Goal: Task Accomplishment & Management: Complete application form

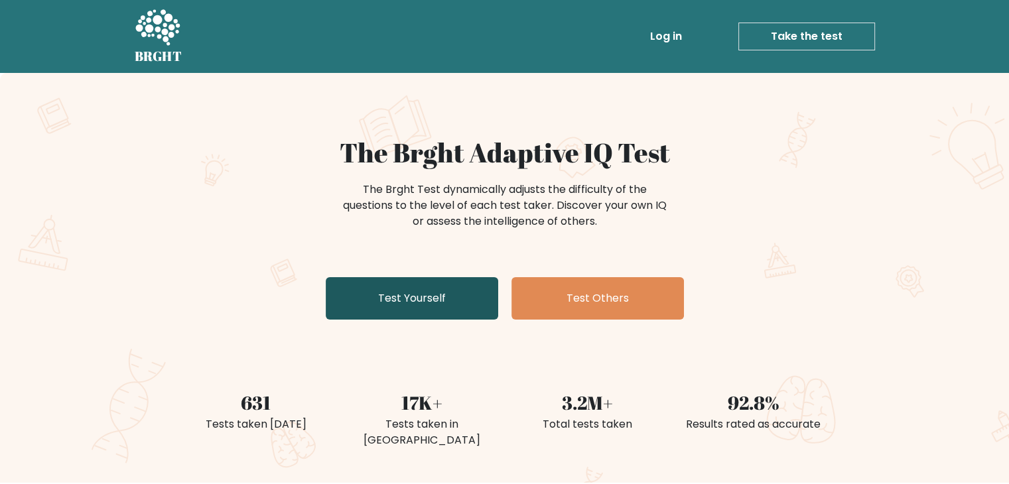
click at [416, 298] on link "Test Yourself" at bounding box center [412, 298] width 172 height 42
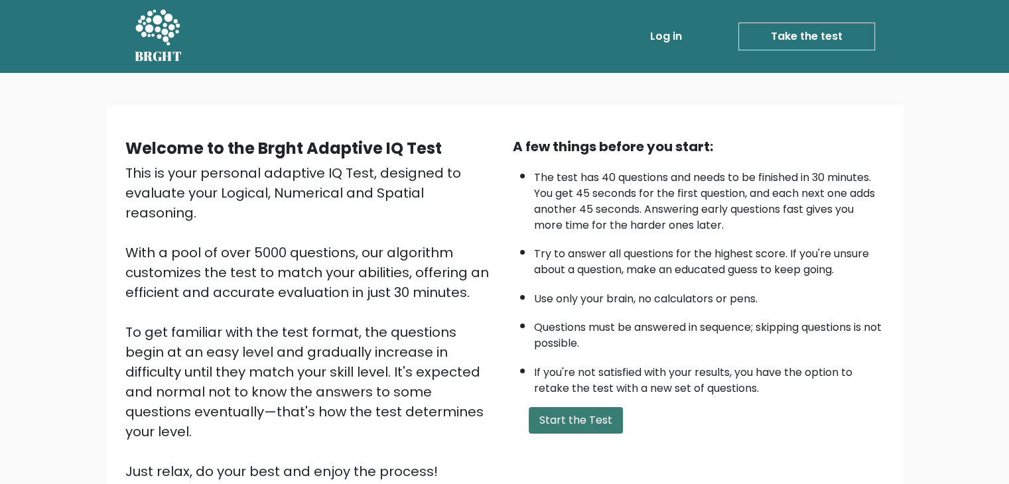
click at [573, 409] on button "Start the Test" at bounding box center [576, 420] width 94 height 27
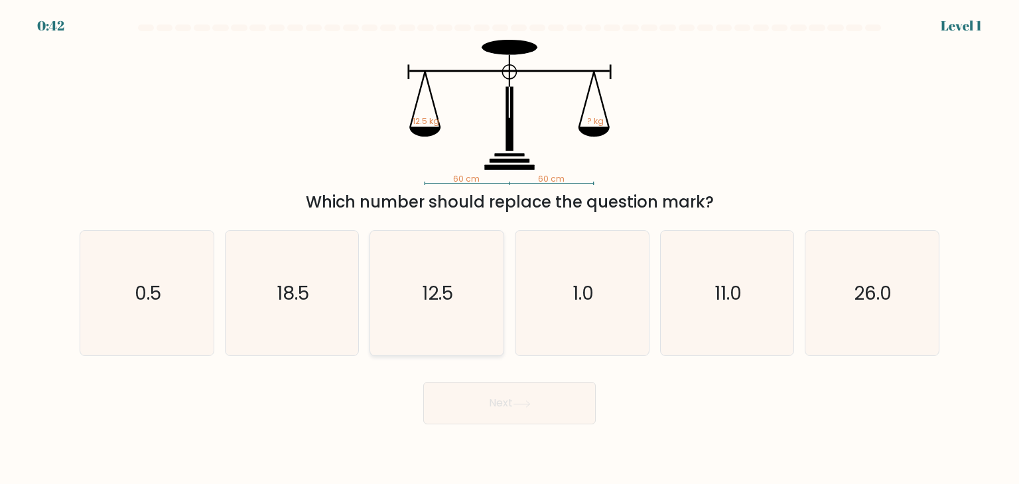
click at [491, 318] on icon "12.5" at bounding box center [436, 293] width 125 height 125
click at [509, 249] on input "c. 12.5" at bounding box center [509, 245] width 1 height 7
radio input "true"
click at [505, 395] on button "Next" at bounding box center [509, 403] width 172 height 42
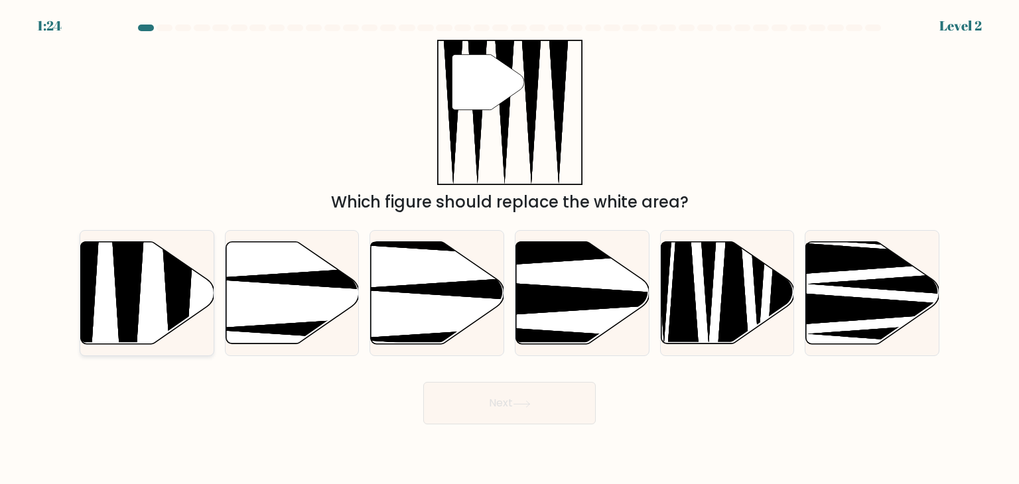
click at [174, 316] on icon at bounding box center [177, 348] width 34 height 265
click at [509, 249] on input "a." at bounding box center [509, 245] width 1 height 7
radio input "true"
click at [517, 404] on icon at bounding box center [522, 404] width 18 height 7
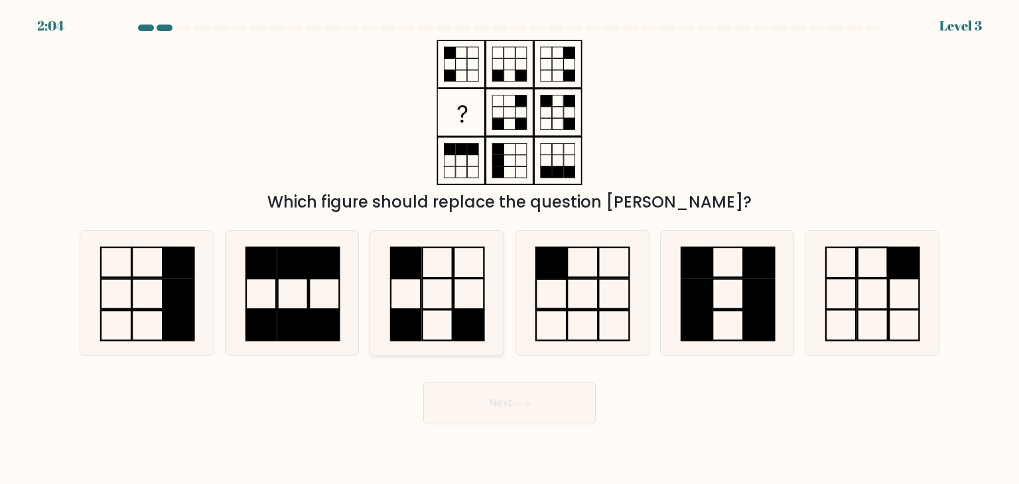
click at [440, 296] on icon at bounding box center [436, 293] width 125 height 125
click at [509, 249] on input "c." at bounding box center [509, 245] width 1 height 7
radio input "true"
click at [469, 397] on button "Next" at bounding box center [509, 403] width 172 height 42
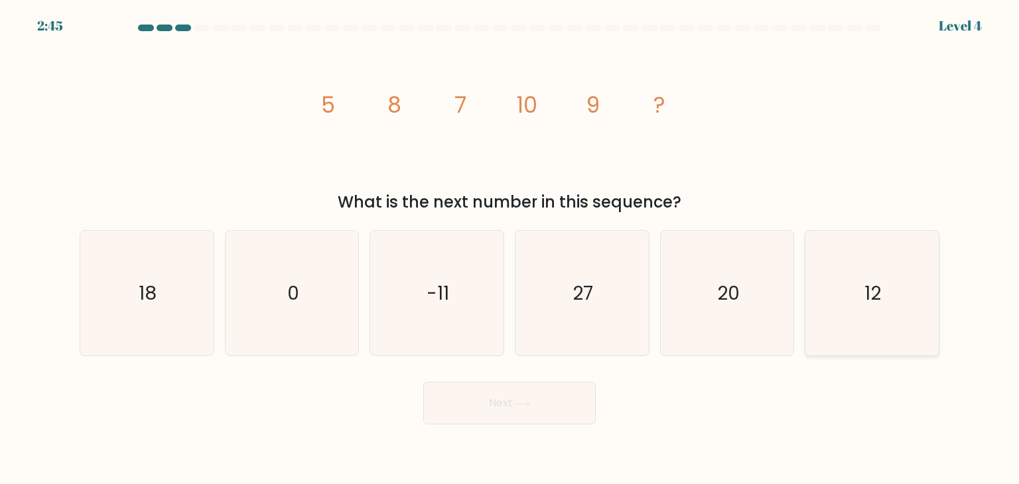
click at [831, 292] on icon "12" at bounding box center [871, 293] width 125 height 125
click at [510, 249] on input "f. 12" at bounding box center [509, 245] width 1 height 7
radio input "true"
click at [572, 408] on button "Next" at bounding box center [509, 403] width 172 height 42
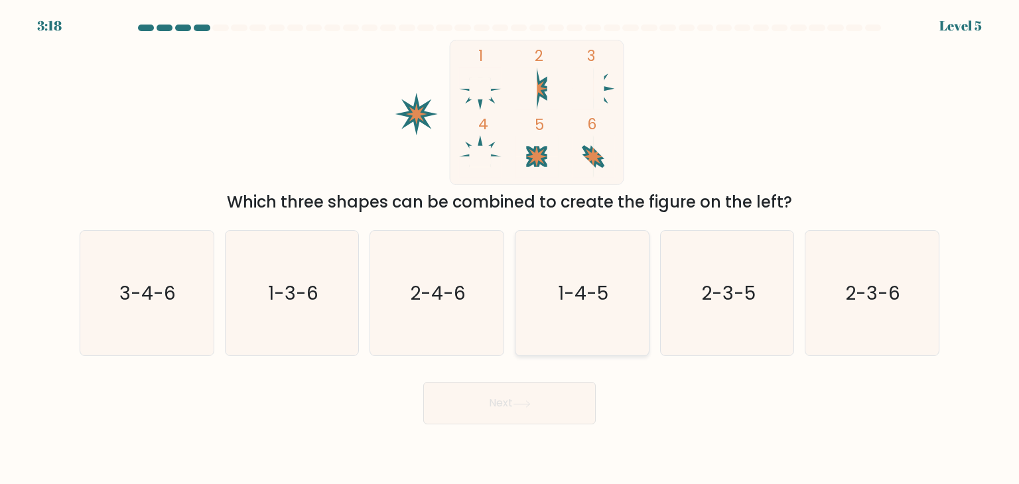
click at [521, 298] on icon "1-4-5" at bounding box center [581, 293] width 125 height 125
click at [510, 249] on input "d. 1-4-5" at bounding box center [509, 245] width 1 height 7
radio input "true"
click at [538, 406] on button "Next" at bounding box center [509, 403] width 172 height 42
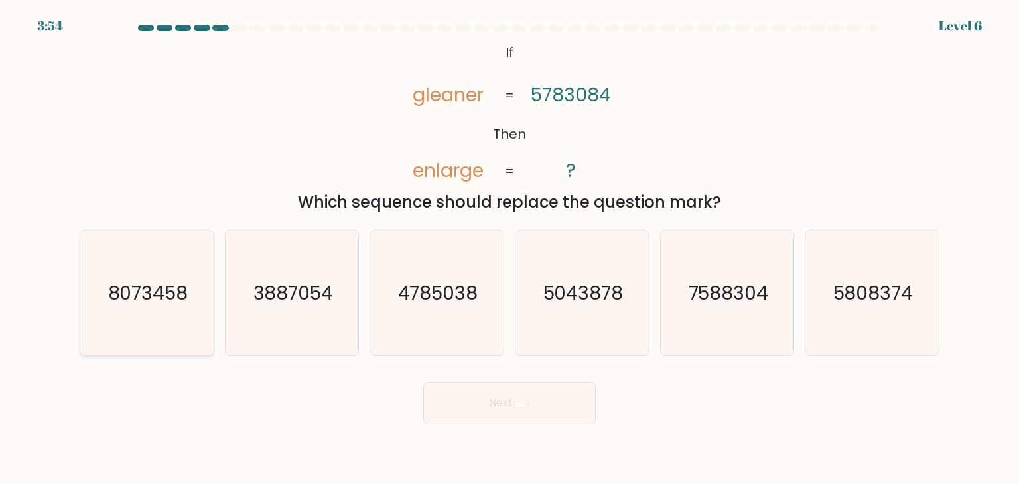
click at [133, 322] on icon "8073458" at bounding box center [146, 293] width 125 height 125
click at [509, 249] on input "a. 8073458" at bounding box center [509, 245] width 1 height 7
radio input "true"
click at [552, 399] on button "Next" at bounding box center [509, 403] width 172 height 42
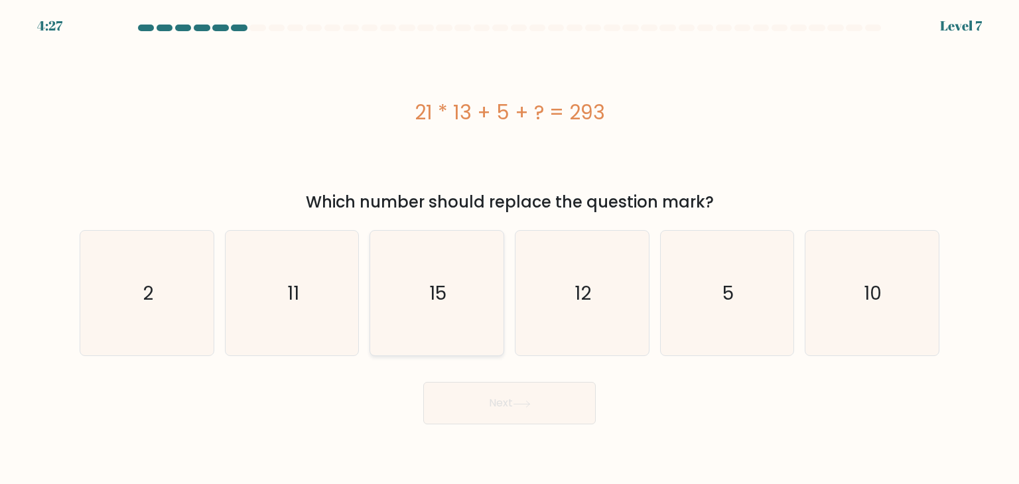
click at [463, 323] on icon "15" at bounding box center [436, 293] width 125 height 125
click at [509, 249] on input "c. 15" at bounding box center [509, 245] width 1 height 7
radio input "true"
click at [507, 390] on button "Next" at bounding box center [509, 403] width 172 height 42
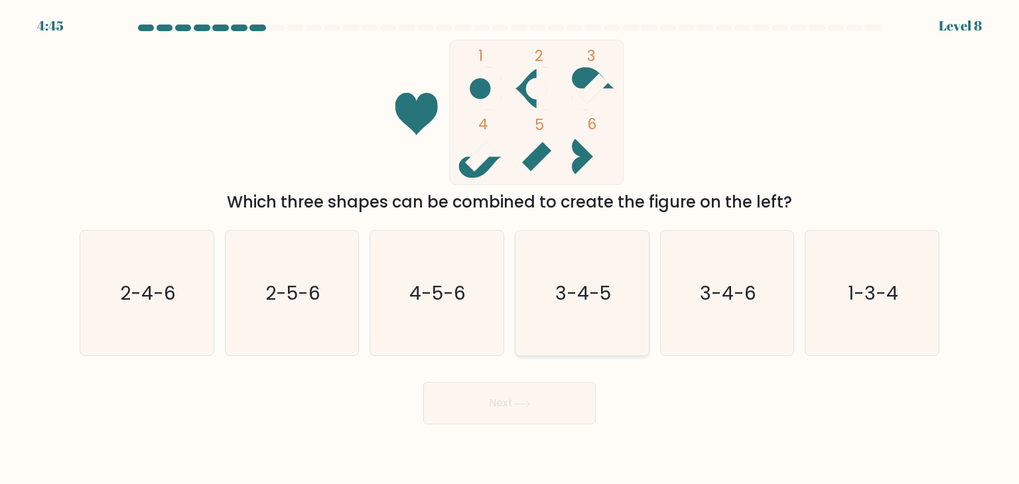
click at [556, 306] on icon "3-4-5" at bounding box center [581, 293] width 125 height 125
click at [510, 249] on input "d. 3-4-5" at bounding box center [509, 245] width 1 height 7
radio input "true"
click at [540, 385] on button "Next" at bounding box center [509, 403] width 172 height 42
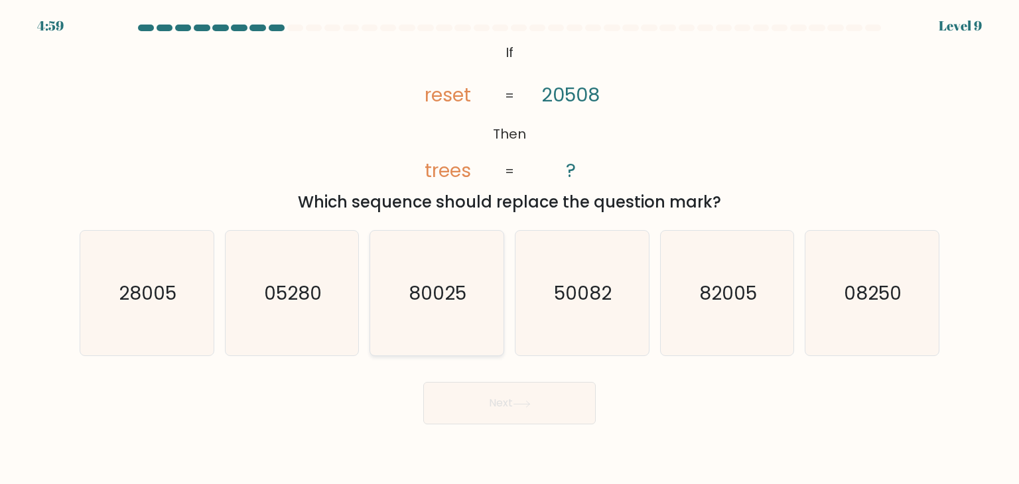
click at [468, 302] on icon "80025" at bounding box center [436, 293] width 125 height 125
click at [509, 249] on input "c. 80025" at bounding box center [509, 245] width 1 height 7
radio input "true"
click at [468, 302] on icon "80025" at bounding box center [436, 292] width 123 height 123
click at [509, 249] on input "c. 80025" at bounding box center [509, 245] width 1 height 7
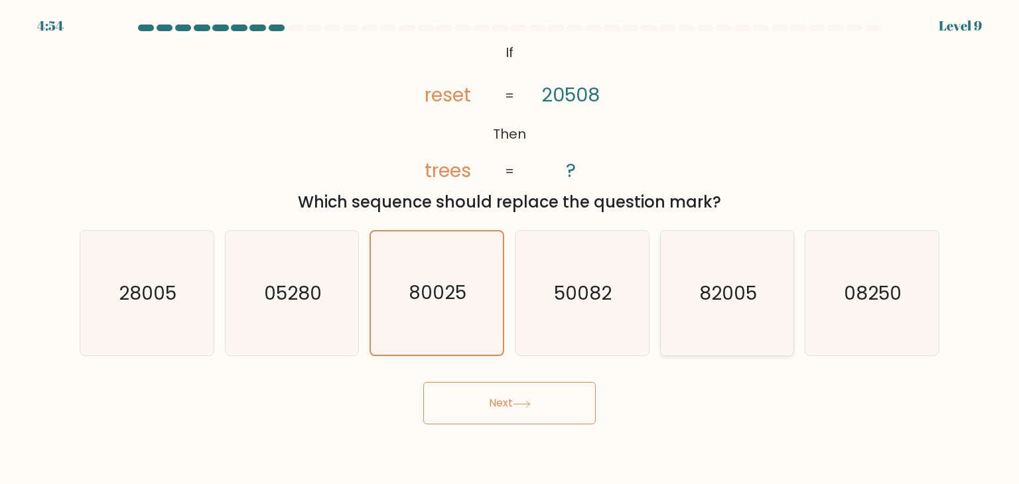
click at [743, 274] on icon "82005" at bounding box center [726, 293] width 125 height 125
click at [510, 249] on input "e. 82005" at bounding box center [509, 245] width 1 height 7
radio input "true"
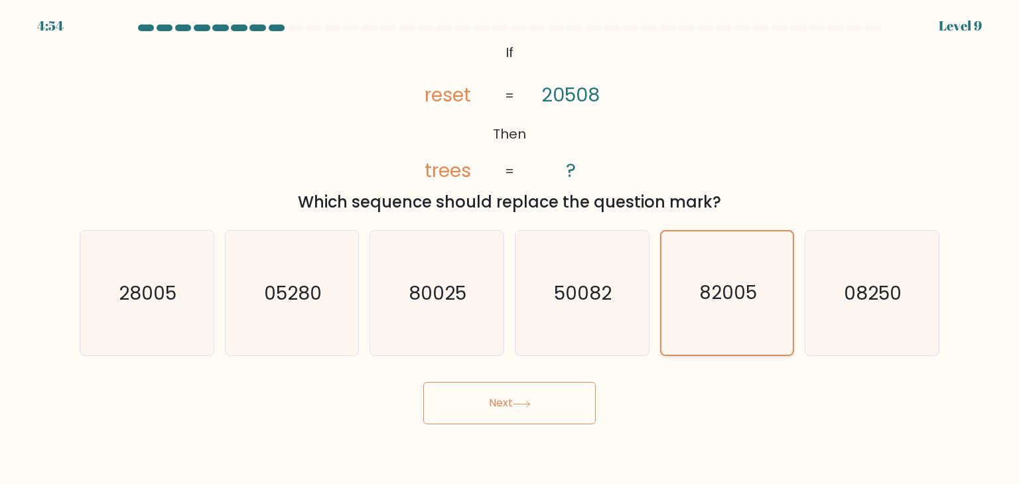
click at [743, 274] on icon "82005" at bounding box center [726, 292] width 123 height 123
click at [510, 249] on input "e. 82005" at bounding box center [509, 245] width 1 height 7
click at [714, 302] on text "82005" at bounding box center [728, 294] width 58 height 26
click at [510, 249] on input "e. 82005" at bounding box center [509, 245] width 1 height 7
click at [469, 317] on icon "80025" at bounding box center [436, 293] width 125 height 125
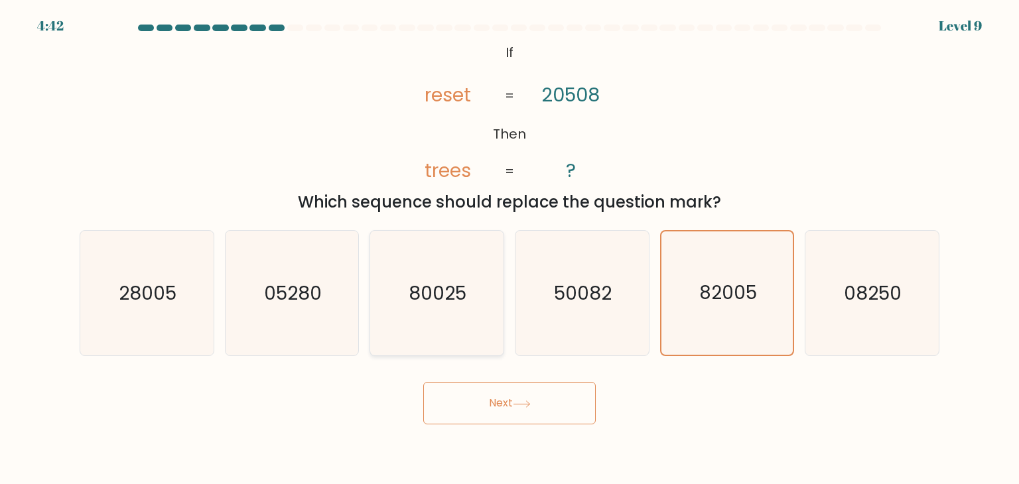
click at [509, 249] on input "c. 80025" at bounding box center [509, 245] width 1 height 7
radio input "true"
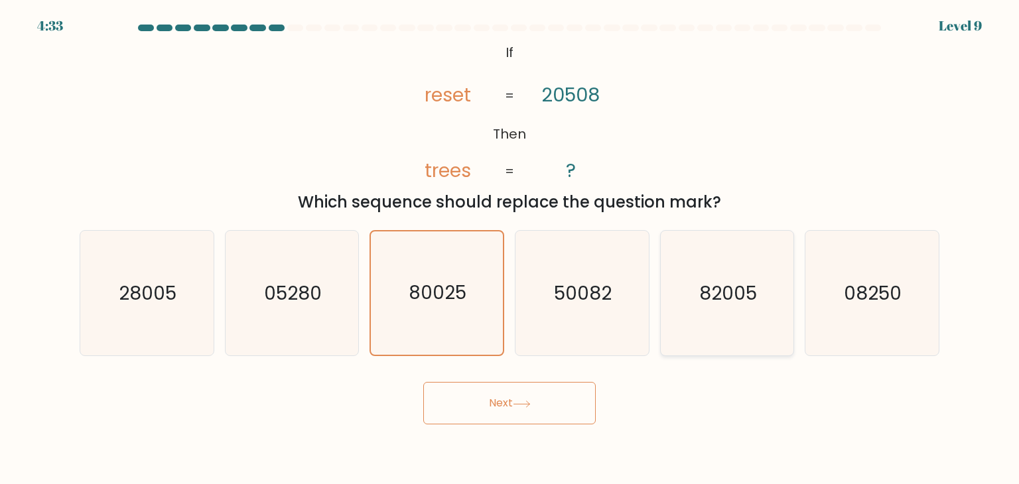
click at [727, 256] on icon "82005" at bounding box center [726, 293] width 125 height 125
click at [510, 249] on input "e. 82005" at bounding box center [509, 245] width 1 height 7
radio input "true"
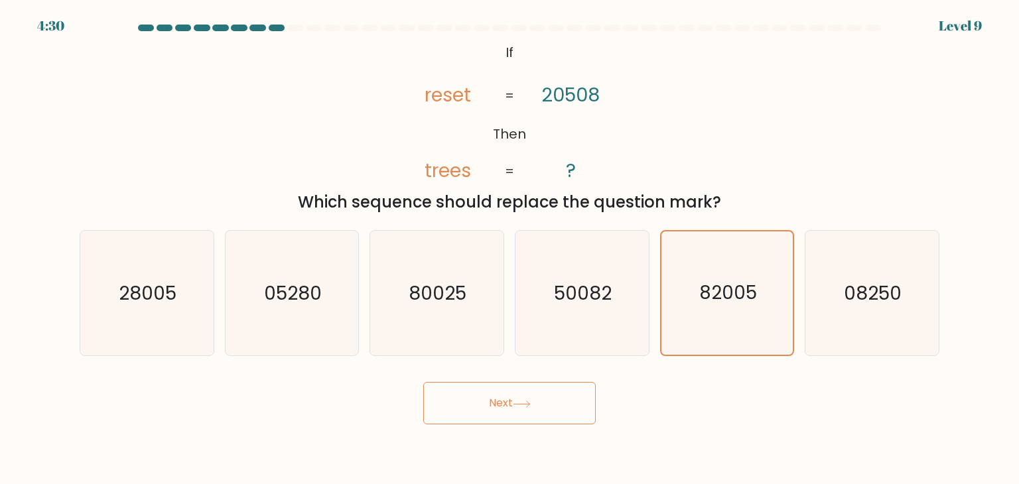
click at [588, 378] on div "Next" at bounding box center [509, 398] width 875 height 52
click at [584, 387] on button "Next" at bounding box center [509, 403] width 172 height 42
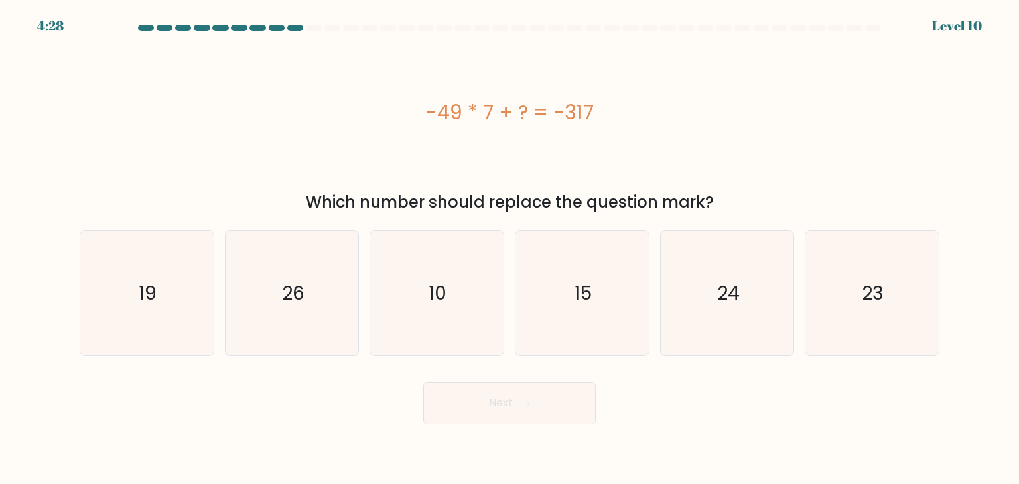
click at [319, 359] on form "a." at bounding box center [509, 225] width 1019 height 400
click at [316, 340] on icon "26" at bounding box center [291, 293] width 125 height 125
click at [509, 249] on input "b. 26" at bounding box center [509, 245] width 1 height 7
radio input "true"
click at [475, 412] on button "Next" at bounding box center [509, 403] width 172 height 42
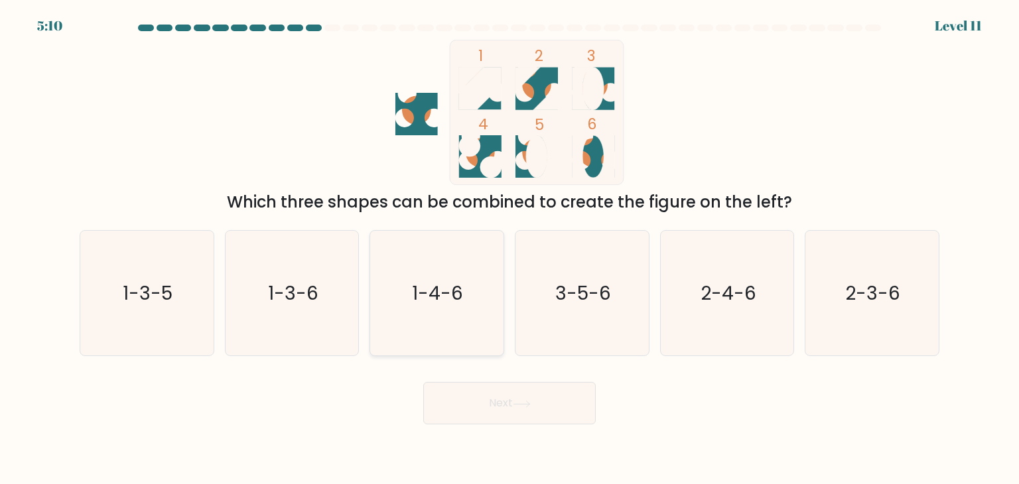
click at [423, 312] on icon "1-4-6" at bounding box center [436, 293] width 125 height 125
click at [509, 249] on input "c. 1-4-6" at bounding box center [509, 245] width 1 height 7
radio input "true"
click at [564, 303] on text "3-5-6" at bounding box center [583, 293] width 56 height 27
click at [510, 249] on input "d. 3-5-6" at bounding box center [509, 245] width 1 height 7
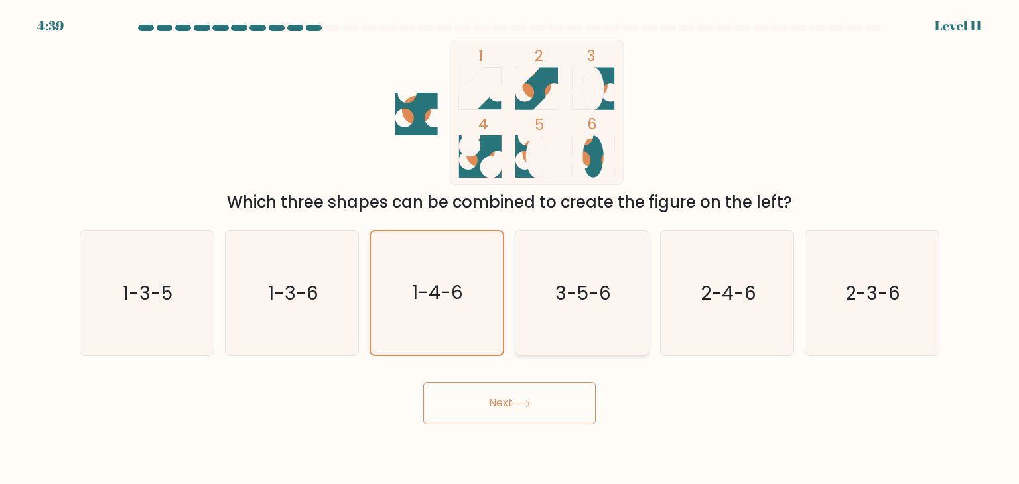
radio input "true"
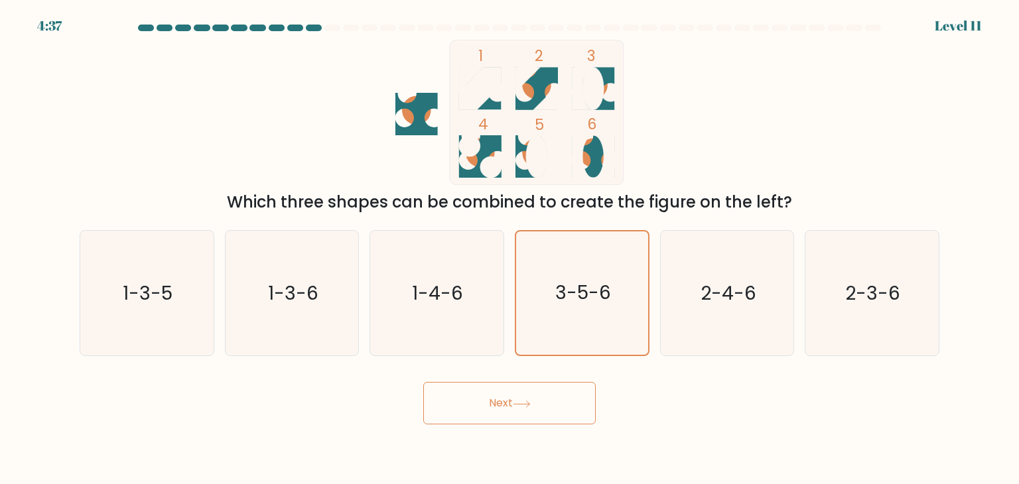
click at [562, 396] on button "Next" at bounding box center [509, 403] width 172 height 42
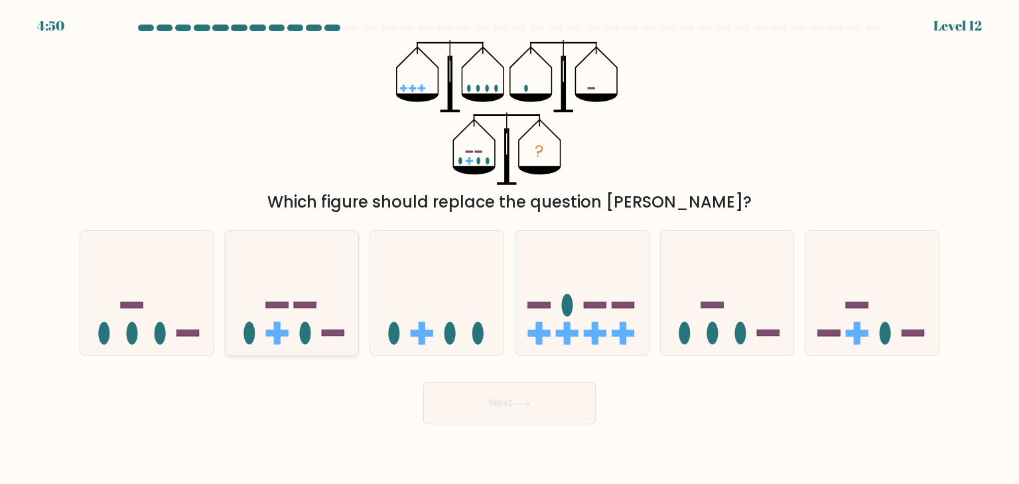
click at [318, 336] on icon at bounding box center [291, 293] width 133 height 110
click at [509, 249] on input "b." at bounding box center [509, 245] width 1 height 7
radio input "true"
click at [449, 391] on button "Next" at bounding box center [509, 403] width 172 height 42
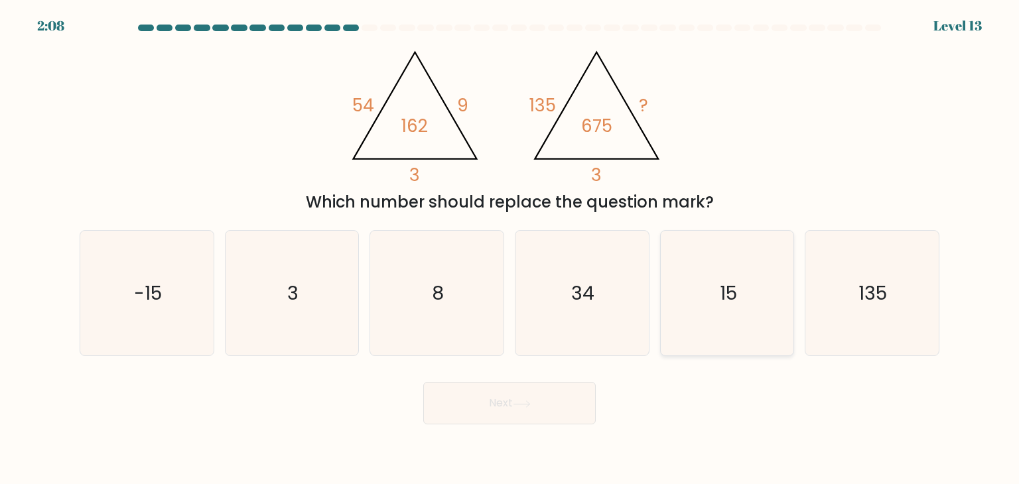
click at [686, 267] on icon "15" at bounding box center [726, 293] width 125 height 125
click at [510, 249] on input "e. 15" at bounding box center [509, 245] width 1 height 7
radio input "true"
click at [550, 415] on button "Next" at bounding box center [509, 403] width 172 height 42
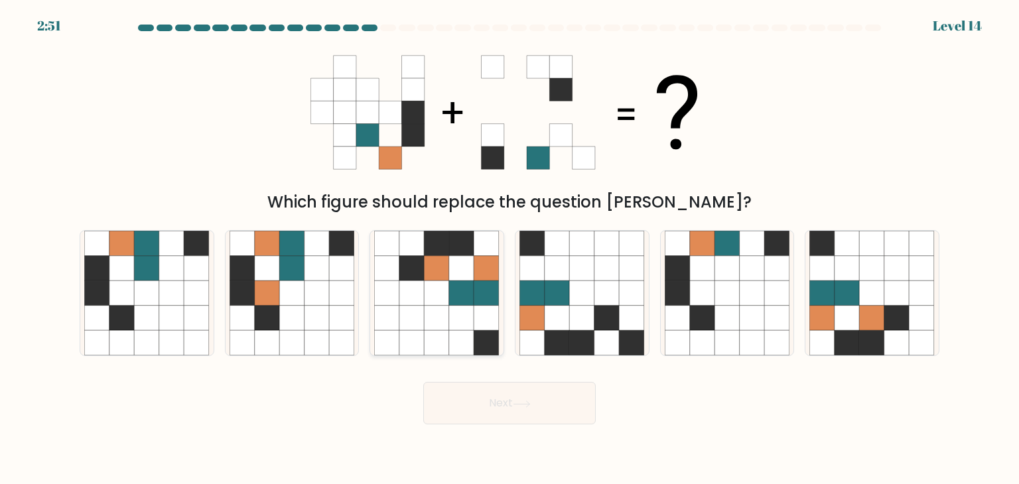
drag, startPoint x: 482, startPoint y: 333, endPoint x: 469, endPoint y: 333, distance: 12.6
click at [469, 333] on icon at bounding box center [436, 293] width 125 height 125
click at [509, 249] on input "c." at bounding box center [509, 245] width 1 height 7
radio input "true"
click at [172, 319] on icon at bounding box center [171, 318] width 25 height 25
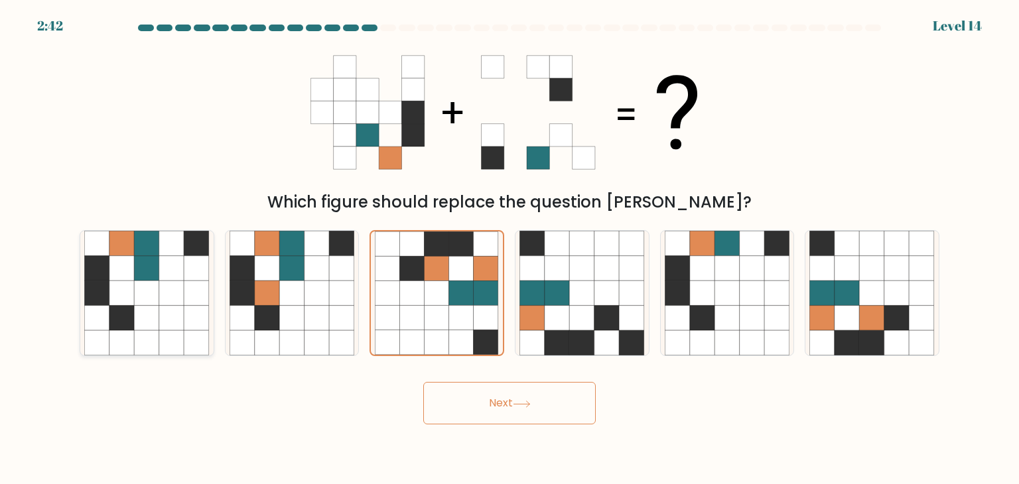
click at [509, 249] on input "a." at bounding box center [509, 245] width 1 height 7
radio input "true"
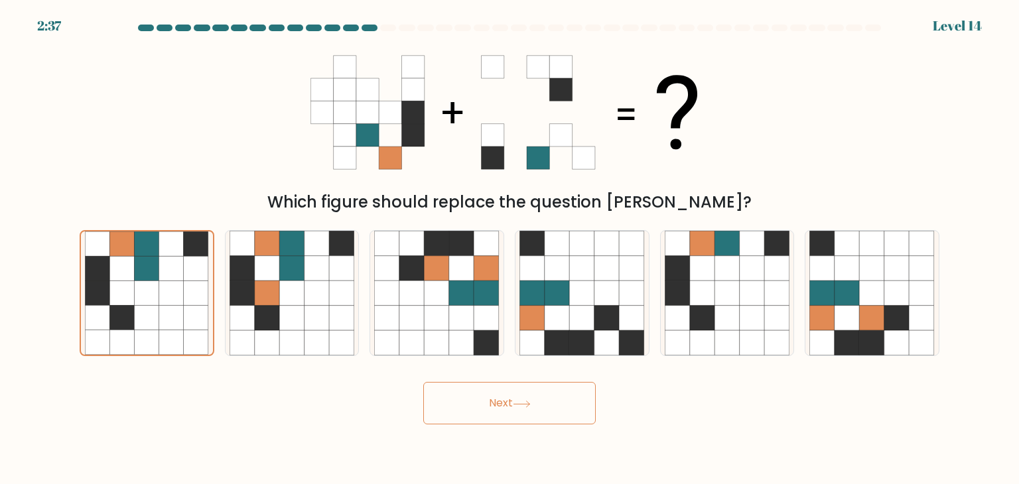
click at [40, 326] on form at bounding box center [509, 225] width 1019 height 400
click at [130, 295] on icon at bounding box center [122, 293] width 25 height 25
click at [509, 249] on input "a." at bounding box center [509, 245] width 1 height 7
click at [129, 290] on icon at bounding box center [122, 293] width 25 height 25
click at [509, 249] on input "a." at bounding box center [509, 245] width 1 height 7
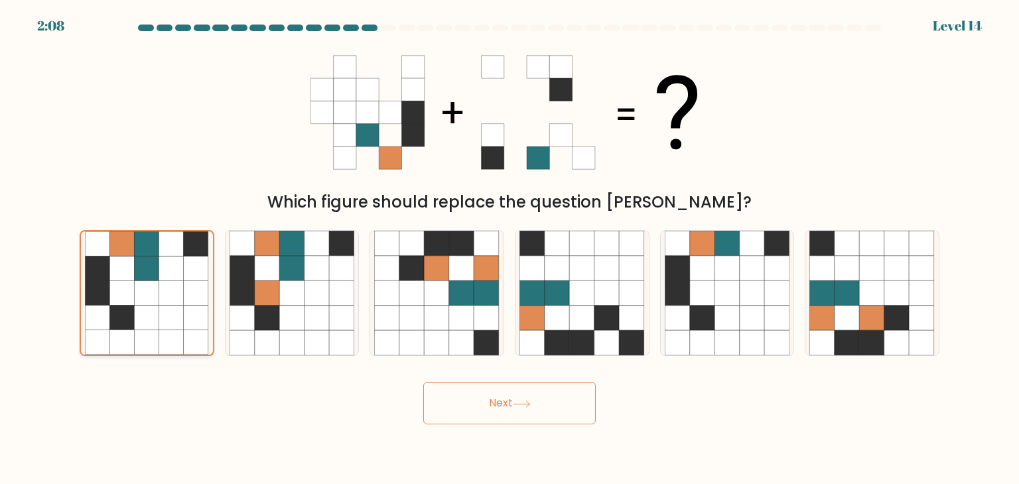
click at [134, 342] on icon at bounding box center [122, 342] width 25 height 25
click at [509, 249] on input "a." at bounding box center [509, 245] width 1 height 7
click at [446, 406] on button "Next" at bounding box center [509, 403] width 172 height 42
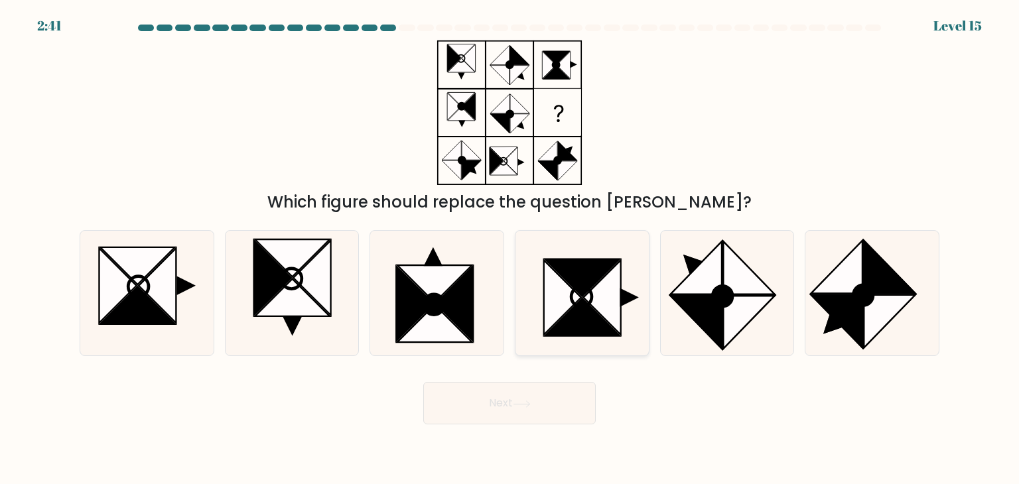
click at [618, 334] on icon at bounding box center [582, 317] width 75 height 37
click at [510, 249] on input "d." at bounding box center [509, 245] width 1 height 7
radio input "true"
click at [574, 402] on button "Next" at bounding box center [509, 403] width 172 height 42
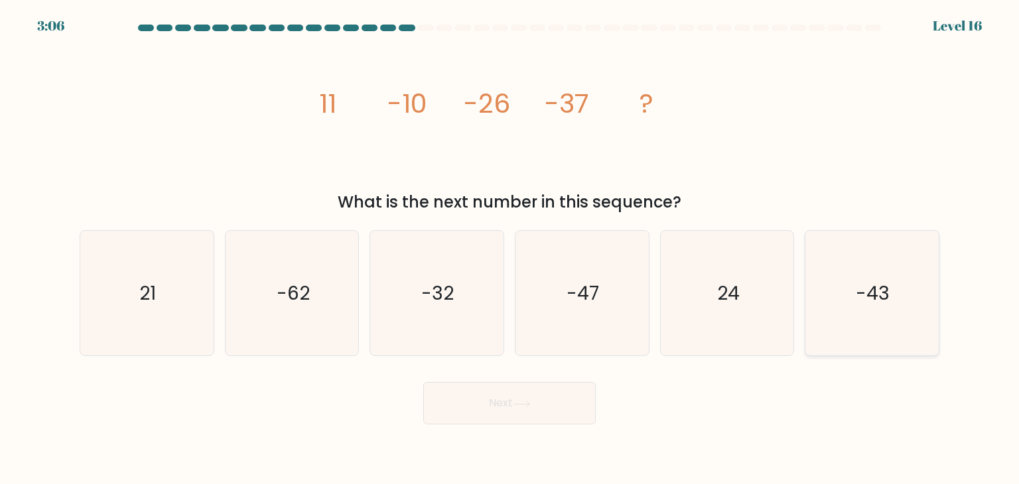
click at [849, 278] on icon "-43" at bounding box center [871, 293] width 125 height 125
click at [510, 249] on input "f. -43" at bounding box center [509, 245] width 1 height 7
radio input "true"
click at [576, 387] on button "Next" at bounding box center [509, 403] width 172 height 42
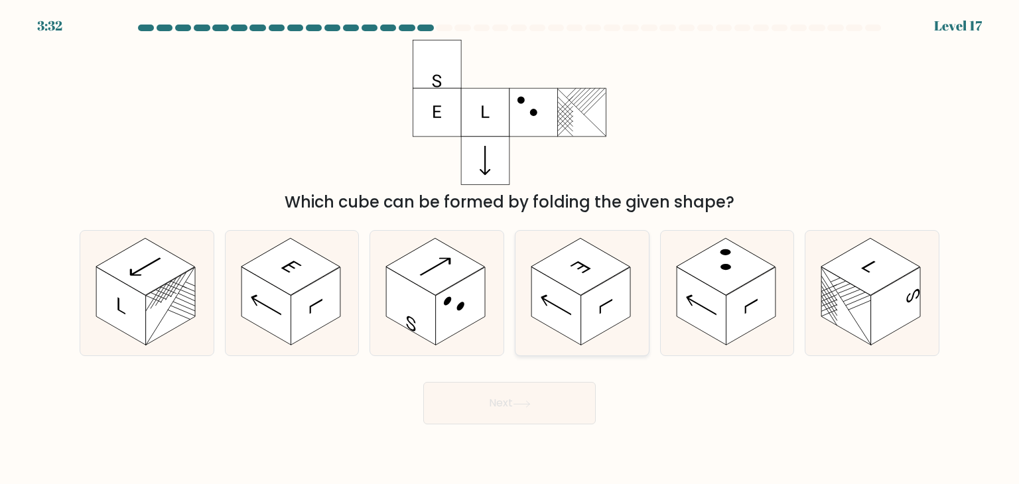
click at [592, 300] on rect at bounding box center [606, 306] width 50 height 78
click at [510, 249] on input "d." at bounding box center [509, 245] width 1 height 7
radio input "true"
click at [570, 393] on button "Next" at bounding box center [509, 403] width 172 height 42
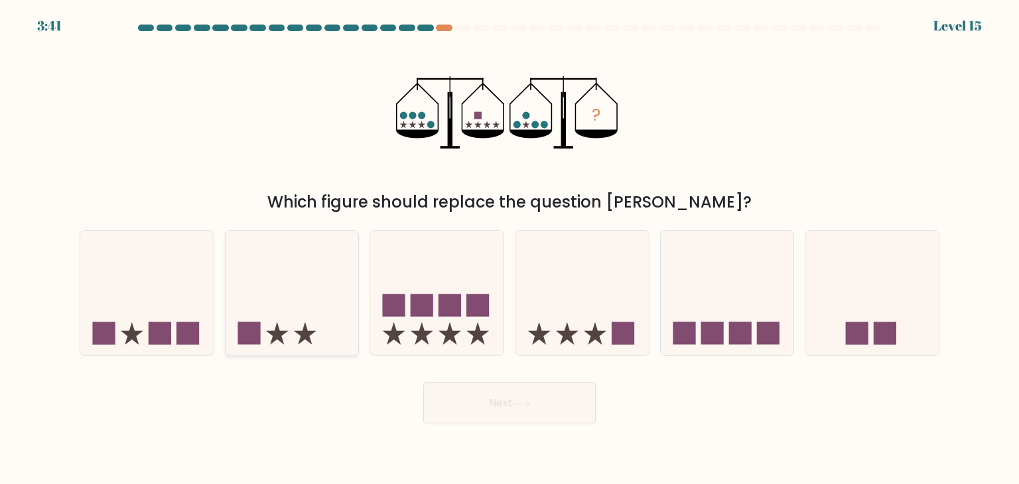
click at [325, 306] on icon at bounding box center [291, 293] width 133 height 110
click at [509, 249] on input "b." at bounding box center [509, 245] width 1 height 7
radio input "true"
click at [550, 398] on button "Next" at bounding box center [509, 403] width 172 height 42
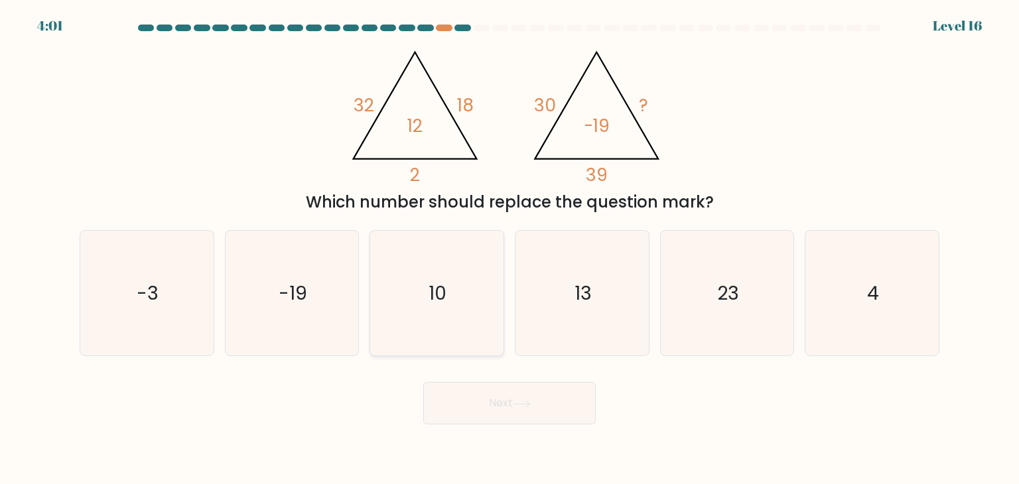
click at [427, 302] on icon "10" at bounding box center [436, 293] width 125 height 125
click at [509, 249] on input "c. 10" at bounding box center [509, 245] width 1 height 7
radio input "true"
click at [530, 401] on icon at bounding box center [522, 404] width 18 height 7
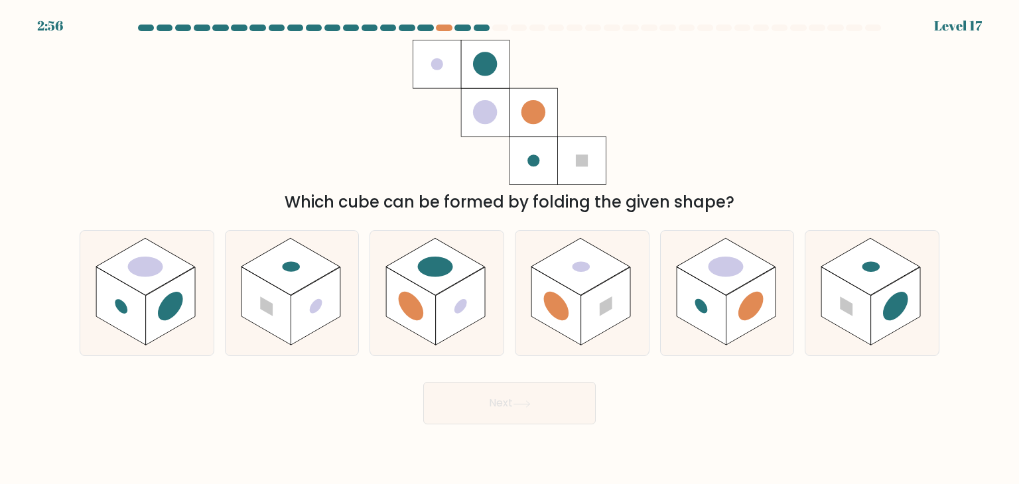
click at [359, 275] on div "b." at bounding box center [291, 293] width 145 height 126
click at [308, 292] on rect at bounding box center [315, 306] width 50 height 78
click at [509, 249] on input "b." at bounding box center [509, 245] width 1 height 7
radio input "true"
click at [467, 396] on button "Next" at bounding box center [509, 403] width 172 height 42
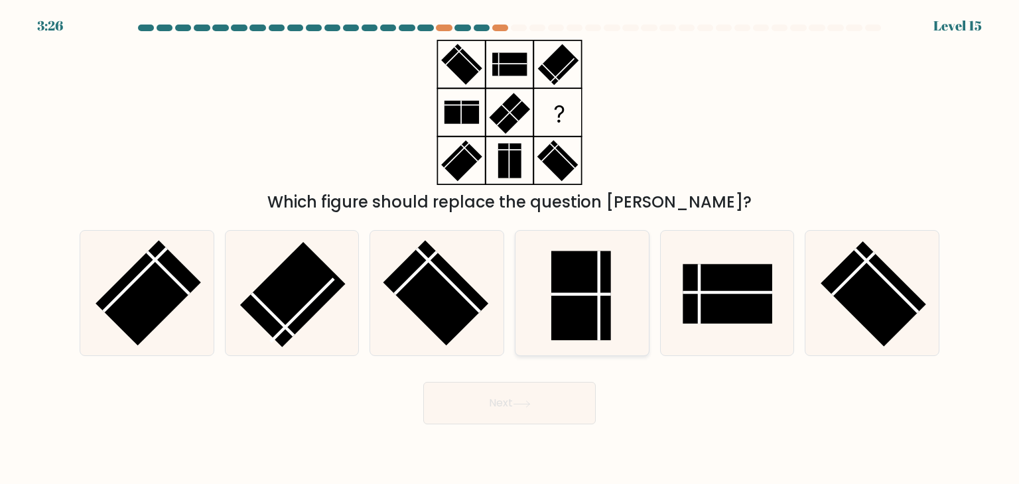
click at [601, 266] on rect at bounding box center [581, 296] width 60 height 90
click at [510, 249] on input "d." at bounding box center [509, 245] width 1 height 7
radio input "true"
click at [513, 396] on button "Next" at bounding box center [509, 403] width 172 height 42
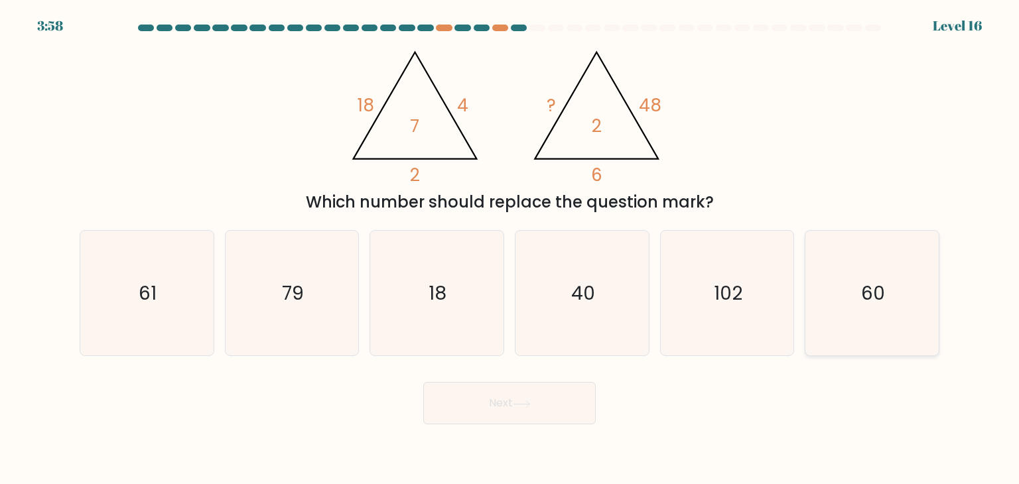
click at [910, 276] on icon "60" at bounding box center [871, 293] width 125 height 125
click at [510, 249] on input "f. 60" at bounding box center [509, 245] width 1 height 7
radio input "true"
click at [502, 403] on button "Next" at bounding box center [509, 403] width 172 height 42
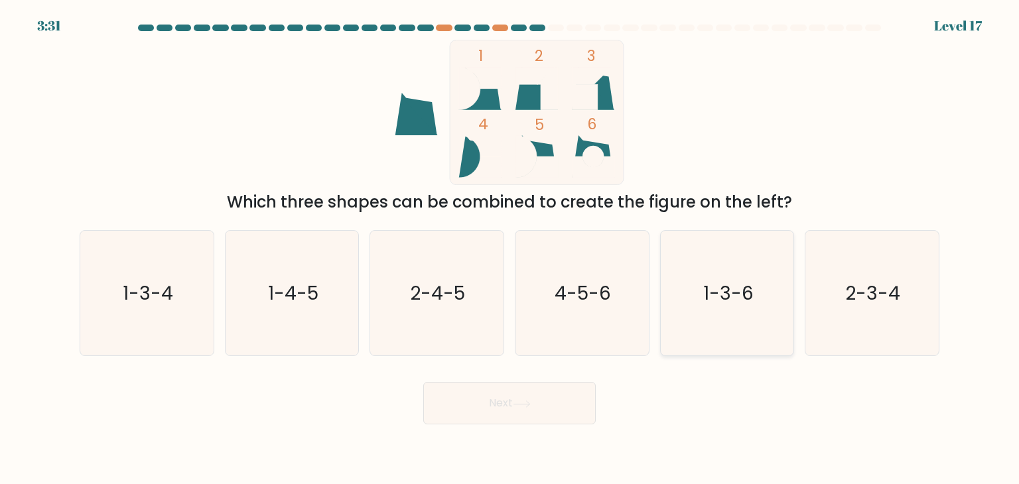
click at [676, 292] on icon "1-3-6" at bounding box center [726, 293] width 125 height 125
click at [510, 249] on input "e. 1-3-6" at bounding box center [509, 245] width 1 height 7
radio input "true"
click at [311, 304] on text "1-4-5" at bounding box center [293, 293] width 50 height 27
click at [509, 249] on input "b. 1-4-5" at bounding box center [509, 245] width 1 height 7
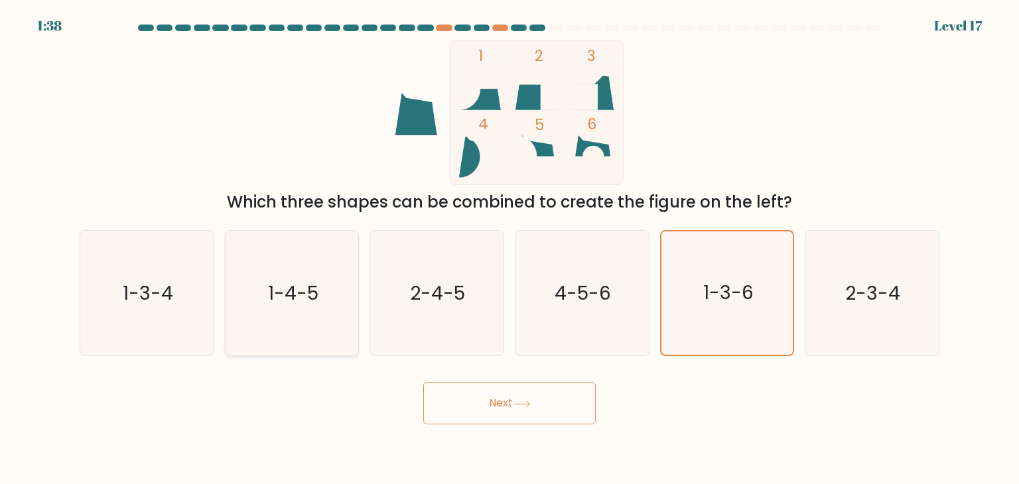
radio input "true"
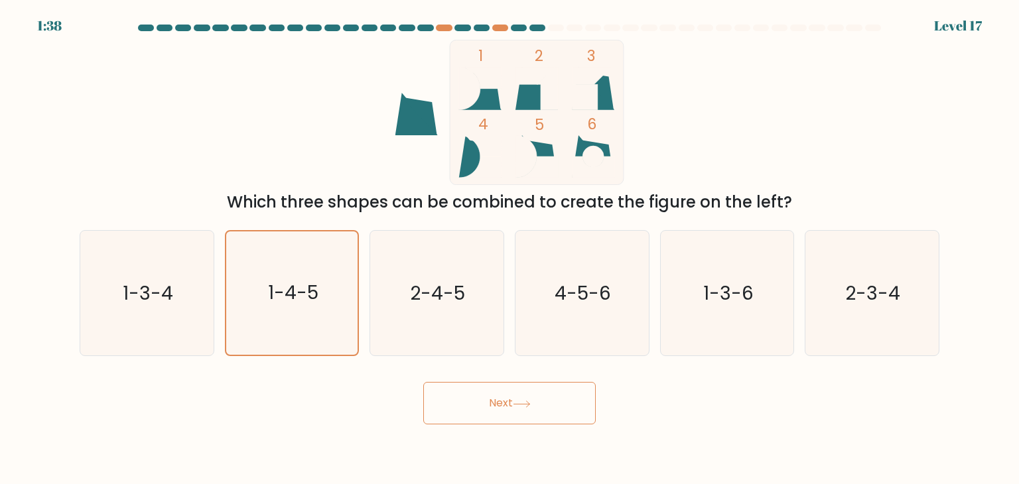
click at [462, 403] on button "Next" at bounding box center [509, 403] width 172 height 42
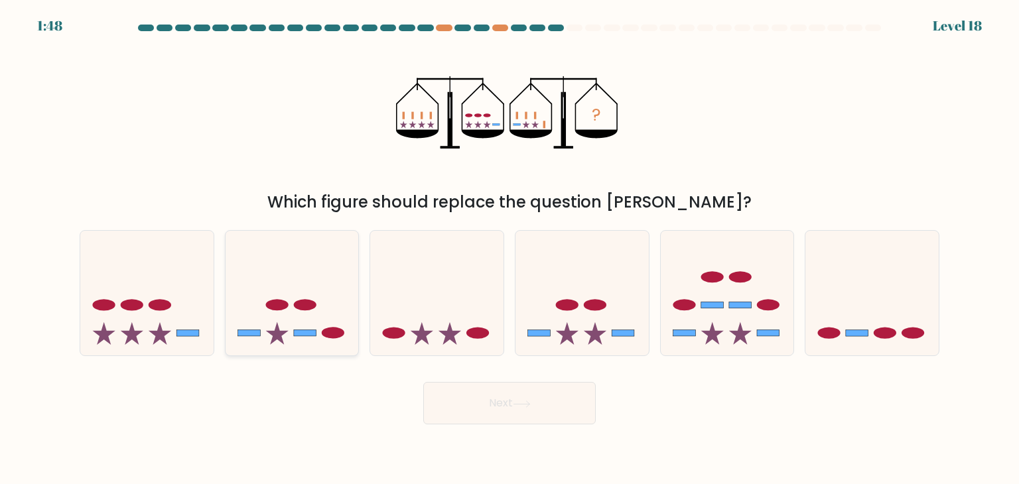
click at [322, 338] on icon at bounding box center [291, 293] width 133 height 110
click at [509, 249] on input "b." at bounding box center [509, 245] width 1 height 7
radio input "true"
click at [451, 406] on button "Next" at bounding box center [509, 403] width 172 height 42
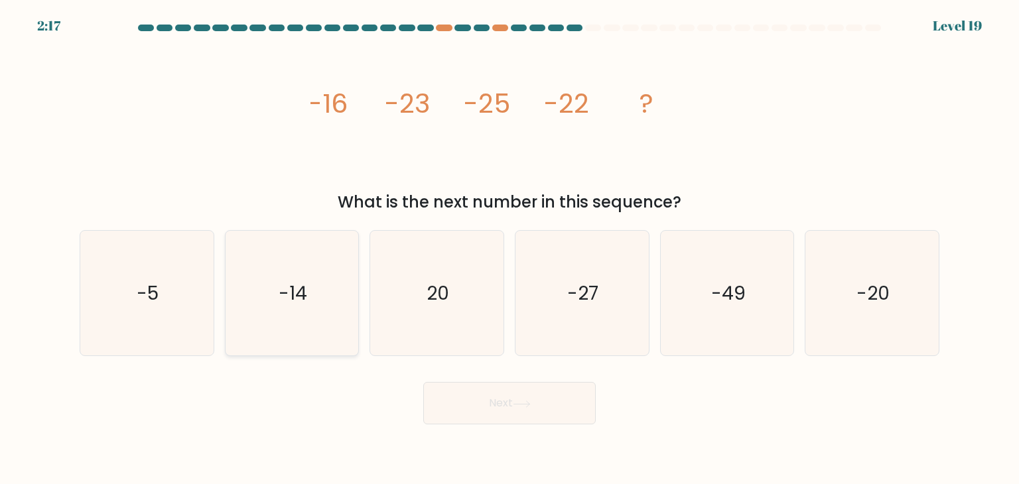
click at [302, 339] on icon "-14" at bounding box center [291, 293] width 125 height 125
click at [509, 249] on input "b. -14" at bounding box center [509, 245] width 1 height 7
radio input "true"
click at [453, 399] on button "Next" at bounding box center [509, 403] width 172 height 42
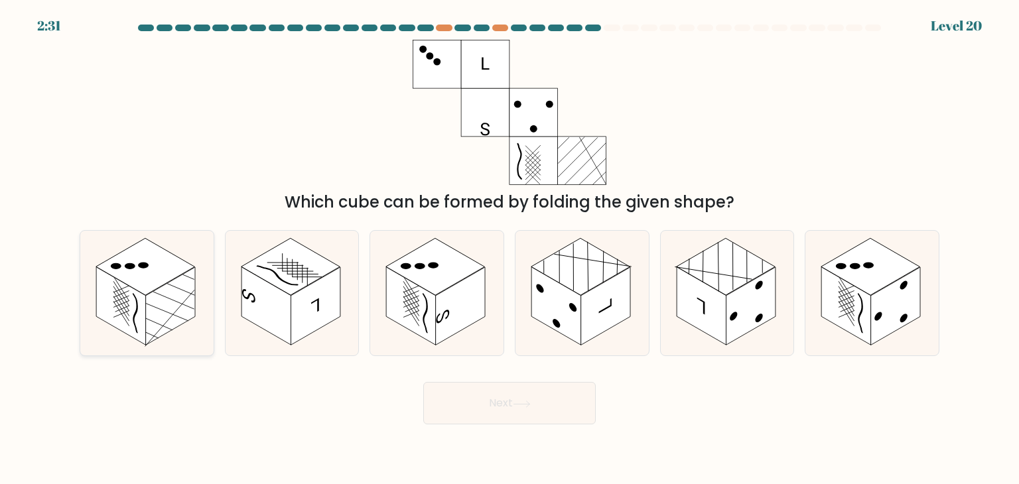
click at [143, 336] on rect at bounding box center [121, 306] width 50 height 78
click at [509, 249] on input "a." at bounding box center [509, 245] width 1 height 7
radio input "true"
click at [475, 401] on button "Next" at bounding box center [509, 403] width 172 height 42
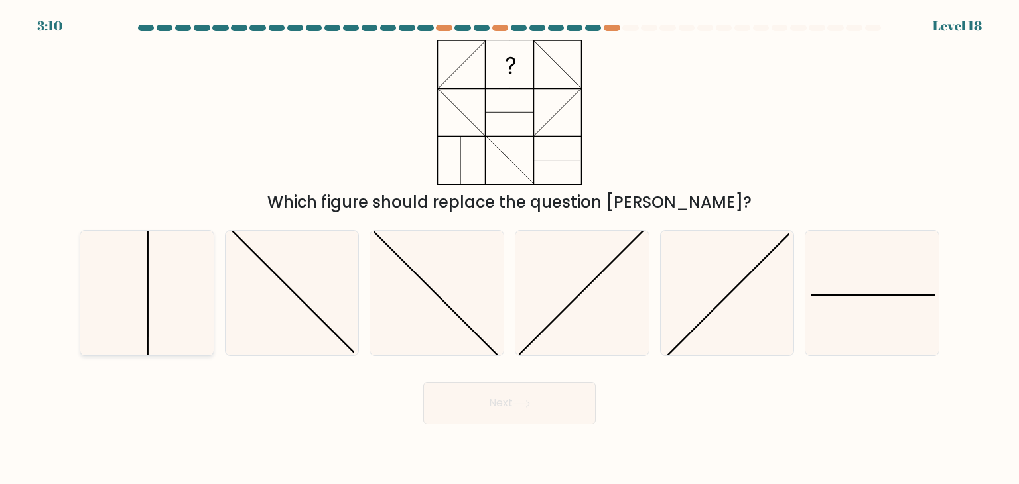
click at [121, 279] on icon at bounding box center [146, 293] width 125 height 125
click at [509, 249] on input "a." at bounding box center [509, 245] width 1 height 7
radio input "true"
click at [462, 399] on button "Next" at bounding box center [509, 403] width 172 height 42
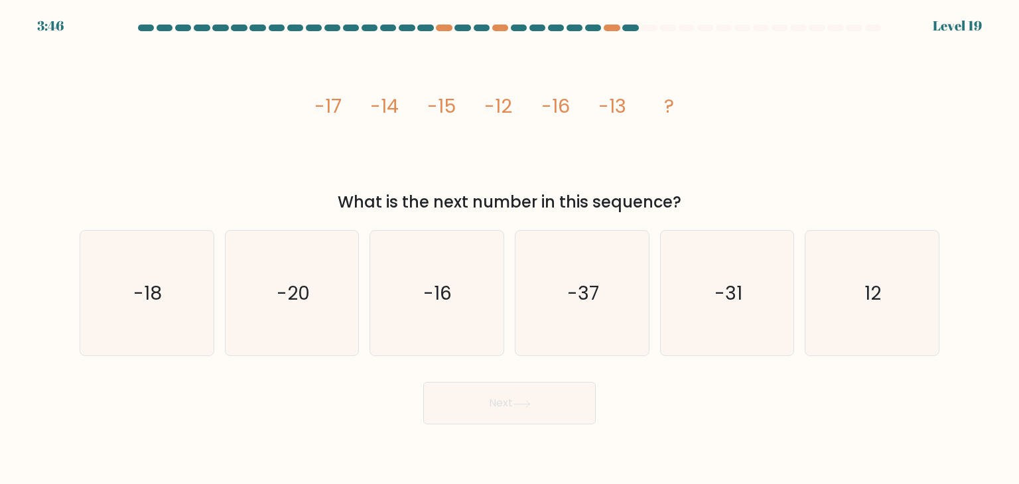
click at [217, 290] on div "a. -18" at bounding box center [146, 293] width 145 height 126
click at [178, 308] on icon "-18" at bounding box center [146, 293] width 125 height 125
click at [509, 249] on input "a. -18" at bounding box center [509, 245] width 1 height 7
radio input "true"
click at [349, 304] on icon "-20" at bounding box center [291, 293] width 125 height 125
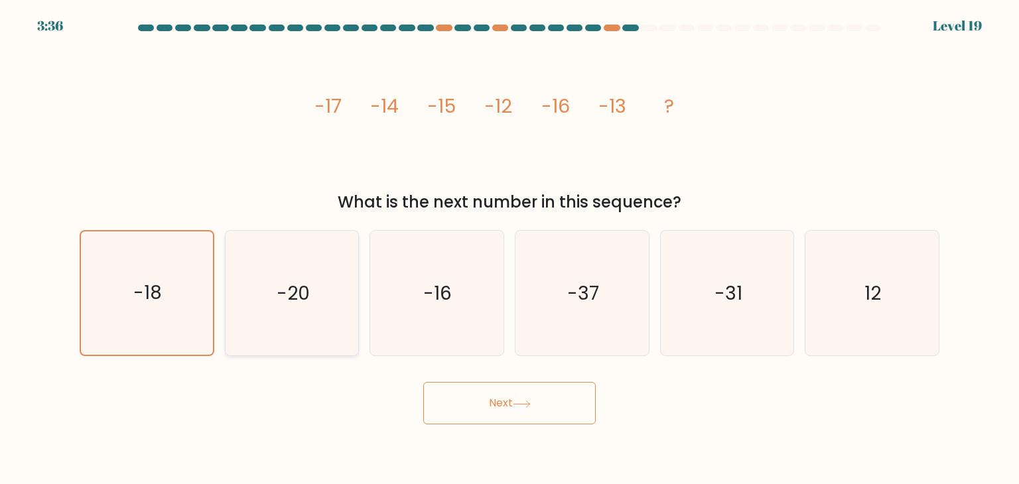
click at [509, 249] on input "b. -20" at bounding box center [509, 245] width 1 height 7
radio input "true"
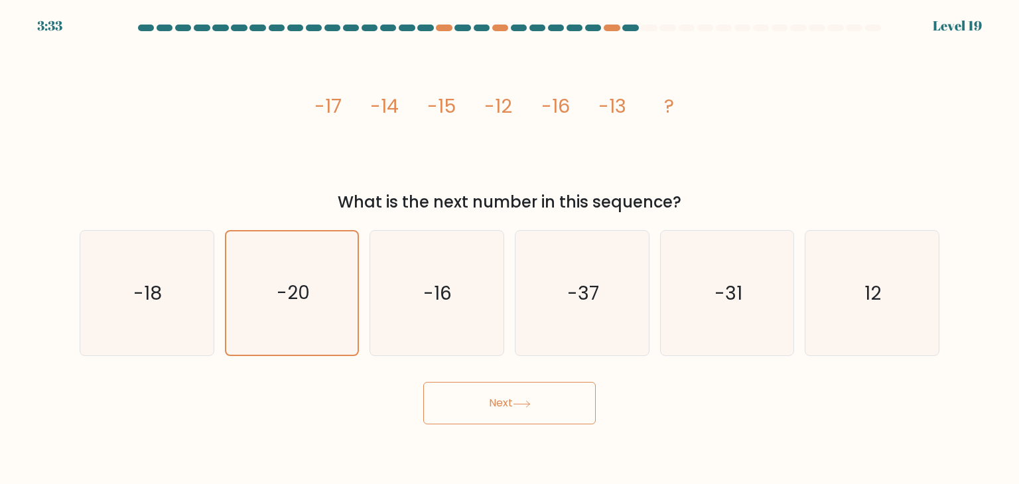
click at [501, 404] on button "Next" at bounding box center [509, 403] width 172 height 42
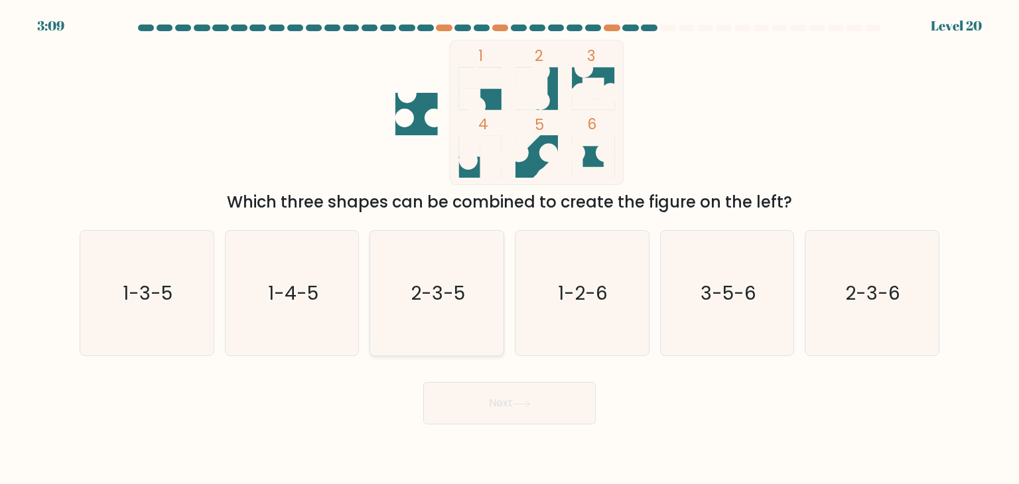
click at [446, 306] on text "2-3-5" at bounding box center [438, 293] width 54 height 27
click at [509, 249] on input "c. 2-3-5" at bounding box center [509, 245] width 1 height 7
radio input "true"
click at [714, 290] on text "3-5-6" at bounding box center [728, 293] width 56 height 27
click at [510, 249] on input "e. 3-5-6" at bounding box center [509, 245] width 1 height 7
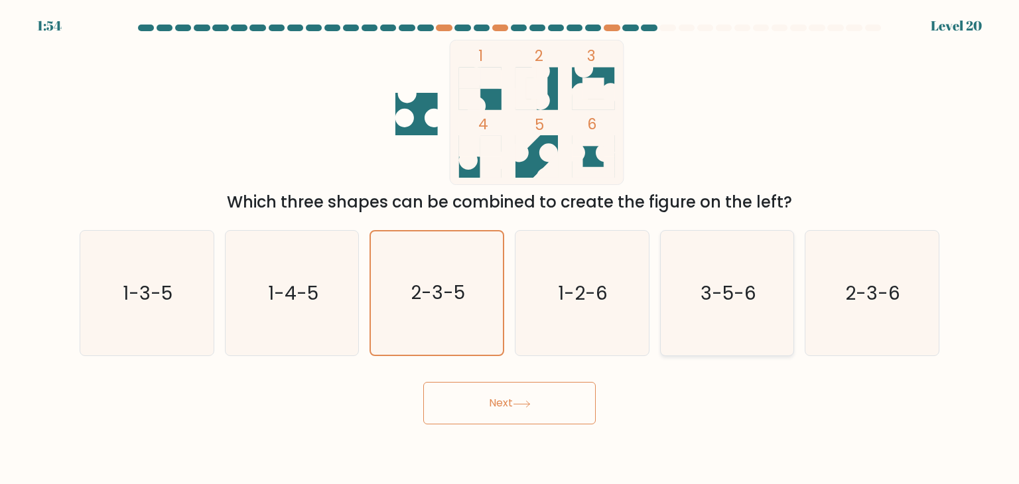
radio input "true"
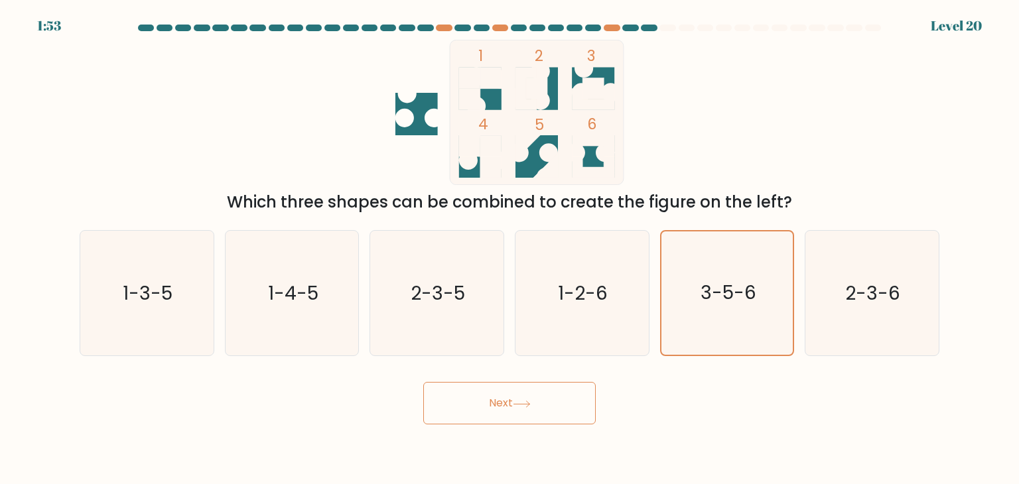
click at [509, 416] on button "Next" at bounding box center [509, 403] width 172 height 42
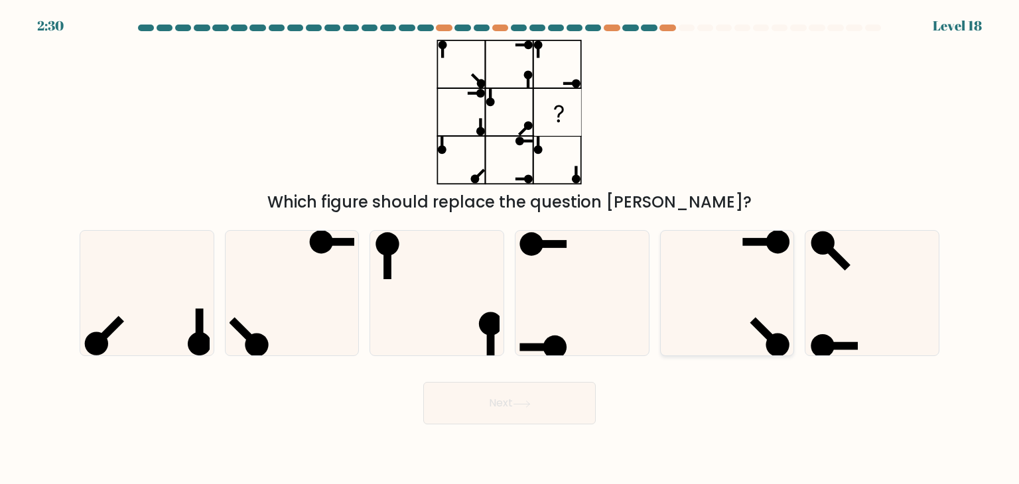
click at [671, 282] on icon at bounding box center [726, 293] width 125 height 125
click at [510, 249] on input "e." at bounding box center [509, 245] width 1 height 7
radio input "true"
click at [578, 406] on button "Next" at bounding box center [509, 403] width 172 height 42
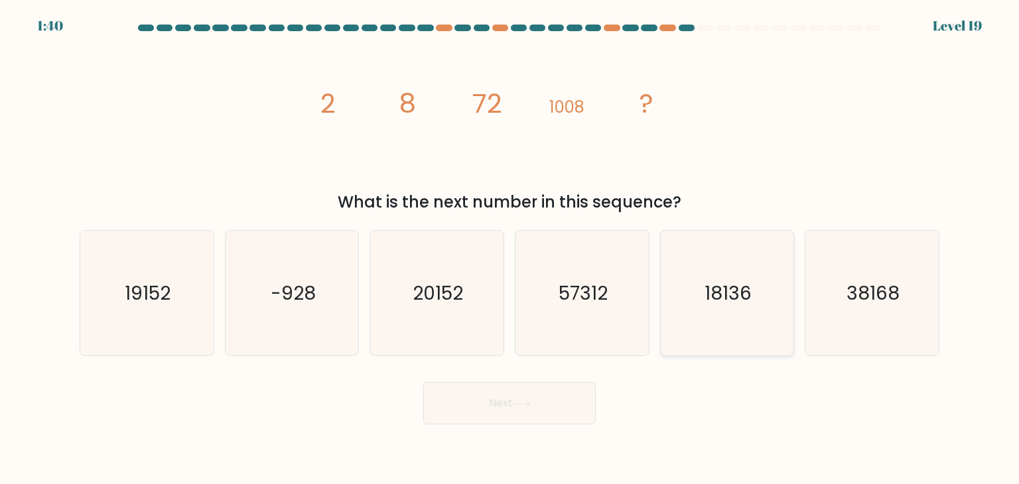
click at [743, 296] on text "18136" at bounding box center [727, 293] width 47 height 27
click at [510, 249] on input "e. 18136" at bounding box center [509, 245] width 1 height 7
radio input "true"
click at [519, 390] on button "Next" at bounding box center [509, 403] width 172 height 42
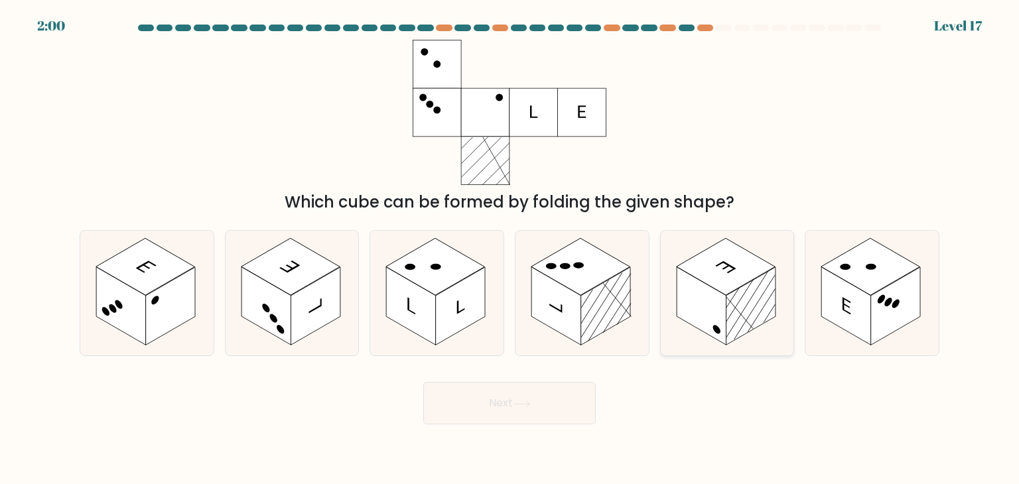
click at [777, 334] on icon at bounding box center [726, 293] width 133 height 125
click at [510, 249] on input "e." at bounding box center [509, 245] width 1 height 7
radio input "true"
click at [454, 310] on rect at bounding box center [461, 306] width 50 height 78
click at [509, 249] on input "c." at bounding box center [509, 245] width 1 height 7
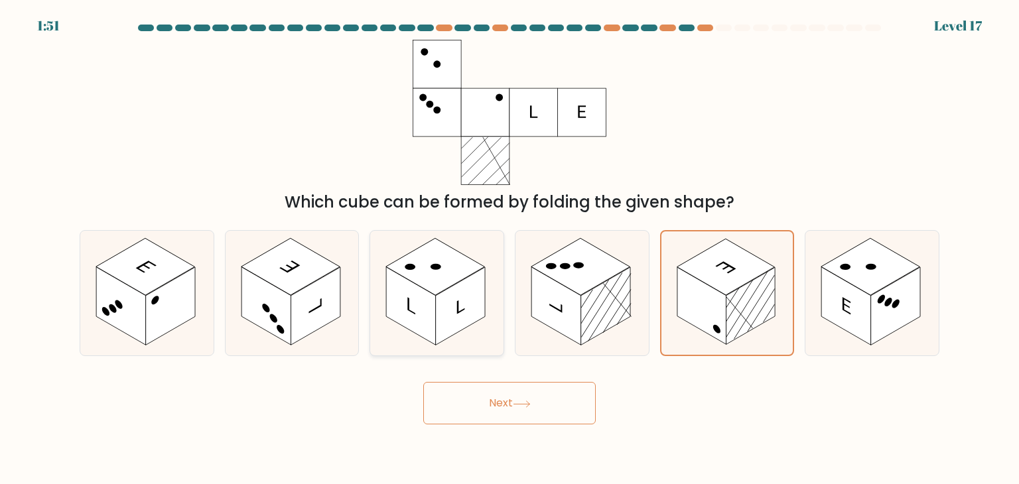
radio input "true"
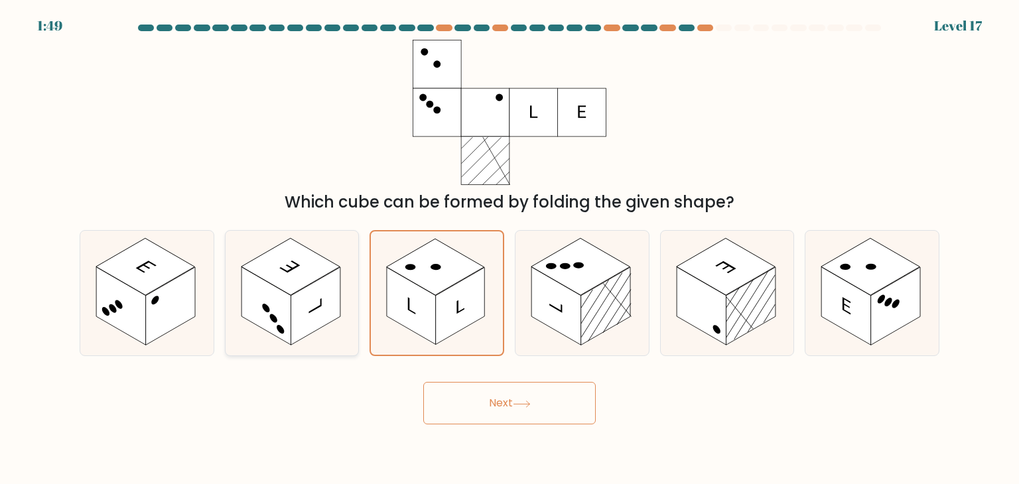
click at [283, 287] on rect at bounding box center [290, 266] width 99 height 57
click at [509, 249] on input "b." at bounding box center [509, 245] width 1 height 7
radio input "true"
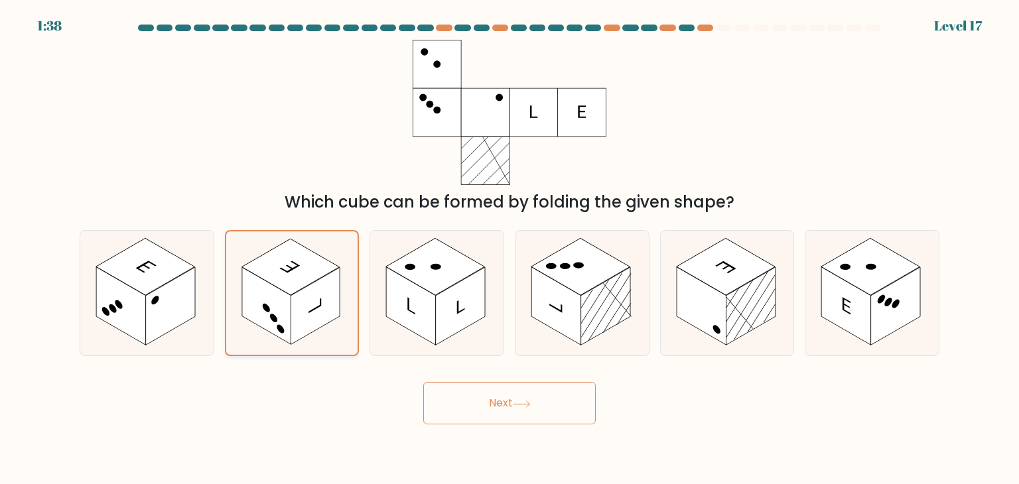
click at [298, 315] on rect at bounding box center [314, 305] width 49 height 77
click at [509, 249] on input "b." at bounding box center [509, 245] width 1 height 7
click at [495, 391] on button "Next" at bounding box center [509, 403] width 172 height 42
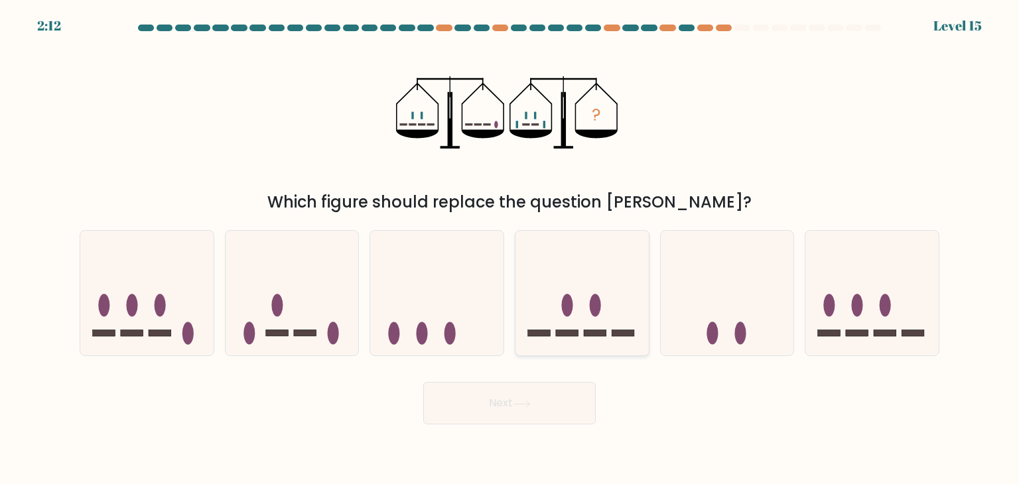
click at [569, 314] on ellipse at bounding box center [567, 305] width 11 height 23
click at [510, 249] on input "d." at bounding box center [509, 245] width 1 height 7
radio input "true"
click at [688, 332] on icon at bounding box center [726, 293] width 133 height 110
click at [510, 249] on input "e." at bounding box center [509, 245] width 1 height 7
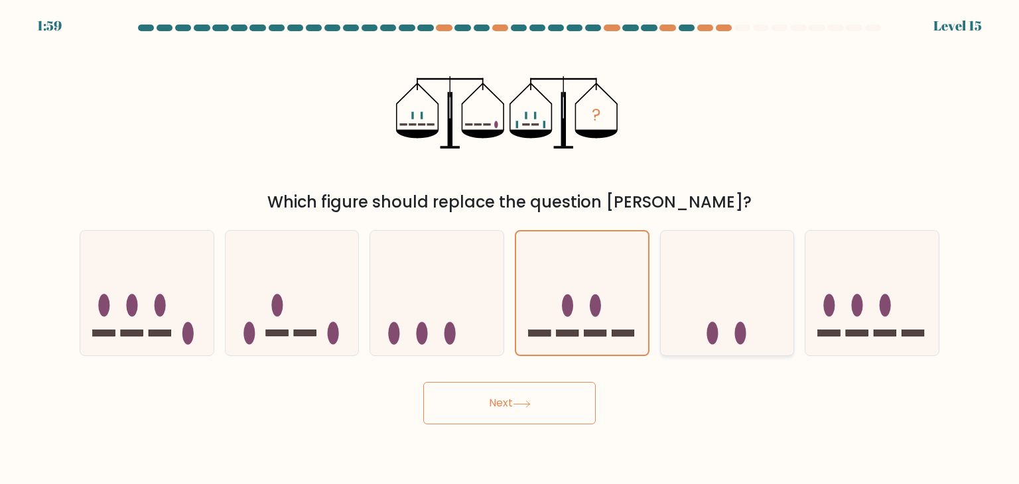
radio input "true"
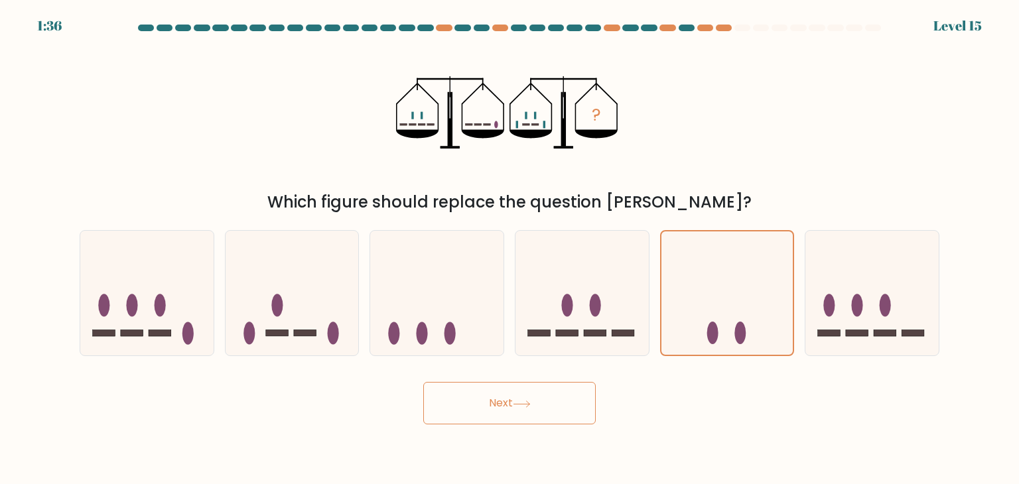
click at [558, 417] on button "Next" at bounding box center [509, 403] width 172 height 42
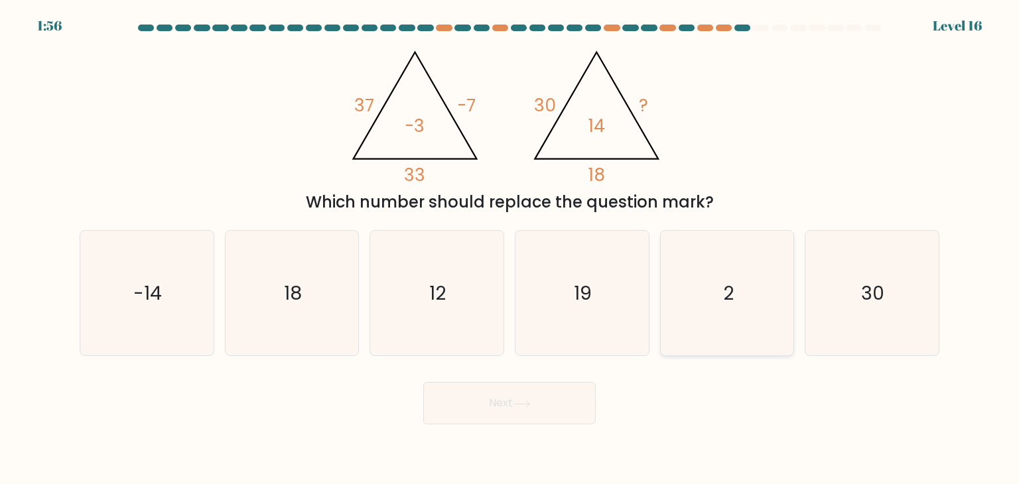
click at [745, 286] on icon "2" at bounding box center [726, 293] width 125 height 125
click at [510, 249] on input "e. 2" at bounding box center [509, 245] width 1 height 7
radio input "true"
click at [518, 417] on button "Next" at bounding box center [509, 403] width 172 height 42
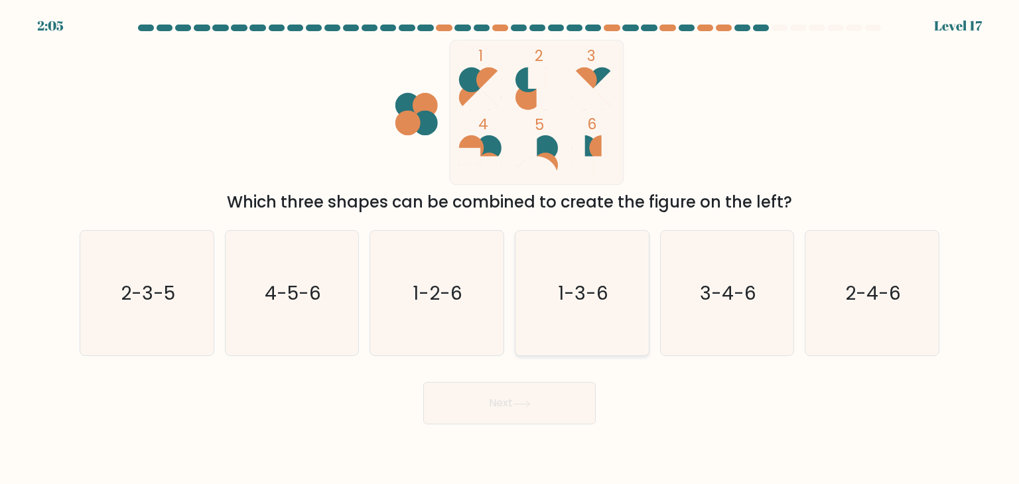
click at [634, 283] on icon "1-3-6" at bounding box center [581, 293] width 125 height 125
click at [510, 249] on input "d. 1-3-6" at bounding box center [509, 245] width 1 height 7
radio input "true"
click at [574, 401] on button "Next" at bounding box center [509, 403] width 172 height 42
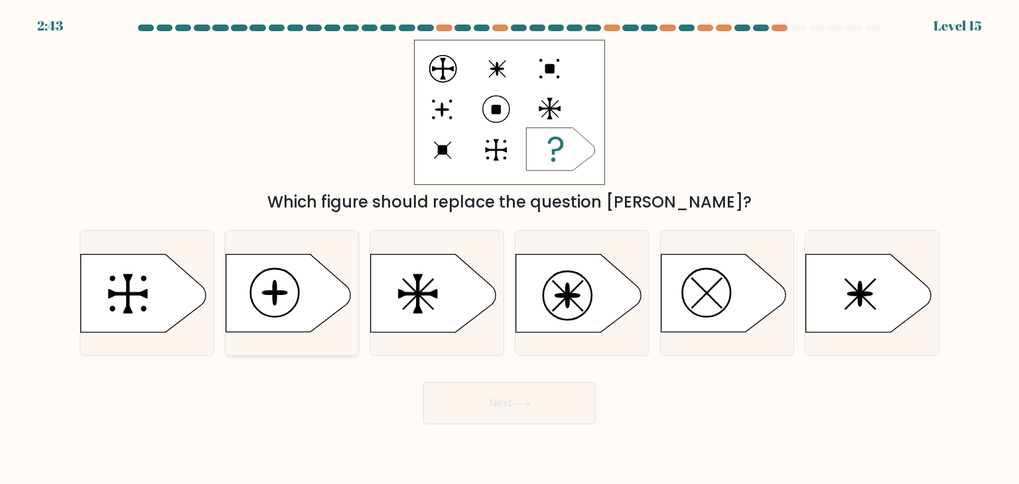
click at [325, 279] on icon at bounding box center [287, 294] width 125 height 78
click at [509, 249] on input "b." at bounding box center [509, 245] width 1 height 7
radio input "true"
click at [491, 397] on button "Next" at bounding box center [509, 403] width 172 height 42
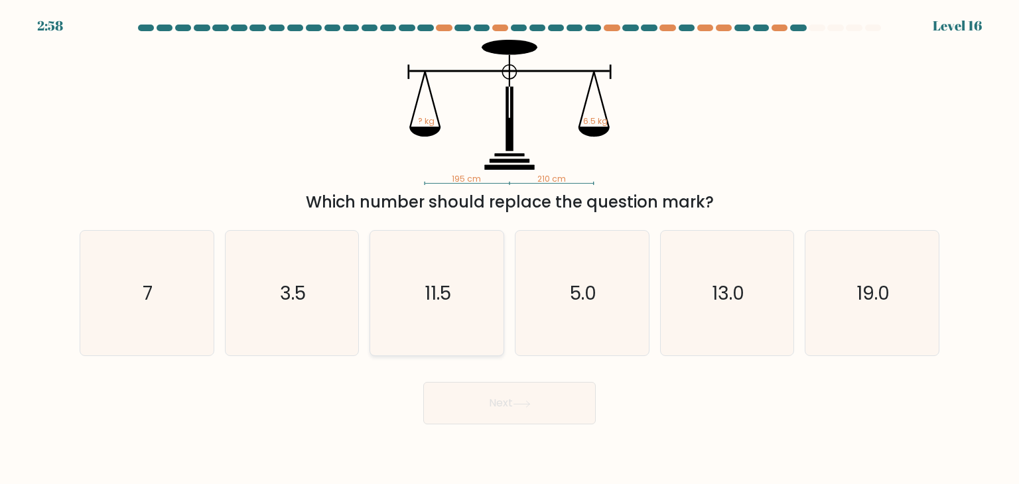
click at [408, 286] on icon "11.5" at bounding box center [436, 293] width 125 height 125
click at [509, 249] on input "c. 11.5" at bounding box center [509, 245] width 1 height 7
radio input "true"
click at [509, 406] on button "Next" at bounding box center [509, 403] width 172 height 42
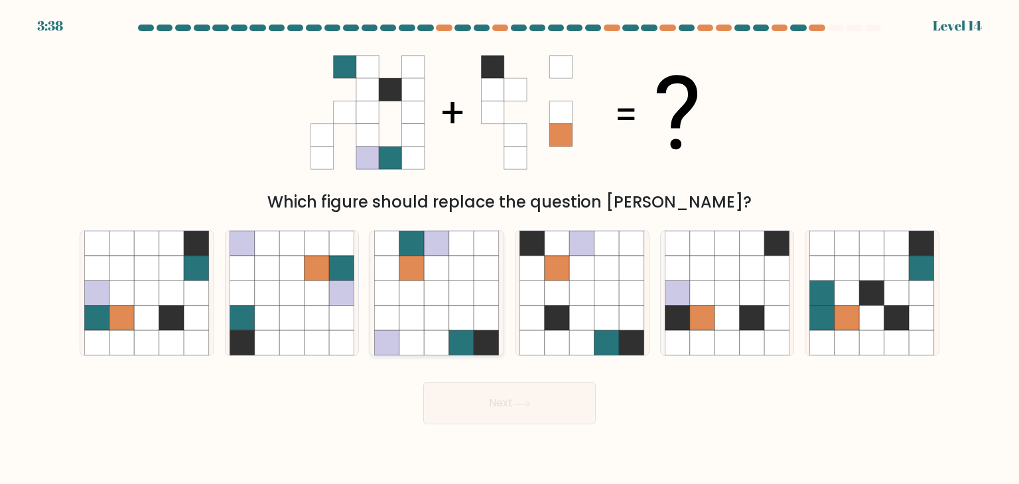
click at [462, 304] on icon at bounding box center [461, 293] width 25 height 25
click at [509, 249] on input "c." at bounding box center [509, 245] width 1 height 7
radio input "true"
click at [558, 282] on icon at bounding box center [556, 293] width 25 height 25
click at [510, 249] on input "d." at bounding box center [509, 245] width 1 height 7
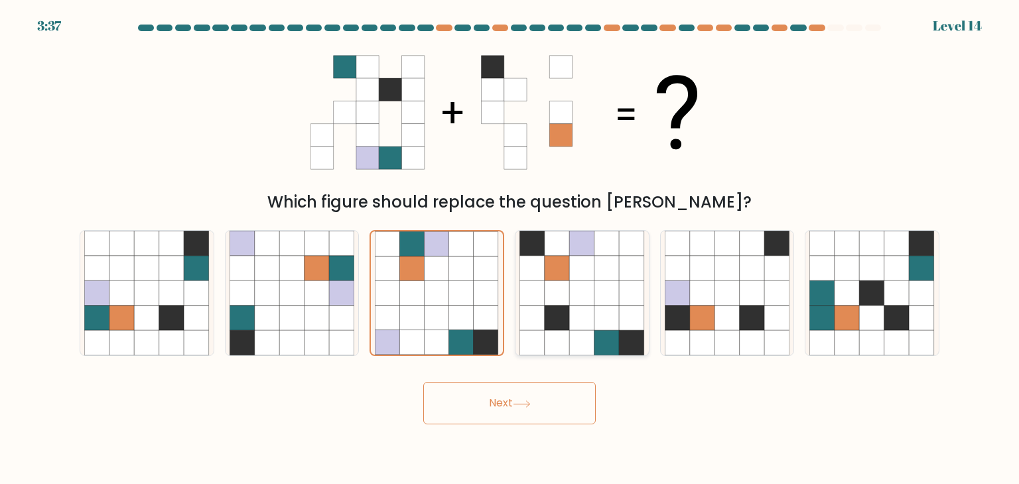
radio input "true"
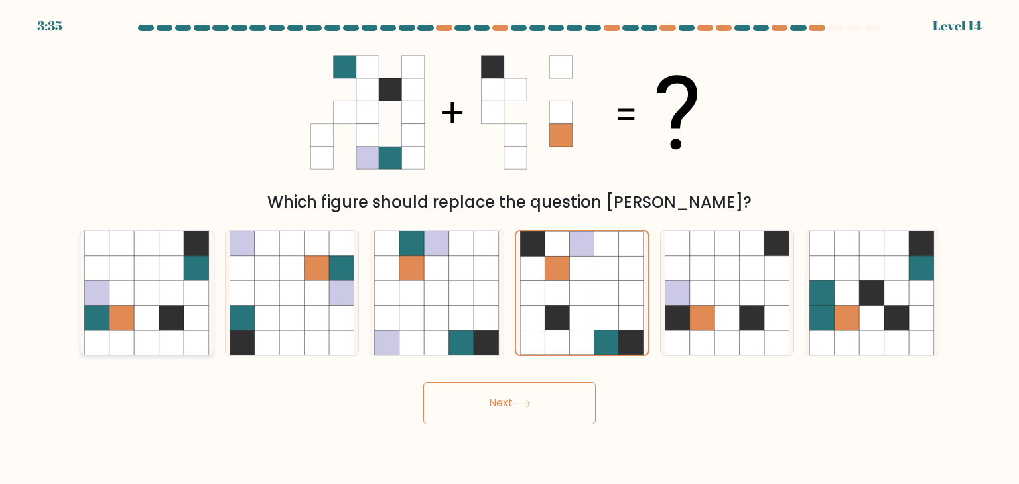
click at [193, 332] on icon at bounding box center [196, 343] width 25 height 25
click at [509, 249] on input "a." at bounding box center [509, 245] width 1 height 7
radio input "true"
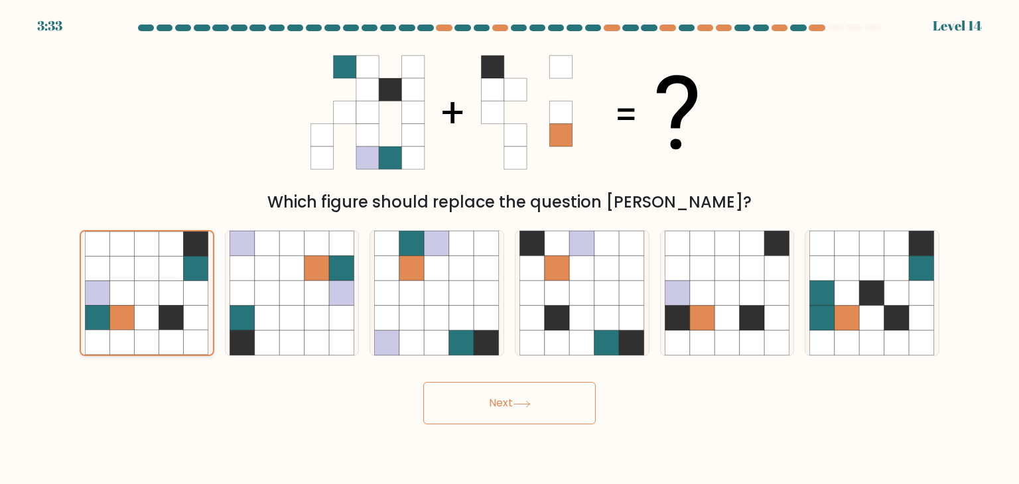
click at [193, 332] on icon at bounding box center [196, 342] width 25 height 25
click at [509, 249] on input "a." at bounding box center [509, 245] width 1 height 7
click at [141, 331] on icon at bounding box center [147, 342] width 25 height 25
click at [509, 249] on input "a." at bounding box center [509, 245] width 1 height 7
click at [442, 385] on button "Next" at bounding box center [509, 403] width 172 height 42
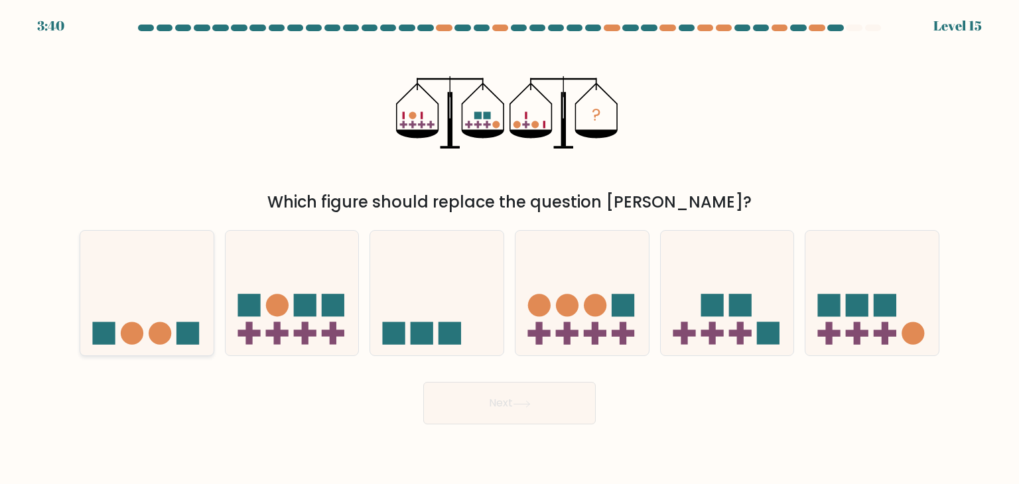
click at [127, 334] on circle at bounding box center [132, 333] width 23 height 23
click at [509, 249] on input "a." at bounding box center [509, 245] width 1 height 7
radio input "true"
click at [427, 330] on rect at bounding box center [421, 333] width 23 height 23
click at [509, 249] on input "c." at bounding box center [509, 245] width 1 height 7
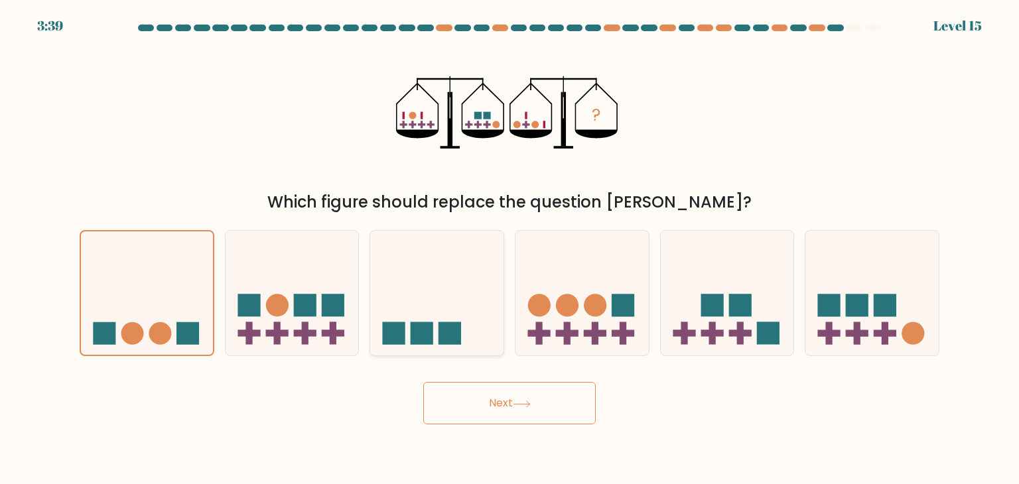
radio input "true"
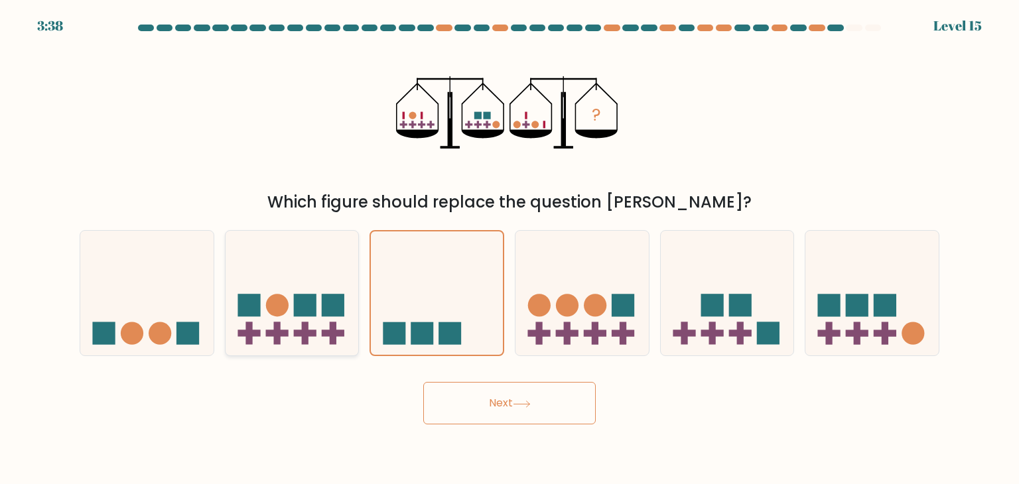
click at [257, 326] on icon at bounding box center [291, 293] width 133 height 110
click at [509, 249] on input "b." at bounding box center [509, 245] width 1 height 7
radio input "true"
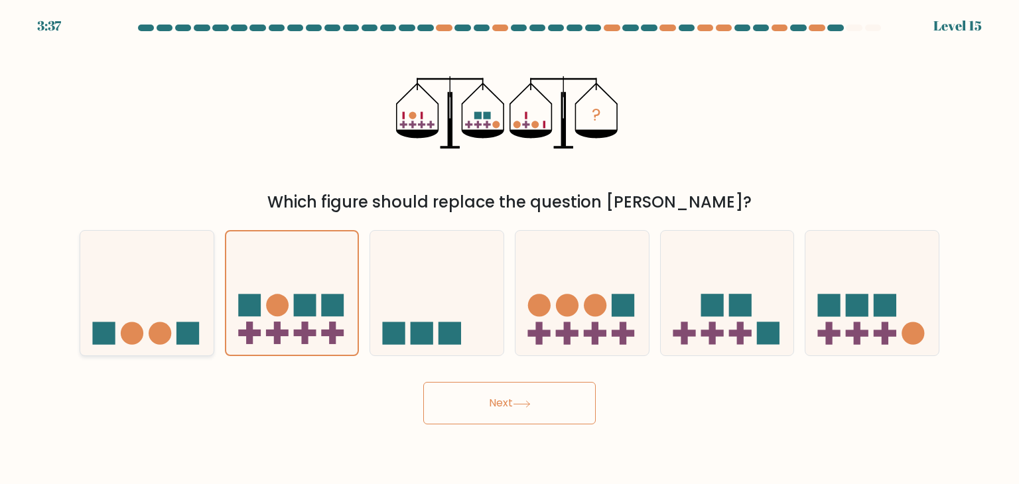
click at [194, 329] on rect at bounding box center [187, 333] width 23 height 23
click at [509, 249] on input "a." at bounding box center [509, 245] width 1 height 7
radio input "true"
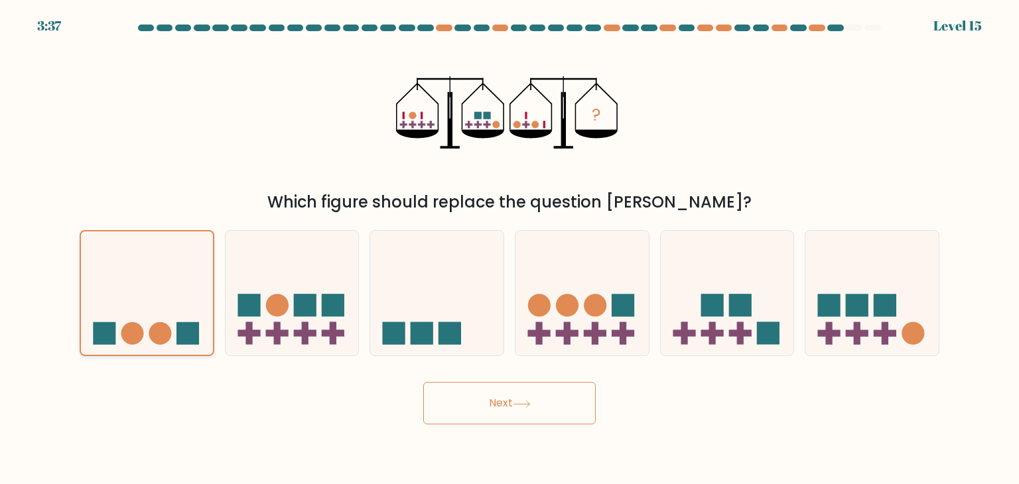
click at [194, 329] on rect at bounding box center [187, 333] width 23 height 23
click at [509, 249] on input "a." at bounding box center [509, 245] width 1 height 7
click at [446, 388] on button "Next" at bounding box center [509, 403] width 172 height 42
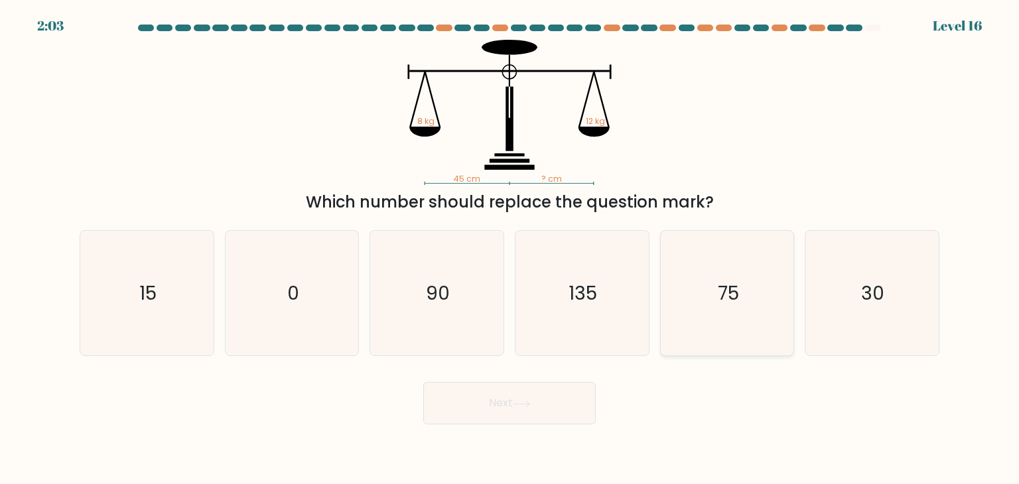
click at [693, 286] on icon "75" at bounding box center [726, 293] width 125 height 125
click at [510, 249] on input "e. 75" at bounding box center [509, 245] width 1 height 7
radio input "true"
click at [546, 411] on button "Next" at bounding box center [509, 403] width 172 height 42
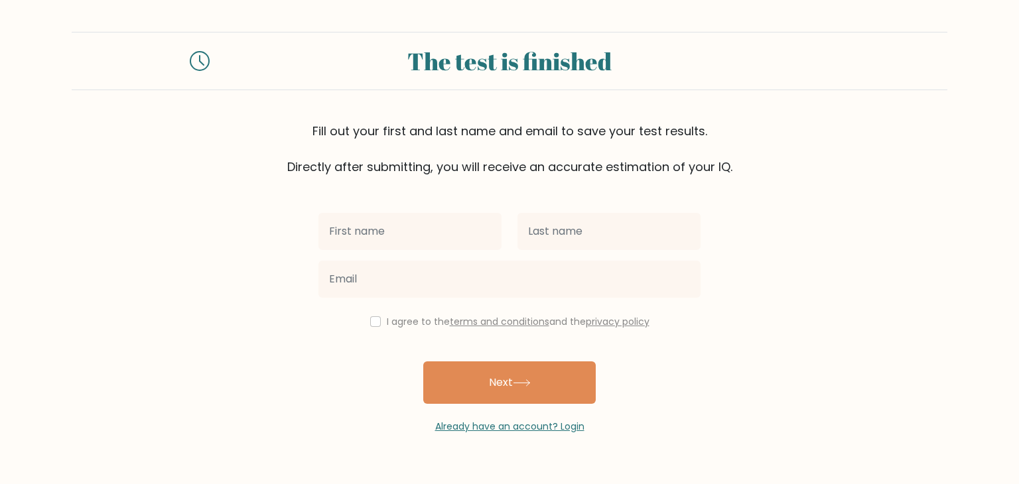
click at [451, 237] on input "text" at bounding box center [409, 231] width 183 height 37
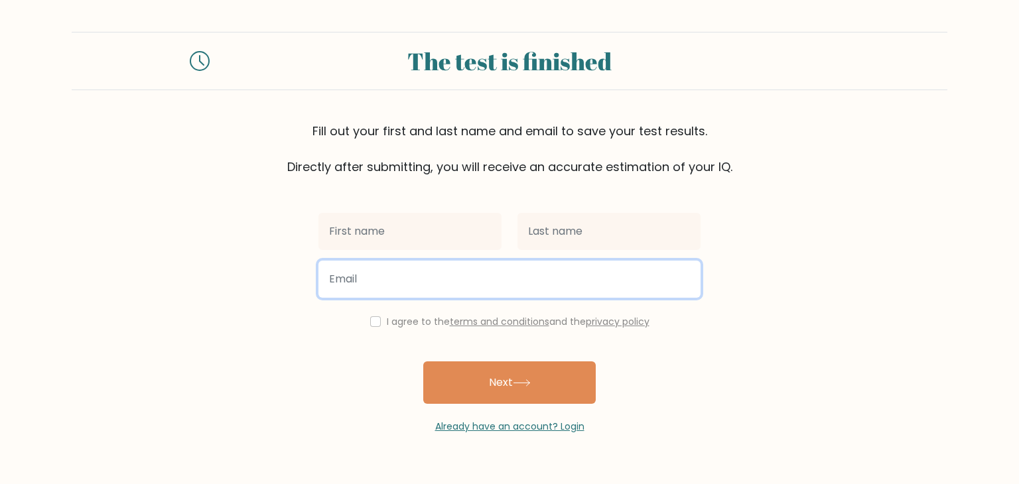
click at [487, 283] on input "email" at bounding box center [509, 279] width 382 height 37
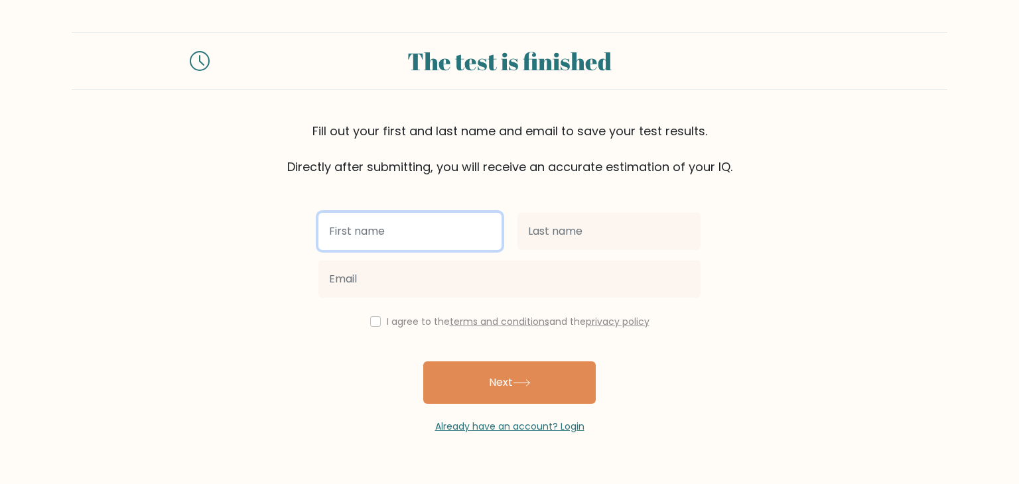
click at [450, 230] on input "text" at bounding box center [409, 231] width 183 height 37
type input "peter"
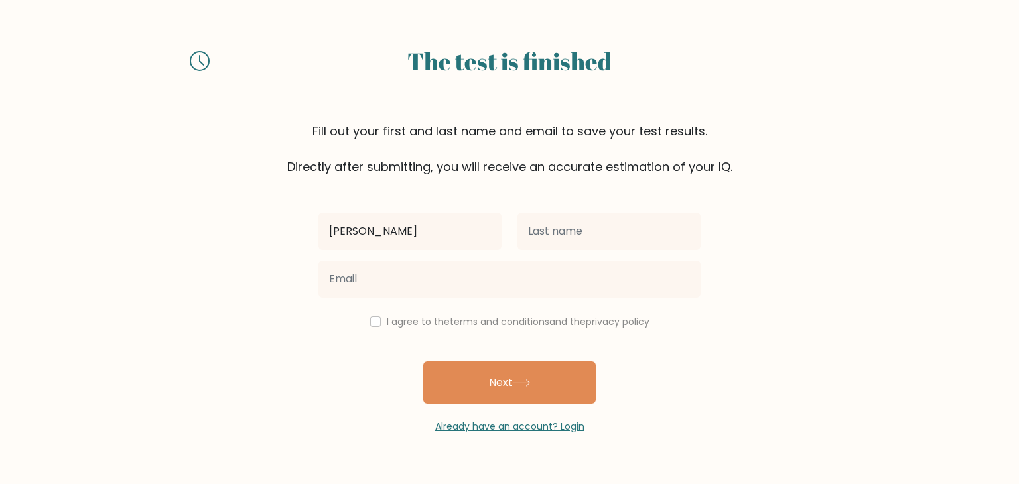
click at [576, 252] on div at bounding box center [608, 232] width 199 height 48
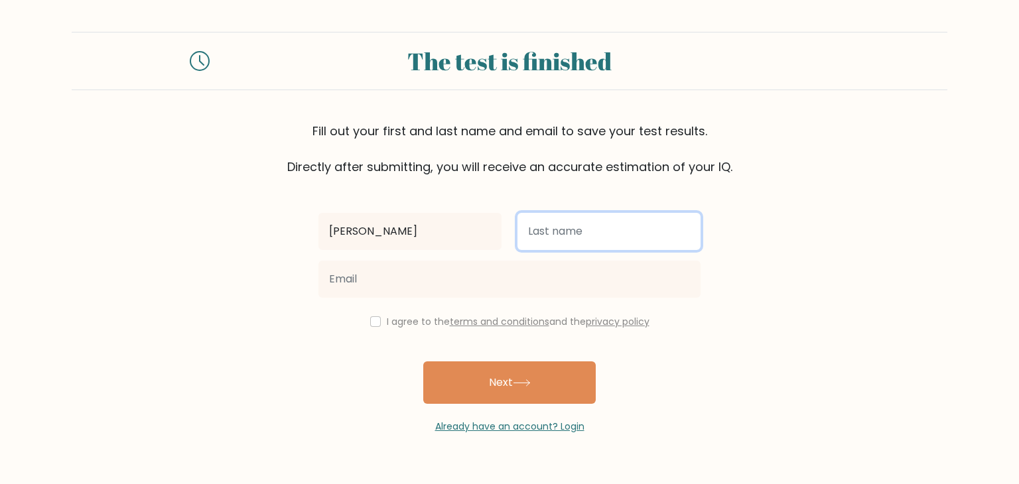
click at [576, 247] on input "text" at bounding box center [608, 231] width 183 height 37
type input "Schilling"
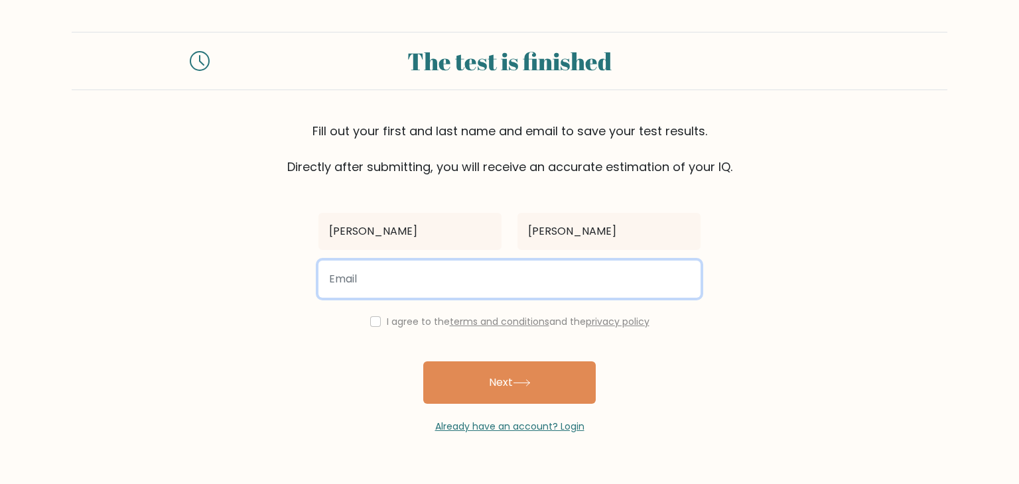
click at [528, 289] on input "email" at bounding box center [509, 279] width 382 height 37
type input "S"
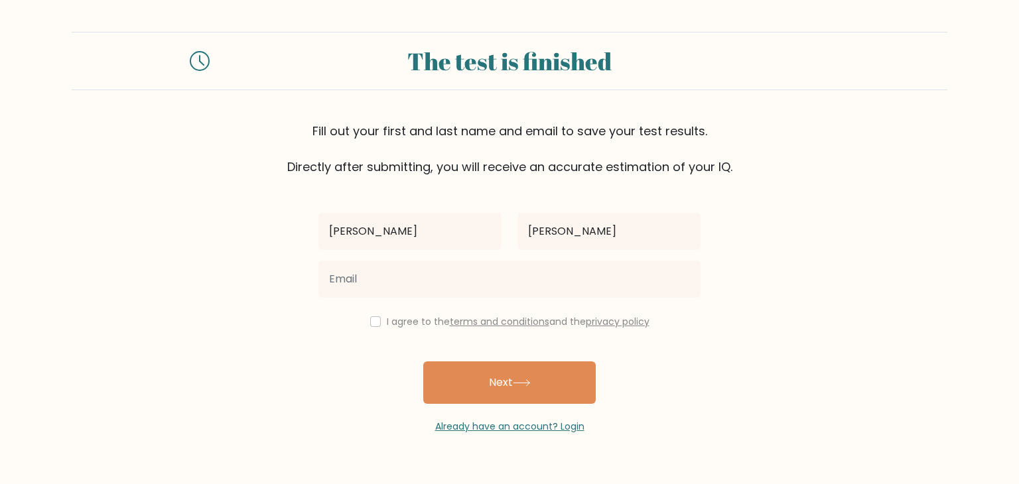
click at [378, 329] on div "I agree to the terms and conditions and the privacy policy" at bounding box center [509, 322] width 398 height 16
click at [377, 325] on div "I agree to the terms and conditions and the privacy policy" at bounding box center [509, 322] width 398 height 16
click at [372, 316] on input "checkbox" at bounding box center [375, 321] width 11 height 11
checkbox input "true"
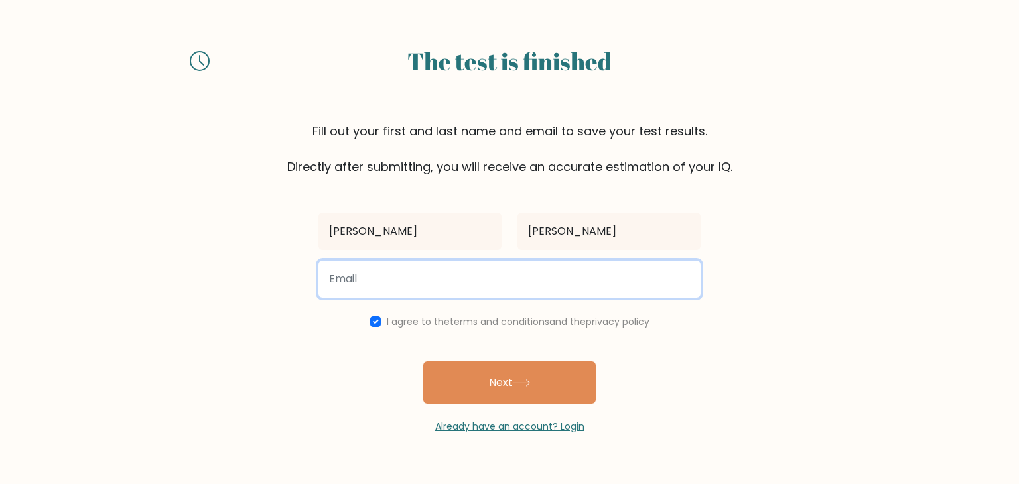
click at [395, 266] on input "email" at bounding box center [509, 279] width 382 height 37
click at [515, 290] on input "schillingpeter218" at bounding box center [509, 279] width 382 height 37
click at [470, 284] on input "schillingpeter218qqqq" at bounding box center [509, 279] width 382 height 37
click at [469, 287] on input "schillingpeter218" at bounding box center [509, 279] width 382 height 37
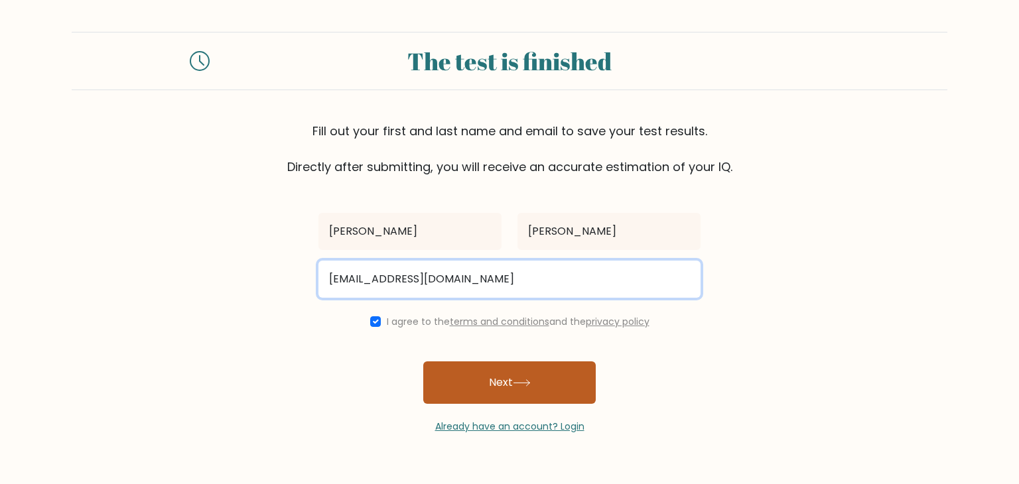
type input "schillingpeter218@gmail.com"
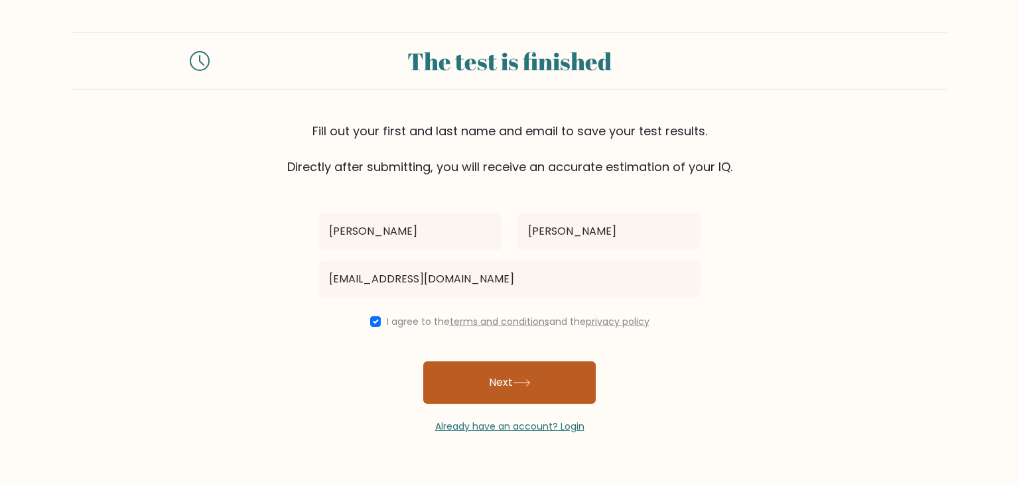
click at [496, 373] on button "Next" at bounding box center [509, 382] width 172 height 42
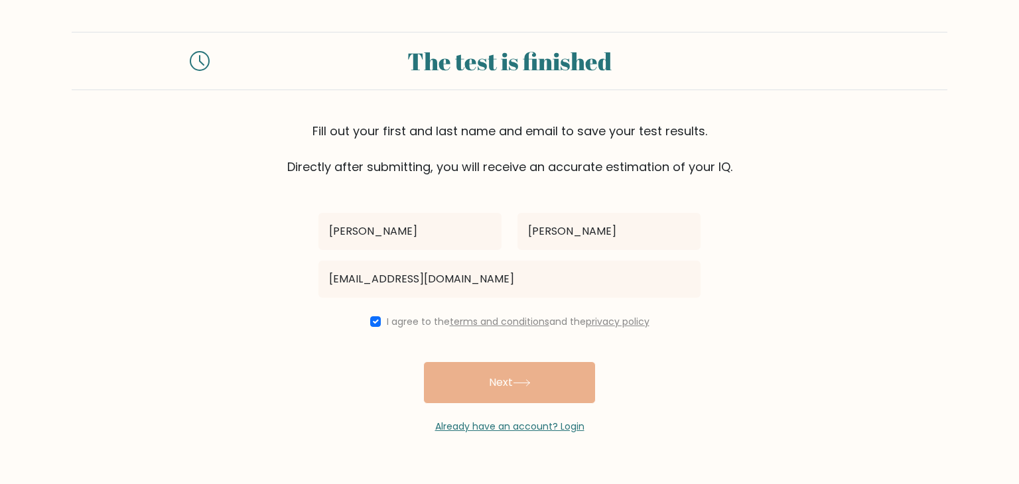
click at [515, 367] on div "peter Schilling schillingpeter218@gmail.com I agree to the terms and conditions…" at bounding box center [509, 305] width 398 height 258
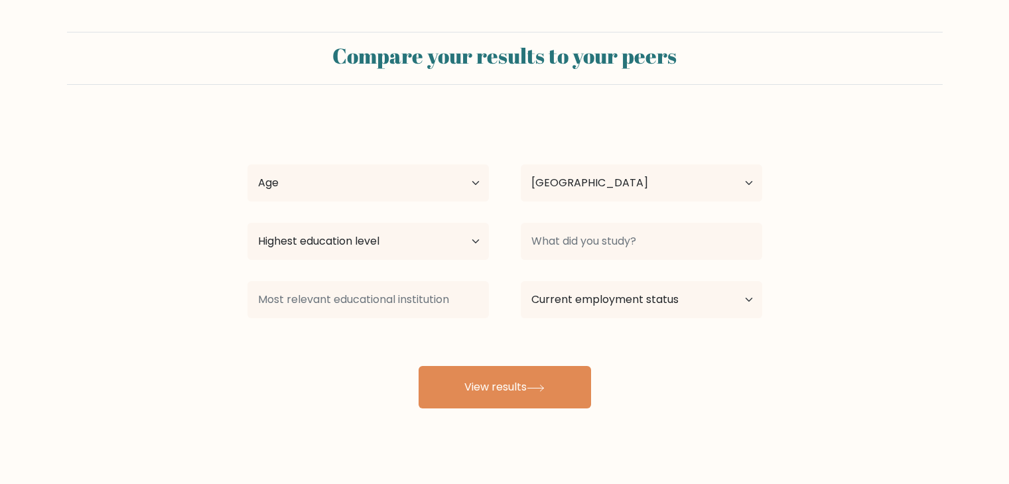
select select "DE"
click at [383, 186] on select "Age Under [DEMOGRAPHIC_DATA] [DEMOGRAPHIC_DATA] [DEMOGRAPHIC_DATA] [DEMOGRAPHIC…" at bounding box center [367, 182] width 241 height 37
select select "18_24"
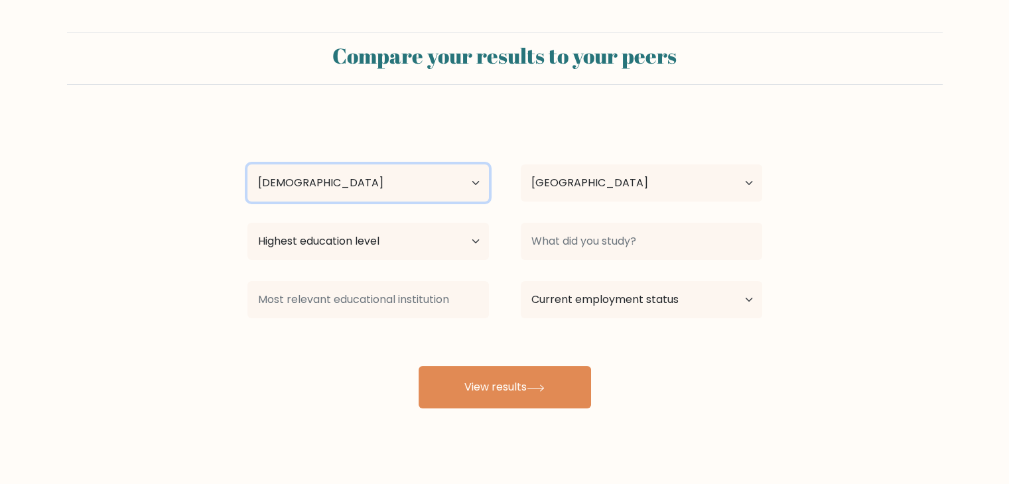
click at [247, 164] on select "Age Under [DEMOGRAPHIC_DATA] [DEMOGRAPHIC_DATA] [DEMOGRAPHIC_DATA] [DEMOGRAPHIC…" at bounding box center [367, 182] width 241 height 37
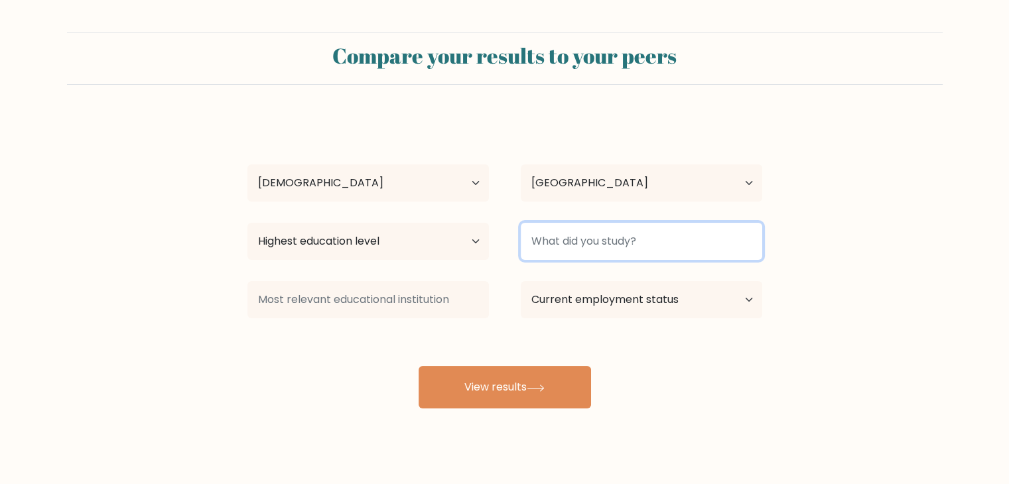
click at [611, 255] on input at bounding box center [641, 241] width 241 height 37
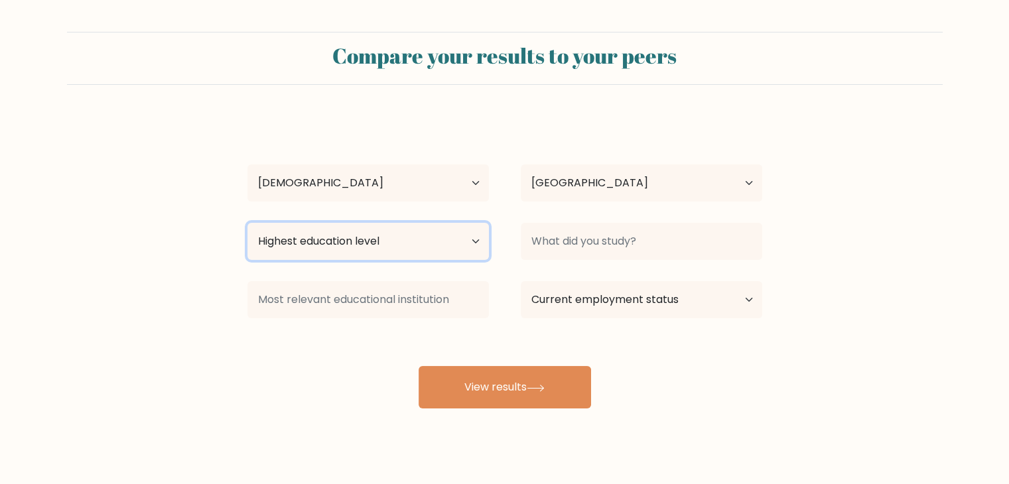
click at [408, 242] on select "Highest education level No schooling Primary Lower Secondary Upper Secondary Oc…" at bounding box center [367, 241] width 241 height 37
click at [404, 252] on select "Highest education level No schooling Primary Lower Secondary Upper Secondary Oc…" at bounding box center [367, 241] width 241 height 37
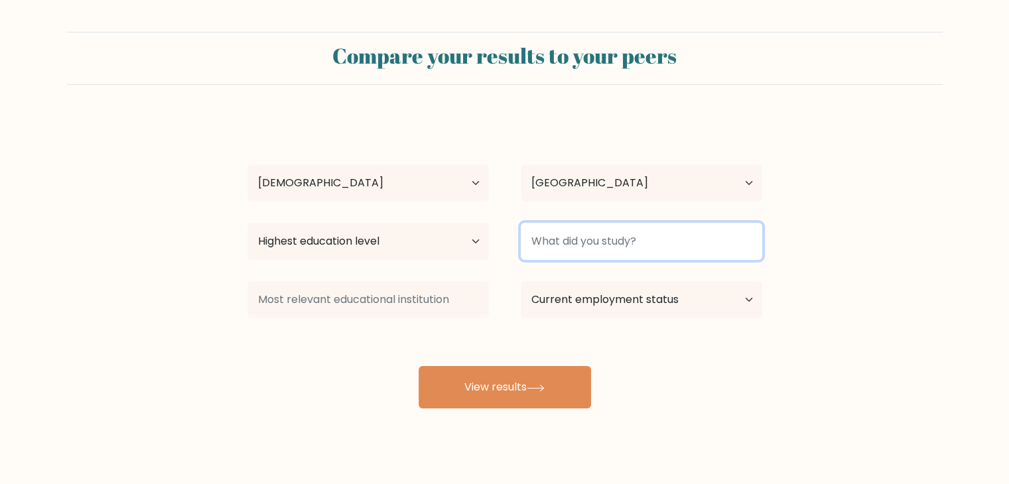
click at [573, 260] on div at bounding box center [641, 242] width 273 height 48
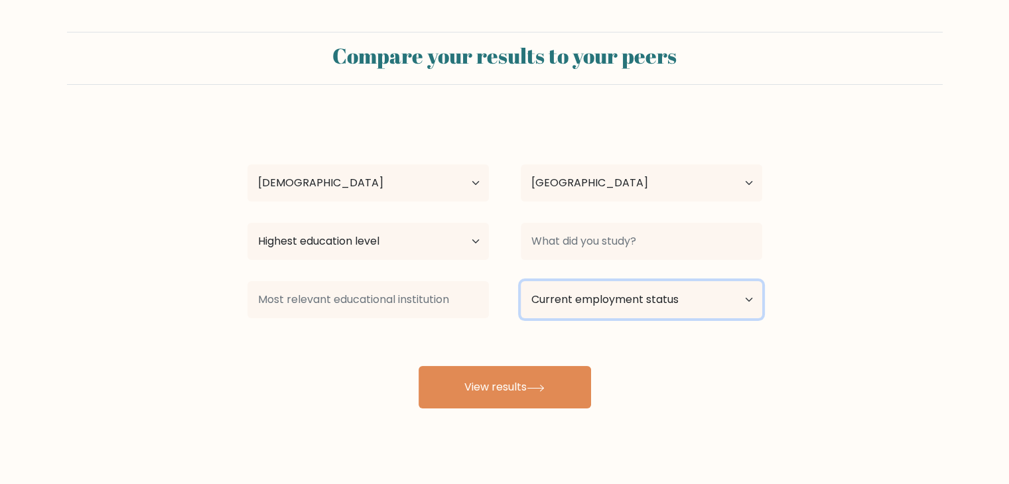
click at [574, 310] on select "Current employment status Employed Student Retired Other / prefer not to answer" at bounding box center [641, 299] width 241 height 37
click at [570, 308] on select "Current employment status Employed Student Retired Other / prefer not to answer" at bounding box center [641, 299] width 241 height 37
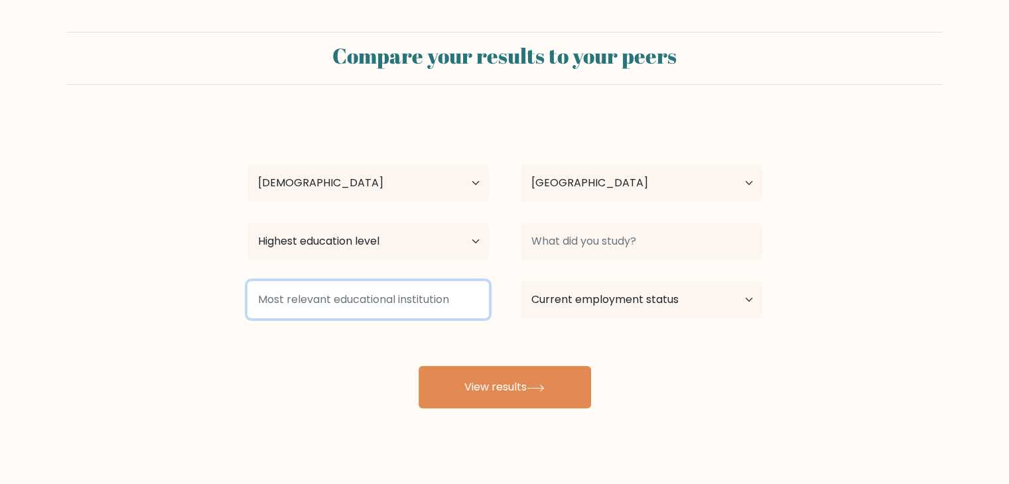
click at [410, 305] on input at bounding box center [367, 299] width 241 height 37
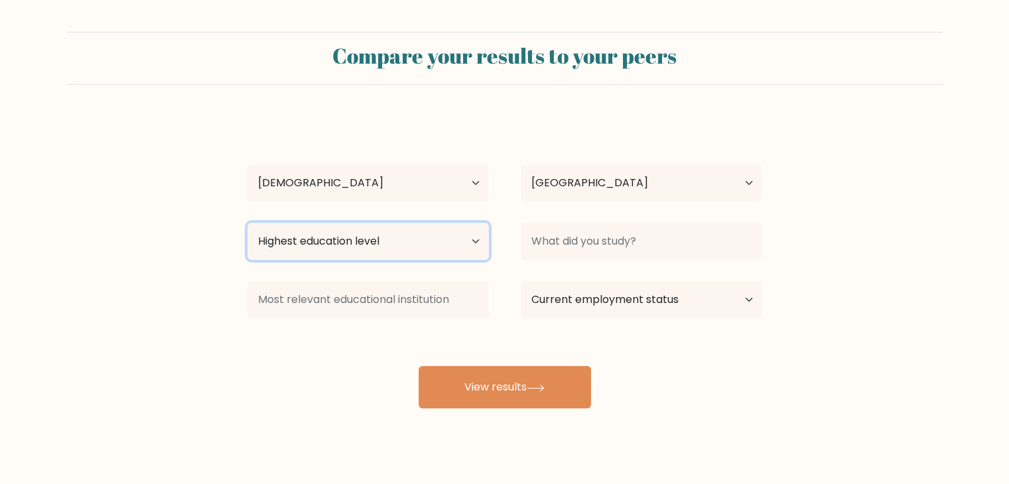
click at [420, 239] on select "Highest education level No schooling Primary Lower Secondary Upper Secondary Oc…" at bounding box center [367, 241] width 241 height 37
click at [449, 248] on select "Highest education level No schooling Primary Lower Secondary Upper Secondary Oc…" at bounding box center [367, 241] width 241 height 37
select select "primary"
click at [247, 223] on select "Highest education level No schooling Primary Lower Secondary Upper Secondary Oc…" at bounding box center [367, 241] width 241 height 37
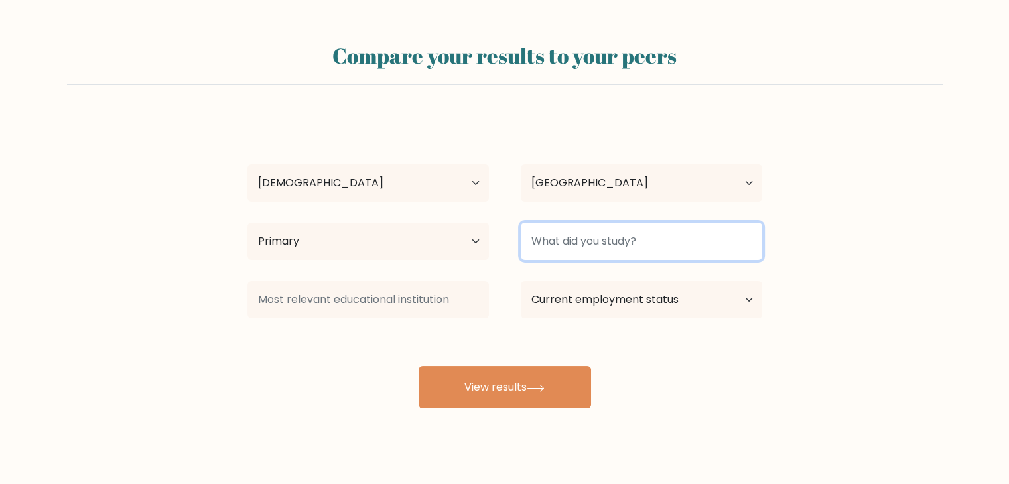
click at [613, 229] on input at bounding box center [641, 241] width 241 height 37
click at [605, 239] on input at bounding box center [641, 241] width 241 height 37
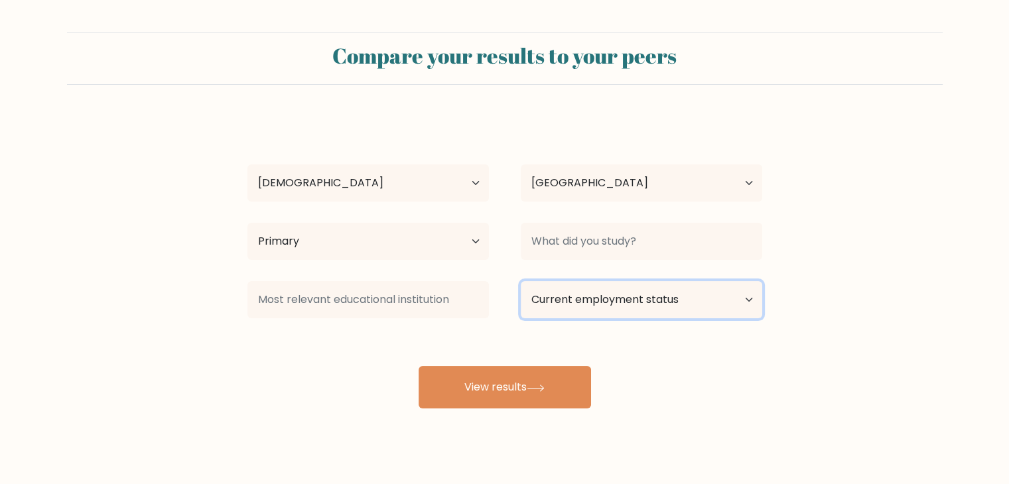
click at [605, 299] on select "Current employment status Employed Student Retired Other / prefer not to answer" at bounding box center [641, 299] width 241 height 37
drag, startPoint x: 605, startPoint y: 299, endPoint x: 570, endPoint y: 300, distance: 35.2
click at [605, 299] on select "Current employment status Employed Student Retired Other / prefer not to answer" at bounding box center [641, 299] width 241 height 37
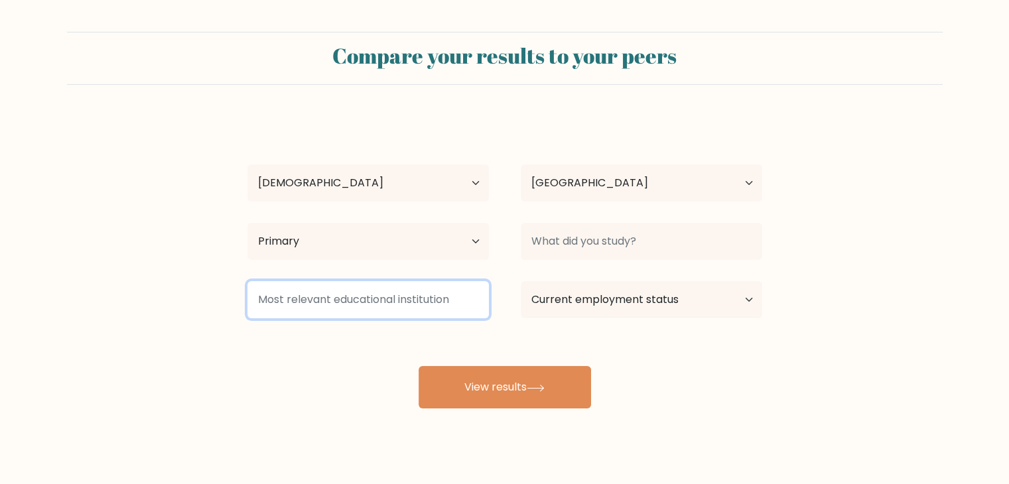
click at [469, 310] on input at bounding box center [367, 299] width 241 height 37
click at [462, 306] on input at bounding box center [367, 299] width 241 height 37
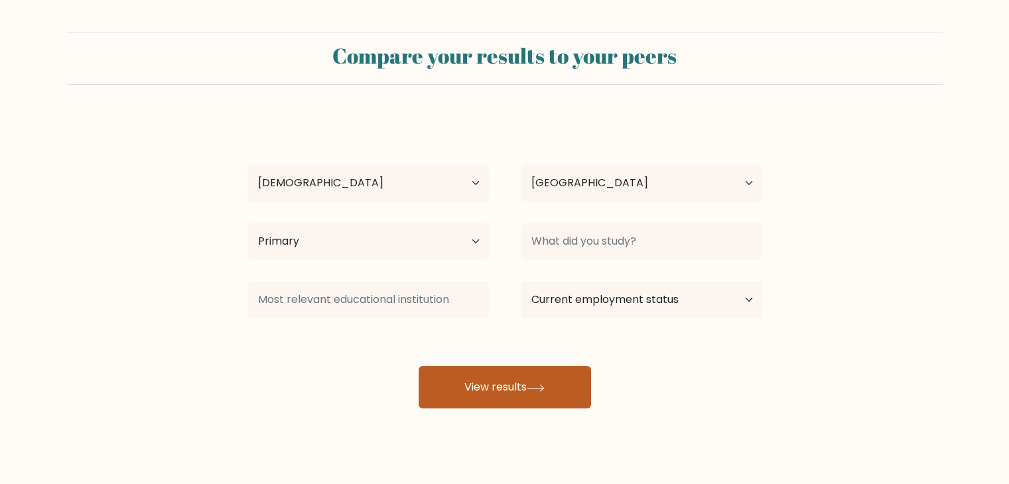
click at [489, 372] on button "View results" at bounding box center [504, 387] width 172 height 42
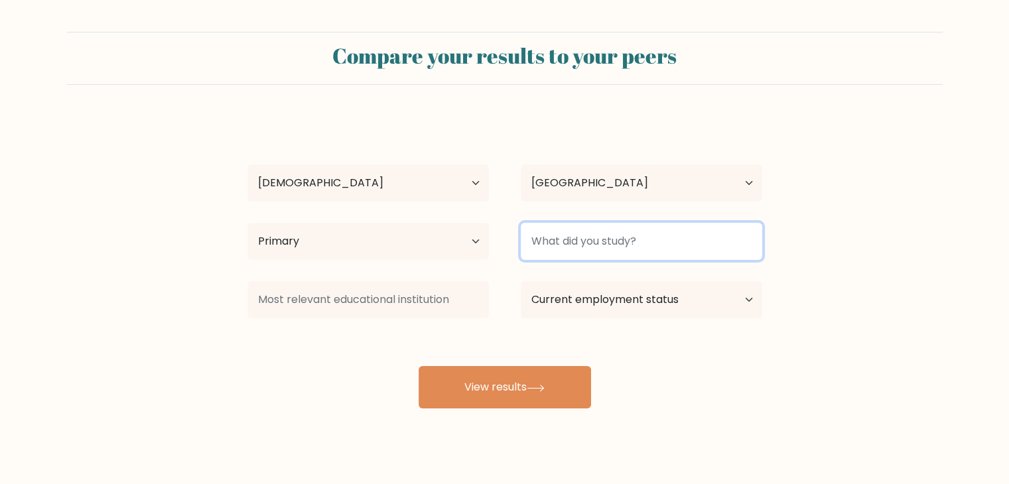
click at [574, 245] on input at bounding box center [641, 241] width 241 height 37
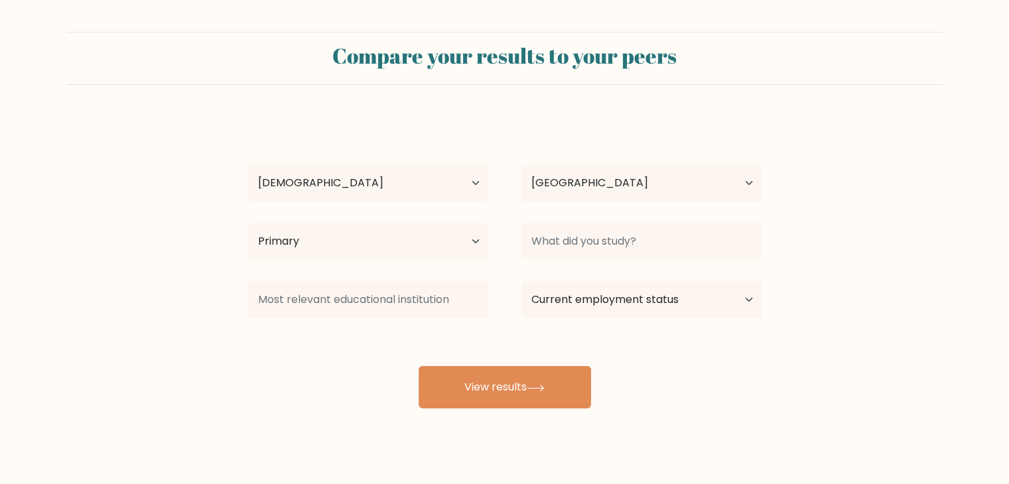
click at [554, 271] on div "peter Schilling Age Under 18 years old 18-24 years old 25-34 years old 35-44 ye…" at bounding box center [504, 263] width 530 height 292
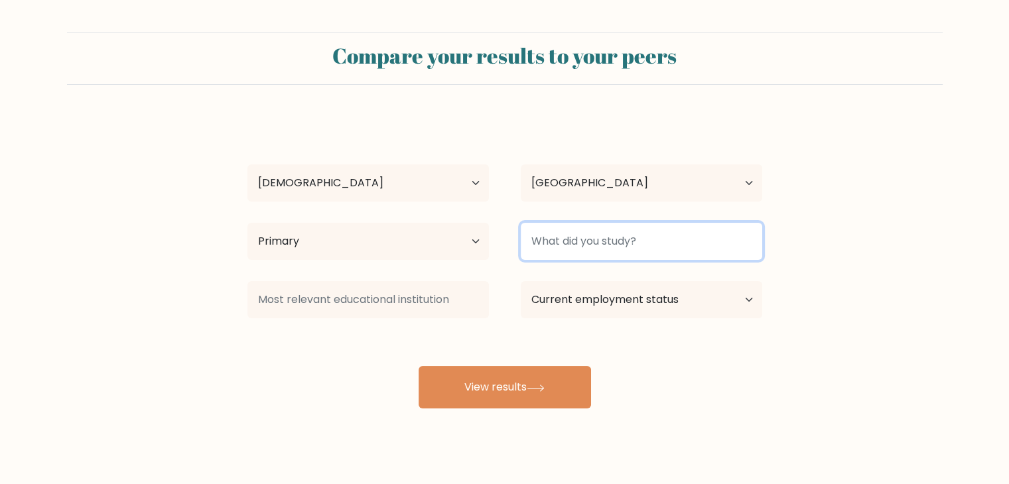
click at [551, 249] on input at bounding box center [641, 241] width 241 height 37
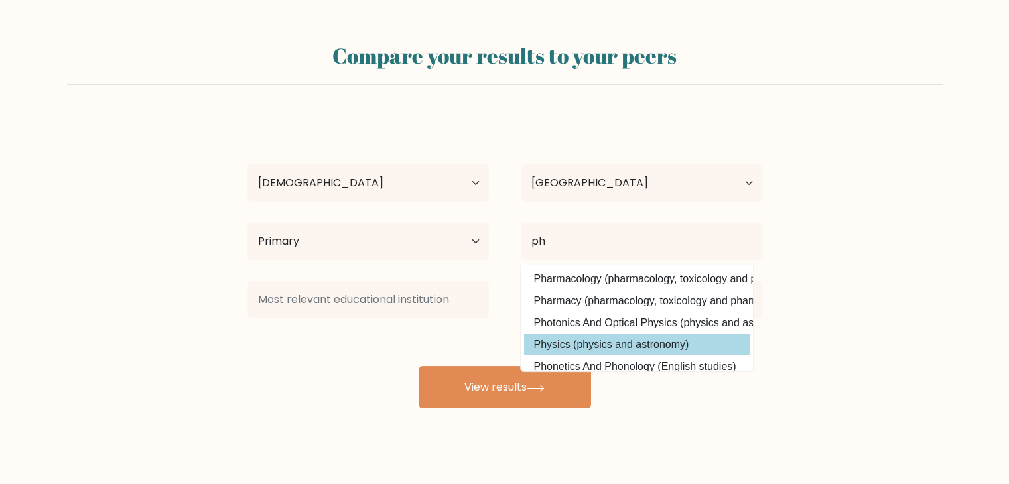
click at [612, 338] on option "Physics (physics and astronomy)" at bounding box center [636, 344] width 225 height 21
type input "Physics"
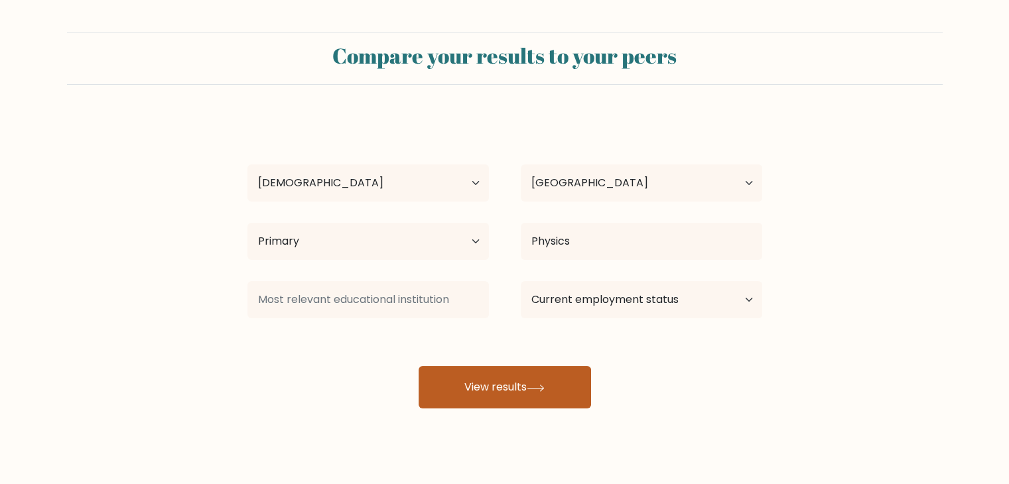
click at [538, 391] on button "View results" at bounding box center [504, 387] width 172 height 42
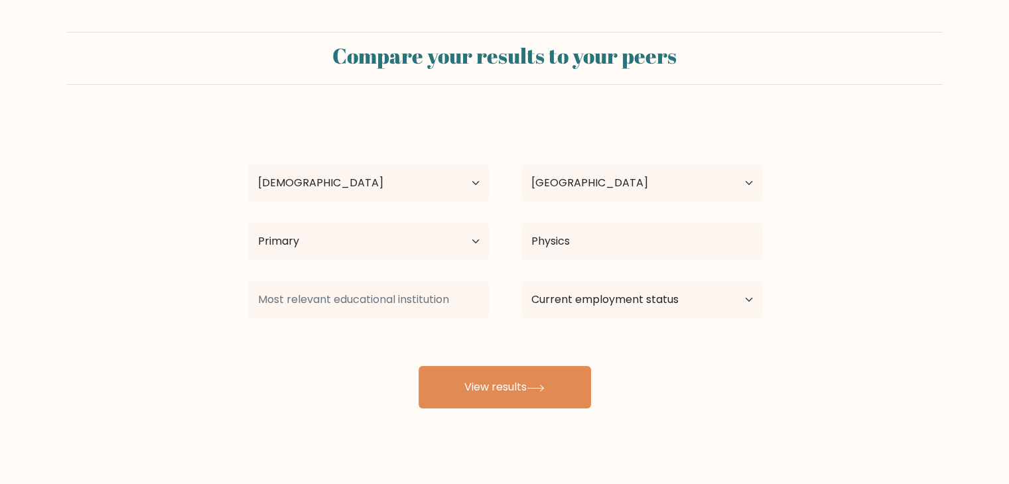
drag, startPoint x: 355, startPoint y: 319, endPoint x: 352, endPoint y: 311, distance: 8.4
click at [355, 319] on div at bounding box center [367, 300] width 273 height 48
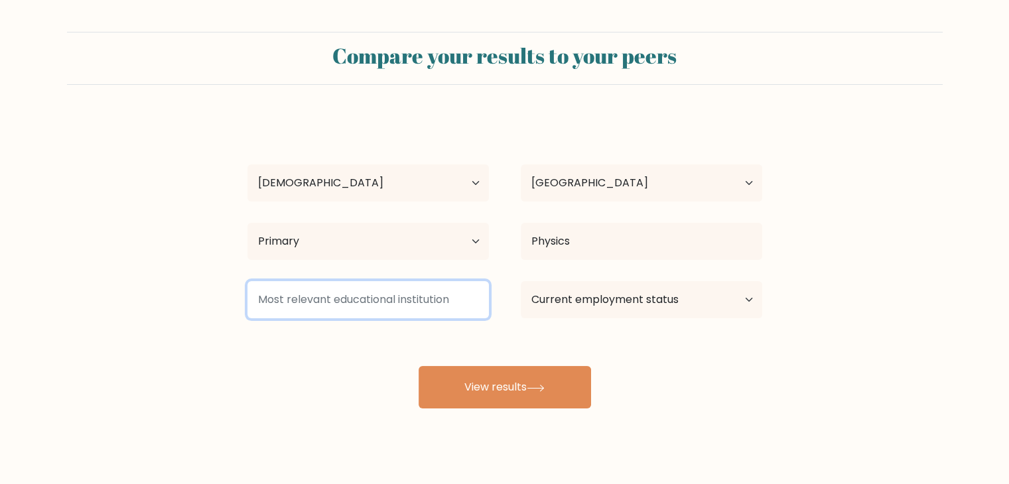
click at [351, 302] on input at bounding box center [367, 299] width 241 height 37
click at [350, 294] on input at bounding box center [367, 299] width 241 height 37
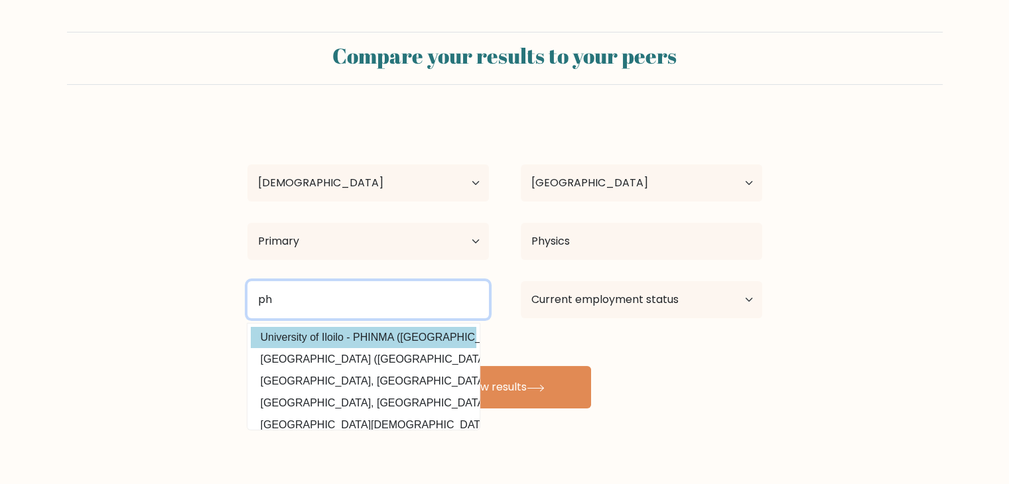
type input "p"
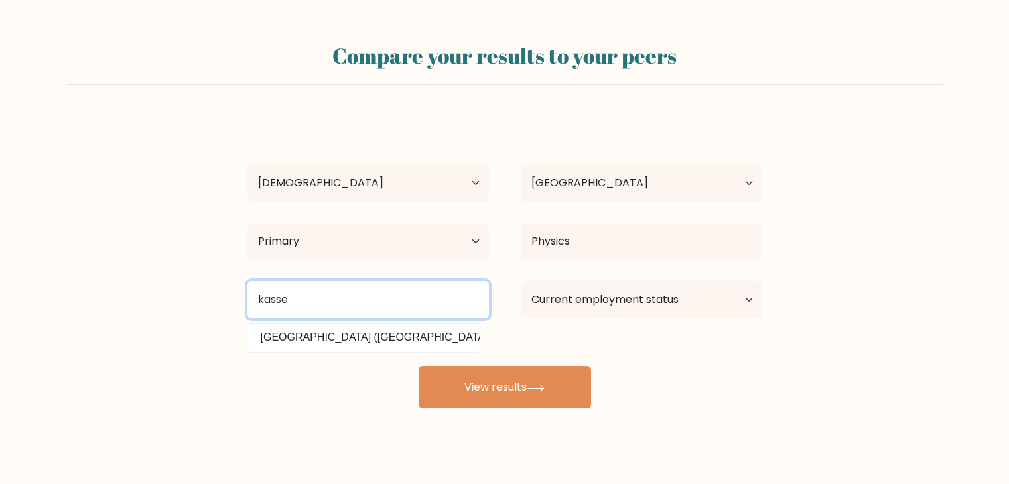
type input "kasse"
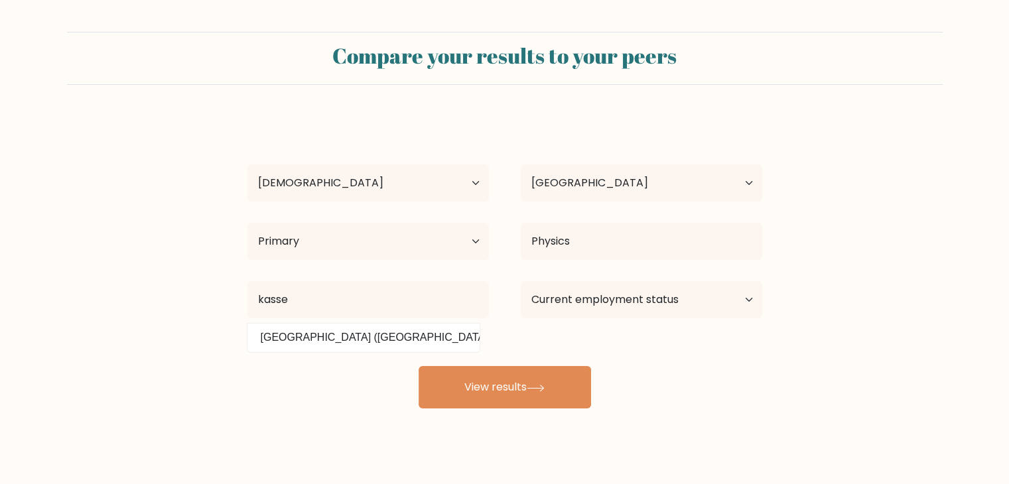
click at [365, 352] on div "peter Schilling Age Under 18 years old 18-24 years old 25-34 years old 35-44 ye…" at bounding box center [504, 263] width 530 height 292
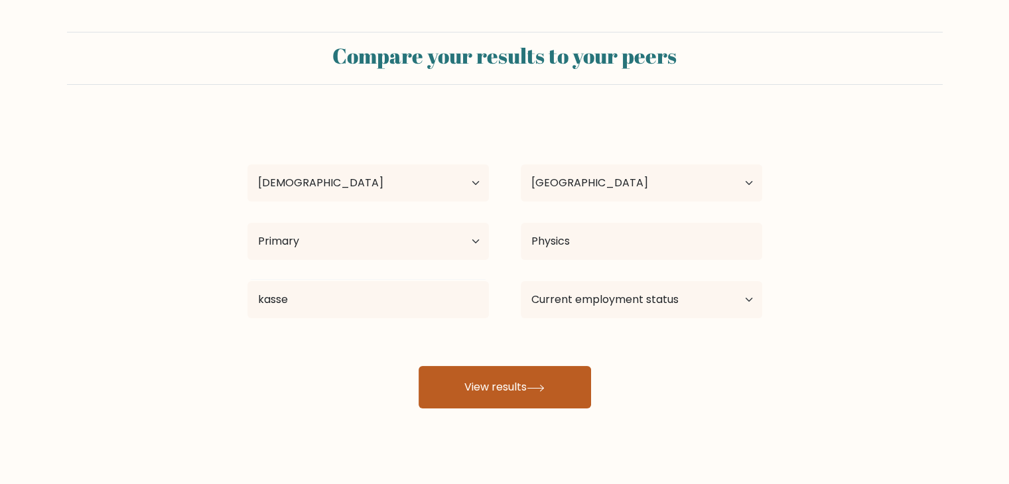
click at [449, 385] on button "View results" at bounding box center [504, 387] width 172 height 42
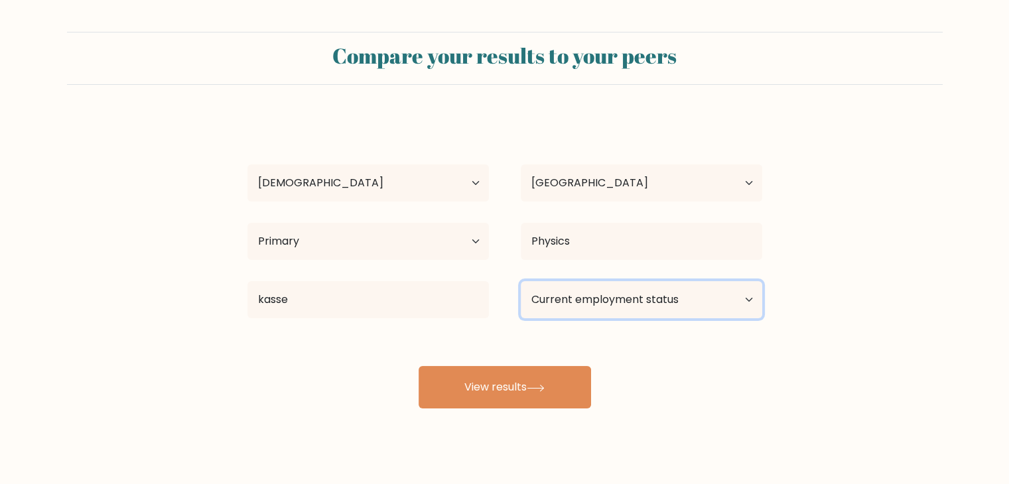
click at [597, 287] on select "Current employment status Employed Student Retired Other / prefer not to answer" at bounding box center [641, 299] width 241 height 37
select select "student"
click at [521, 281] on select "Current employment status Employed Student Retired Other / prefer not to answer" at bounding box center [641, 299] width 241 height 37
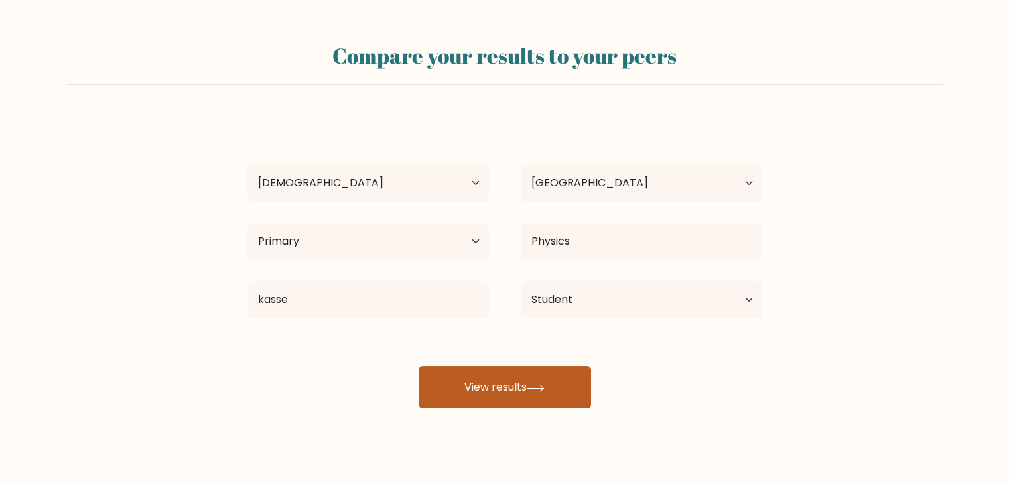
click at [542, 388] on icon at bounding box center [536, 388] width 18 height 7
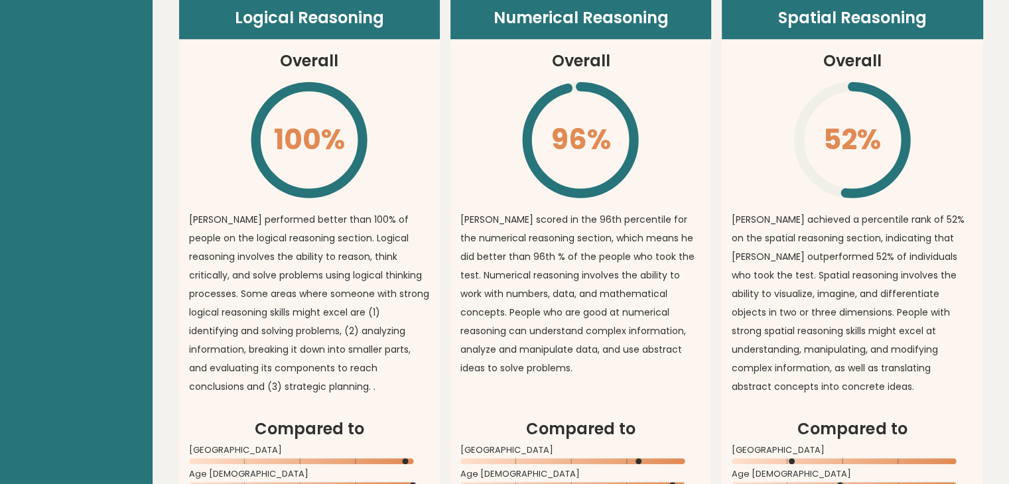
scroll to position [995, 0]
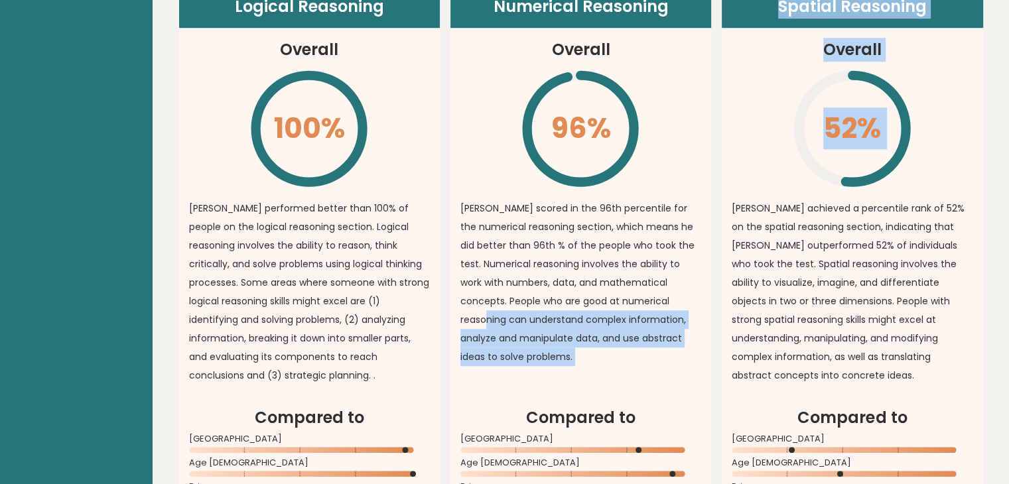
drag, startPoint x: 889, startPoint y: 167, endPoint x: 690, endPoint y: 302, distance: 239.7
click at [690, 302] on div "Logical Reasoning Overall 100% \ [PERSON_NAME] performed better than 100% of pe…" at bounding box center [581, 273] width 804 height 577
click at [681, 330] on p "[PERSON_NAME] scored in the 96th percentile for the numerical reasoning section…" at bounding box center [580, 282] width 241 height 167
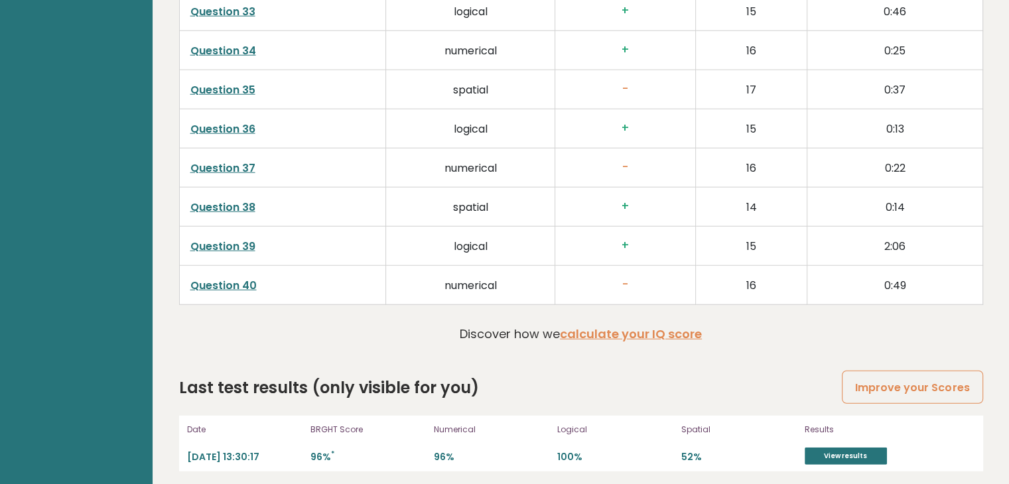
scroll to position [3411, 0]
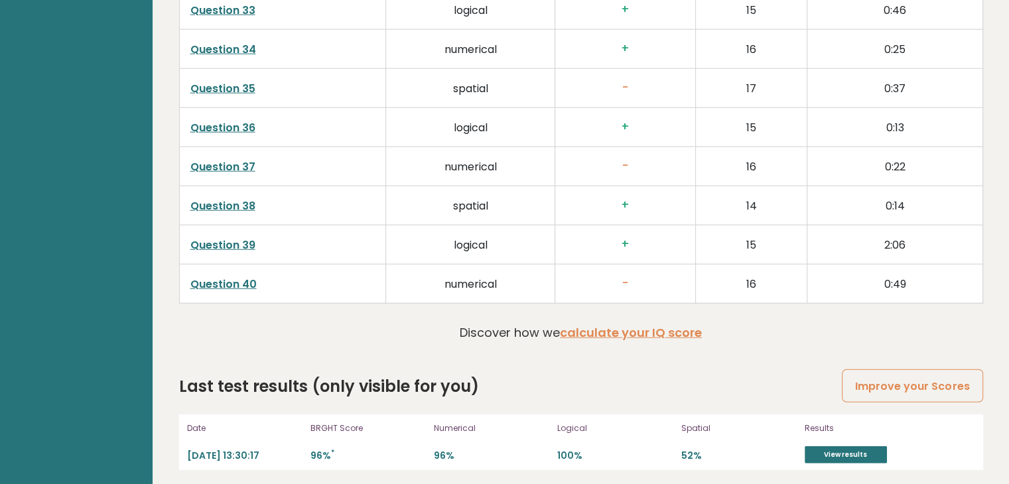
click at [803, 452] on div "Date [DATE] 13:30:17 BRGHT Score 96% * Numerical 96% Logical 100% Spatial 52% R…" at bounding box center [581, 442] width 804 height 56
click at [845, 446] on link "View results" at bounding box center [845, 454] width 82 height 17
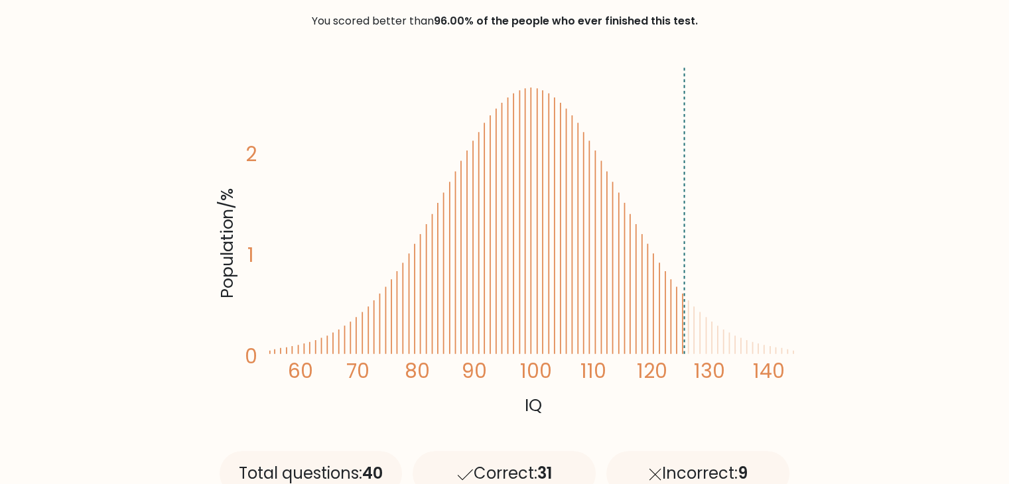
scroll to position [530, 0]
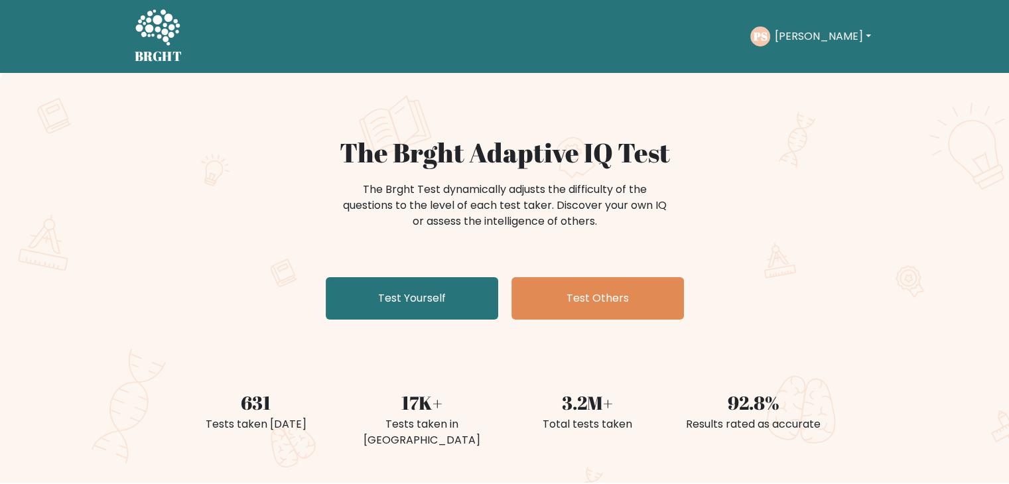
click at [806, 151] on h1 "The Brght Adaptive IQ Test" at bounding box center [504, 153] width 647 height 32
click at [767, 40] on text "PS" at bounding box center [760, 36] width 15 height 15
click at [824, 38] on button "[PERSON_NAME]" at bounding box center [822, 36] width 104 height 17
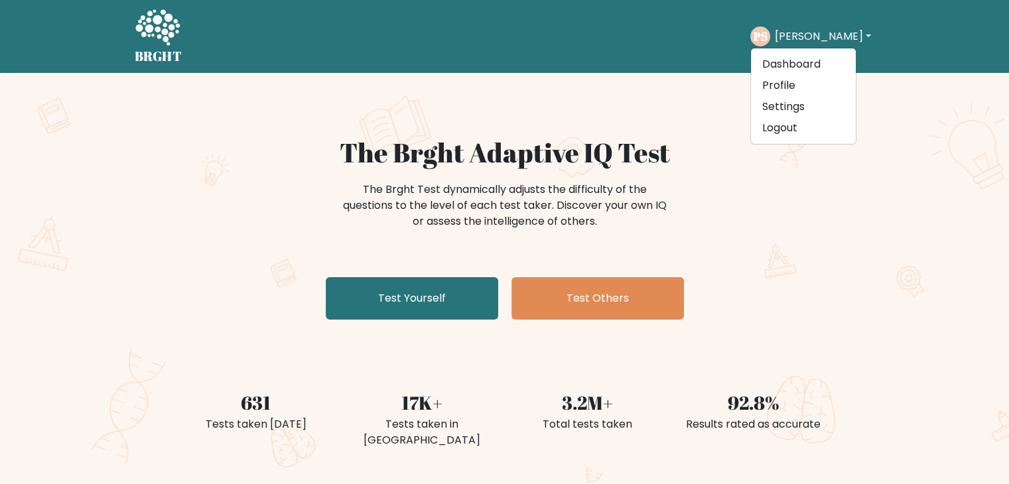
click at [705, 133] on div "The Brght Adaptive IQ Test The Brght Test dynamically adjusts the difficulty of…" at bounding box center [504, 278] width 1009 height 410
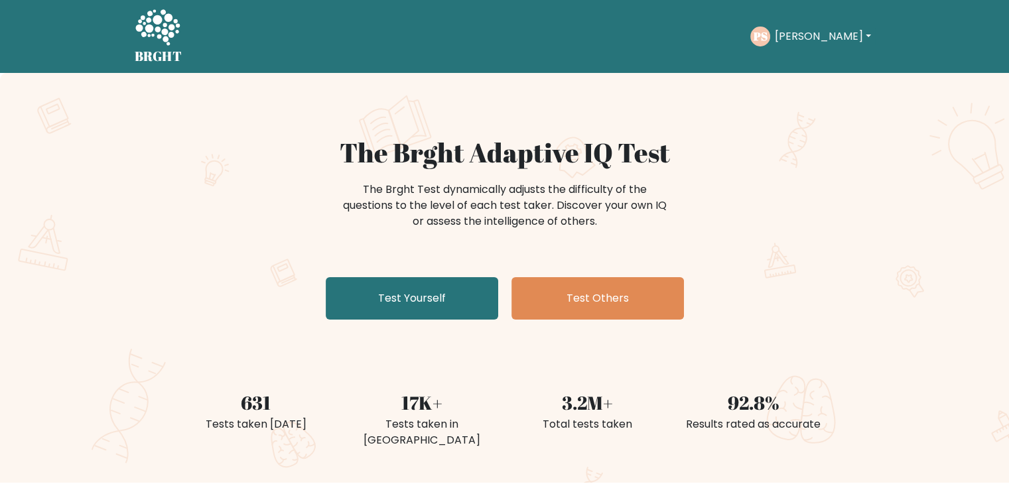
click at [825, 40] on button "[PERSON_NAME]" at bounding box center [822, 36] width 104 height 17
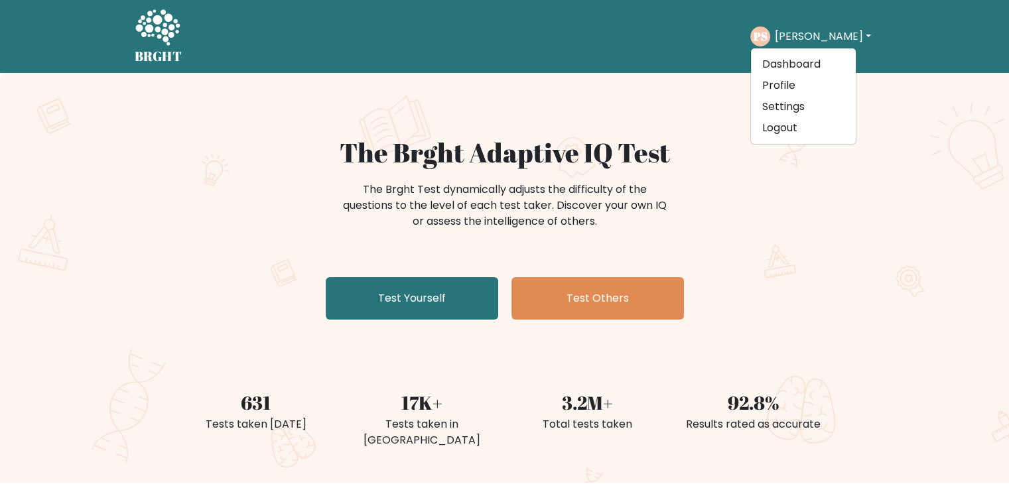
click at [817, 38] on button "[PERSON_NAME]" at bounding box center [822, 36] width 104 height 17
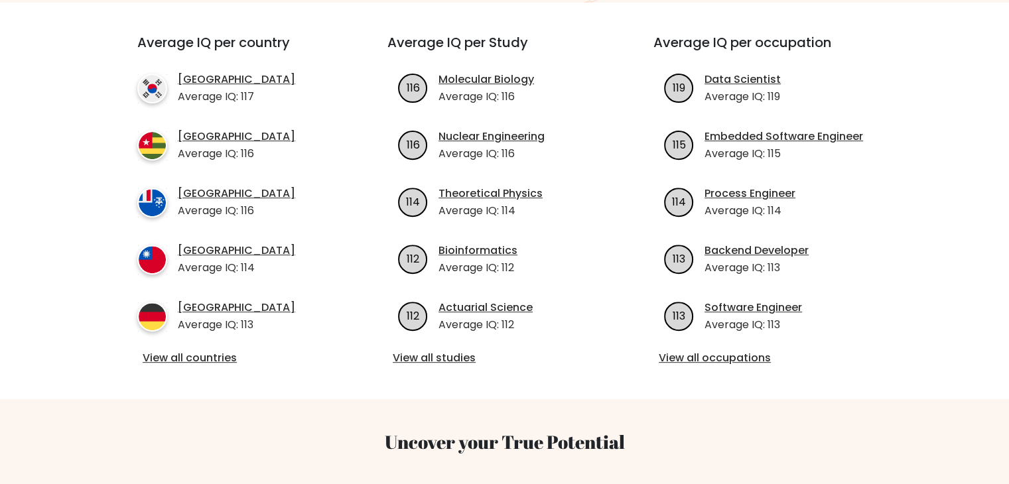
scroll to position [597, 0]
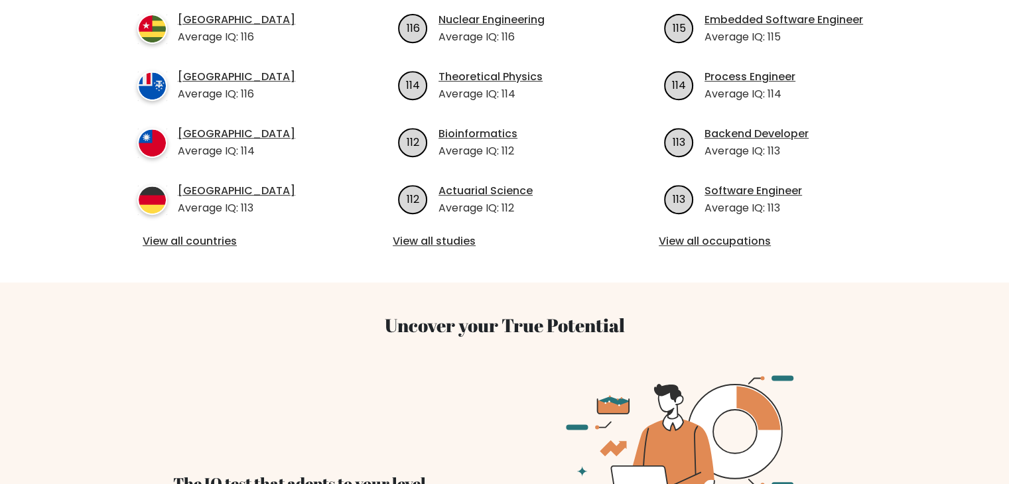
click at [719, 237] on div "Average IQ per country South Korea Average IQ: 117 Togo Average IQ: 116 French …" at bounding box center [504, 84] width 782 height 397
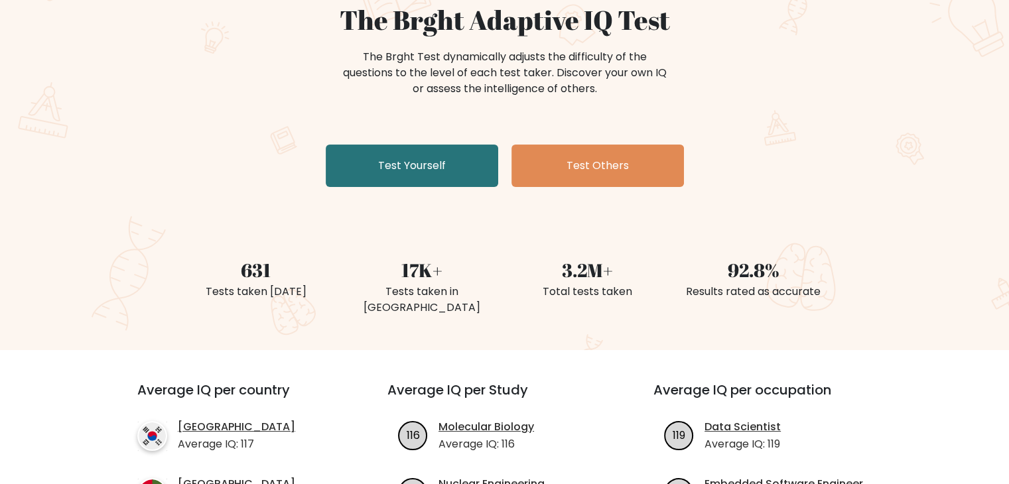
scroll to position [0, 0]
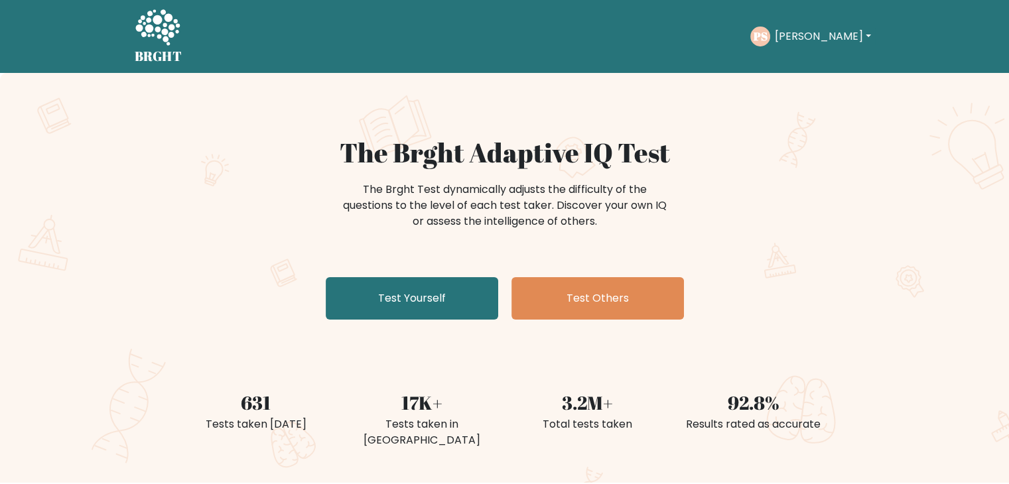
click at [790, 35] on button "[PERSON_NAME]" at bounding box center [822, 36] width 104 height 17
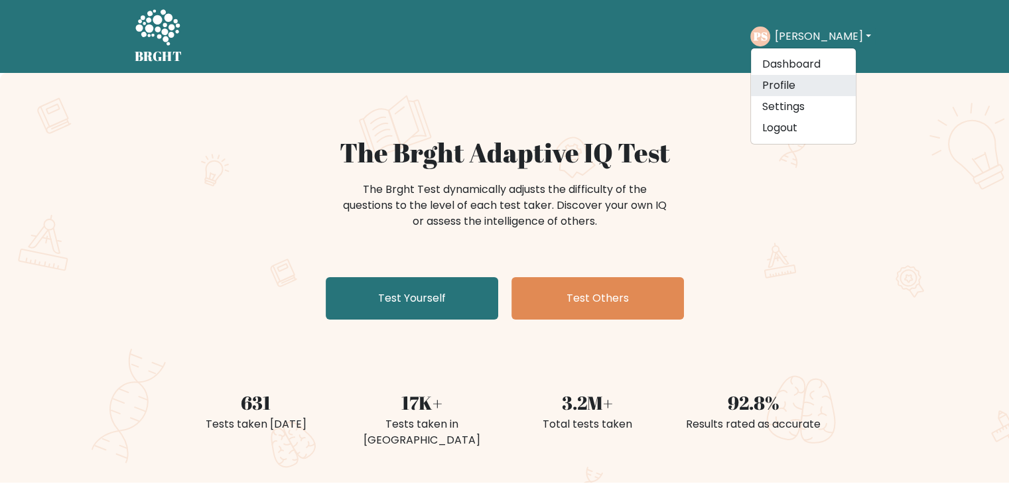
click at [812, 92] on link "Profile" at bounding box center [803, 85] width 105 height 21
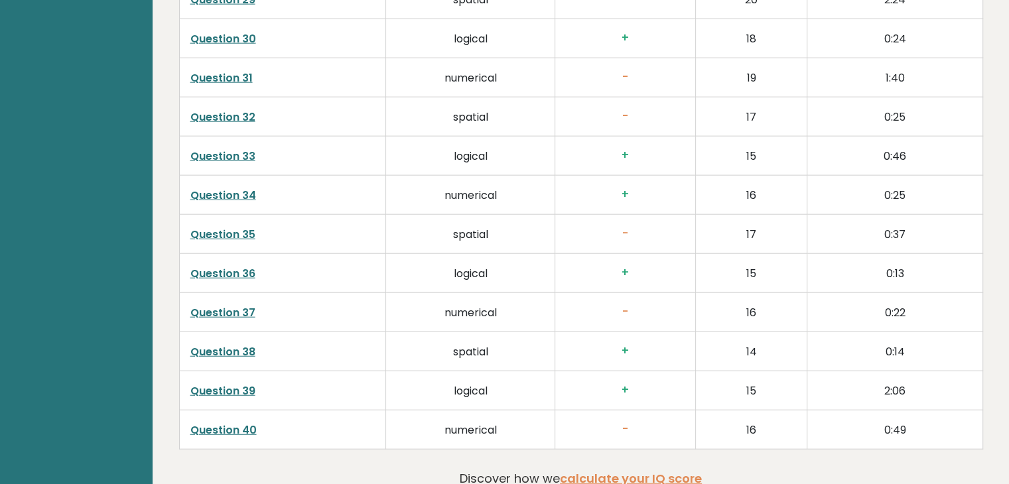
scroll to position [3316, 0]
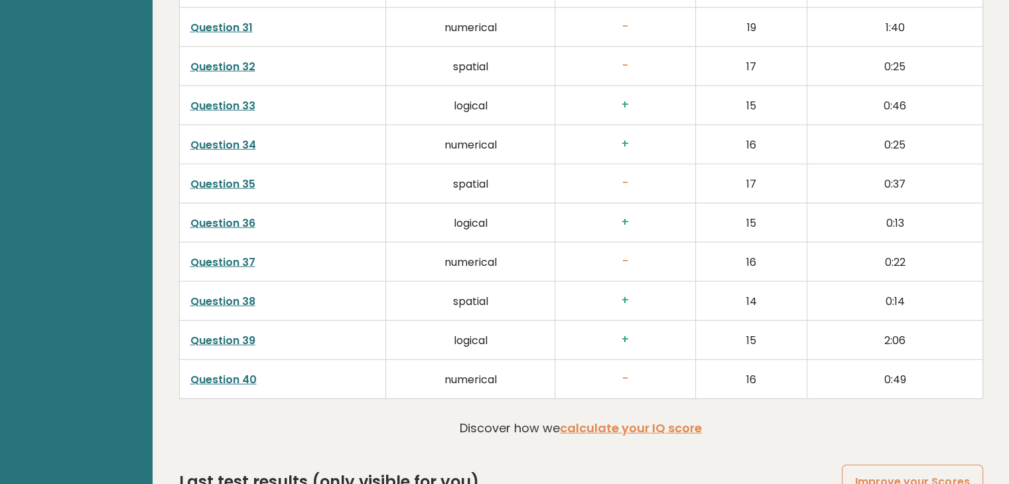
click at [205, 372] on link "Question 40" at bounding box center [223, 379] width 66 height 15
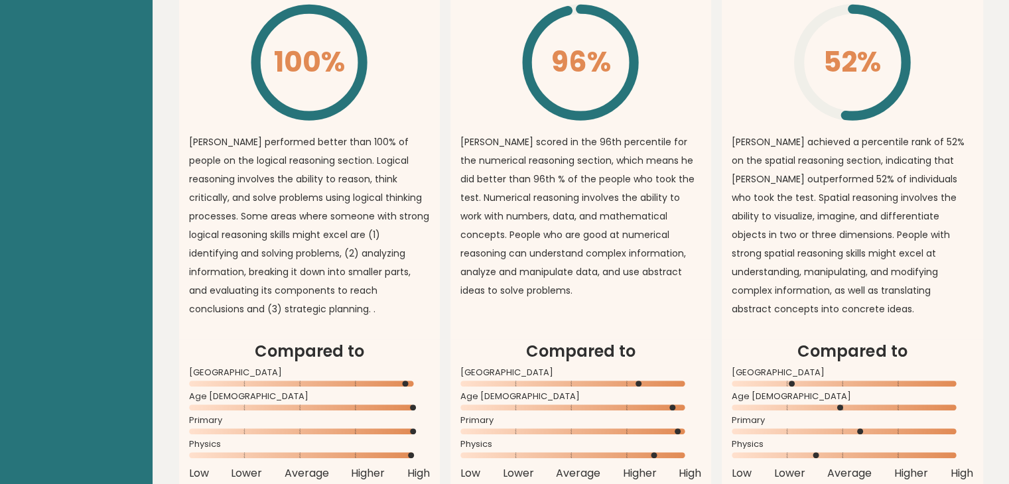
scroll to position [1260, 0]
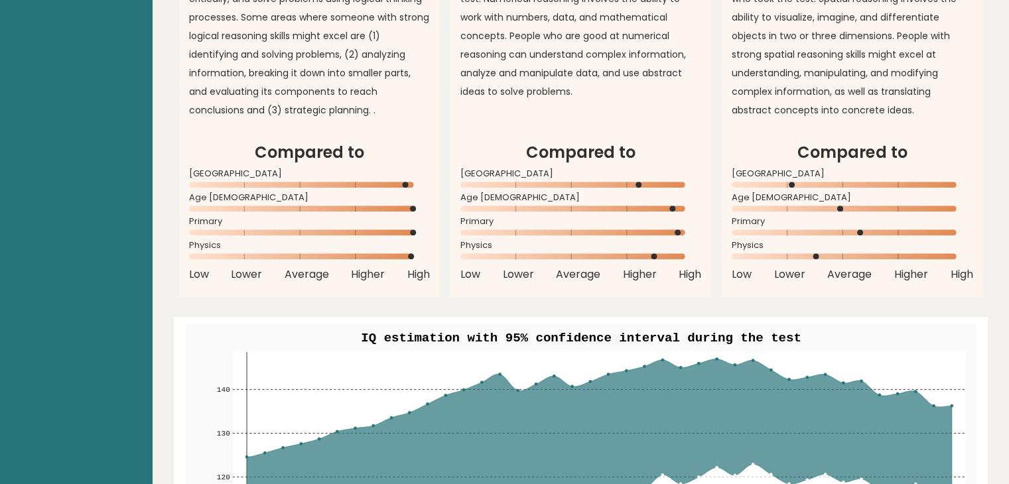
click at [417, 190] on div "Germany" at bounding box center [309, 181] width 241 height 21
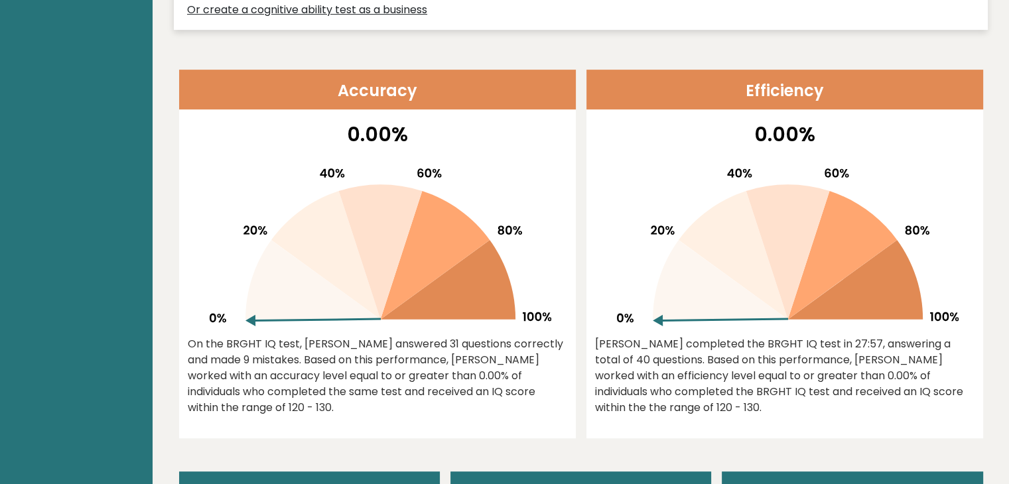
scroll to position [663, 0]
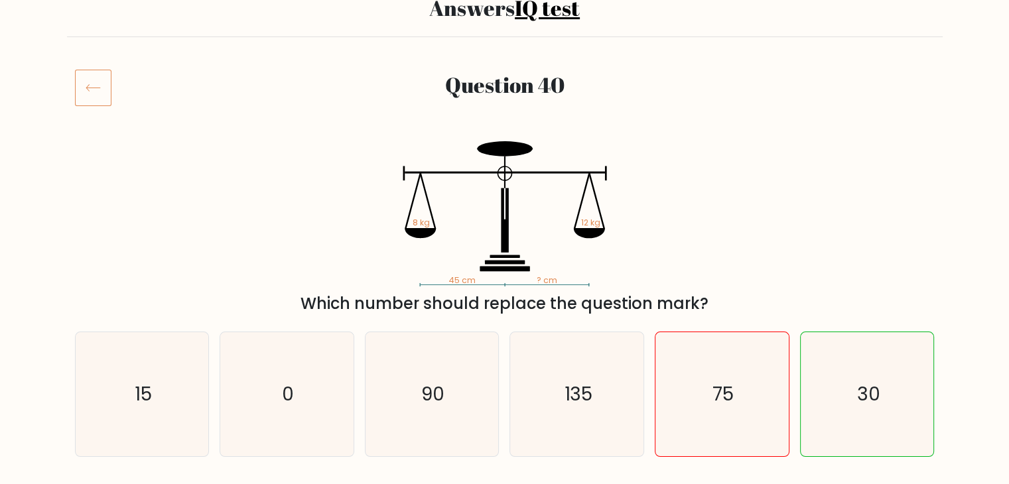
scroll to position [133, 0]
